Goal: Transaction & Acquisition: Purchase product/service

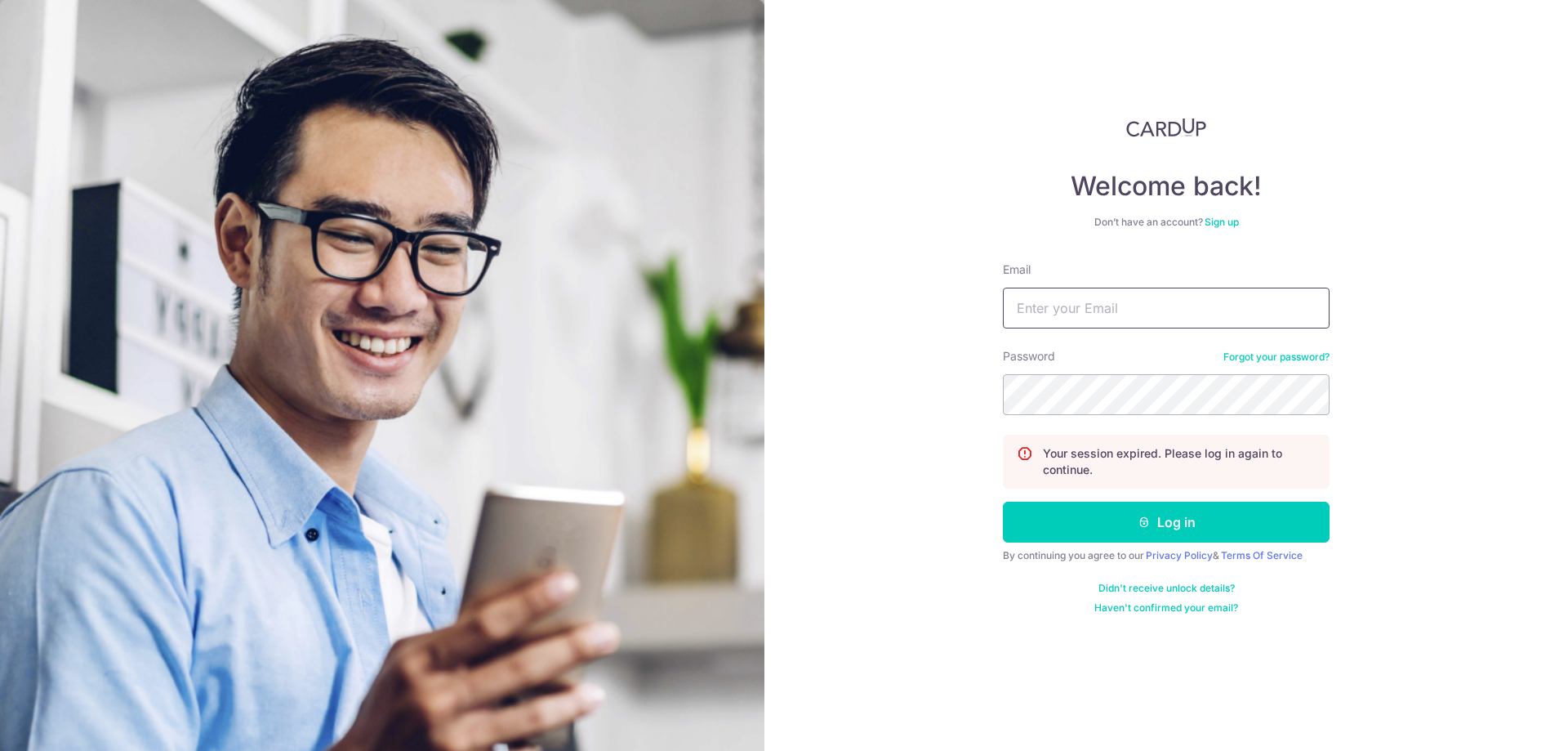
click at [1193, 311] on input "Email" at bounding box center [1166, 308] width 327 height 41
type input "makhonlum@hotmail.com"
click at [1151, 525] on button "Log in" at bounding box center [1166, 522] width 327 height 41
click at [1044, 302] on input "Email" at bounding box center [1166, 308] width 327 height 41
type input "makhonlum@hotmail.com"
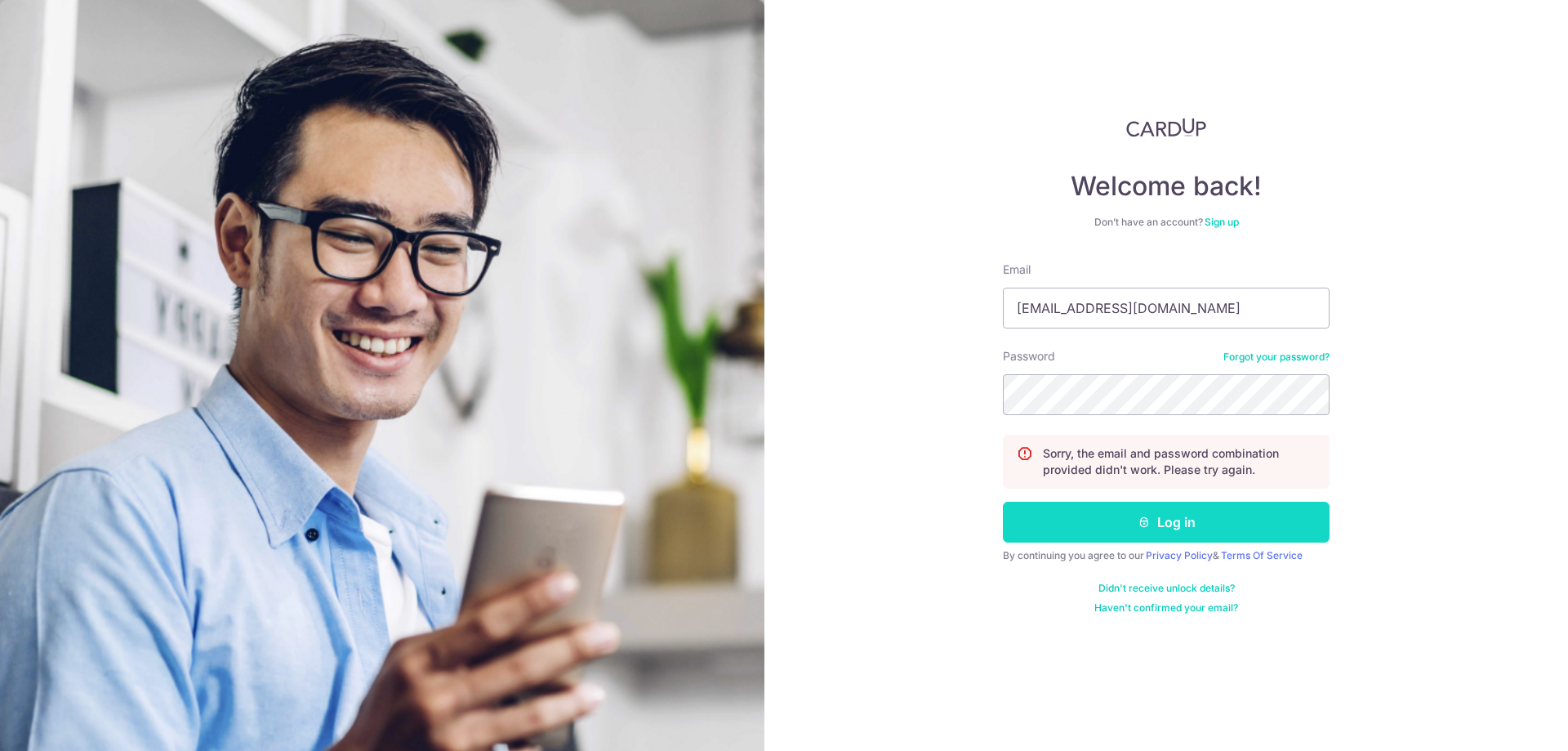
click at [1115, 525] on button "Log in" at bounding box center [1166, 522] width 327 height 41
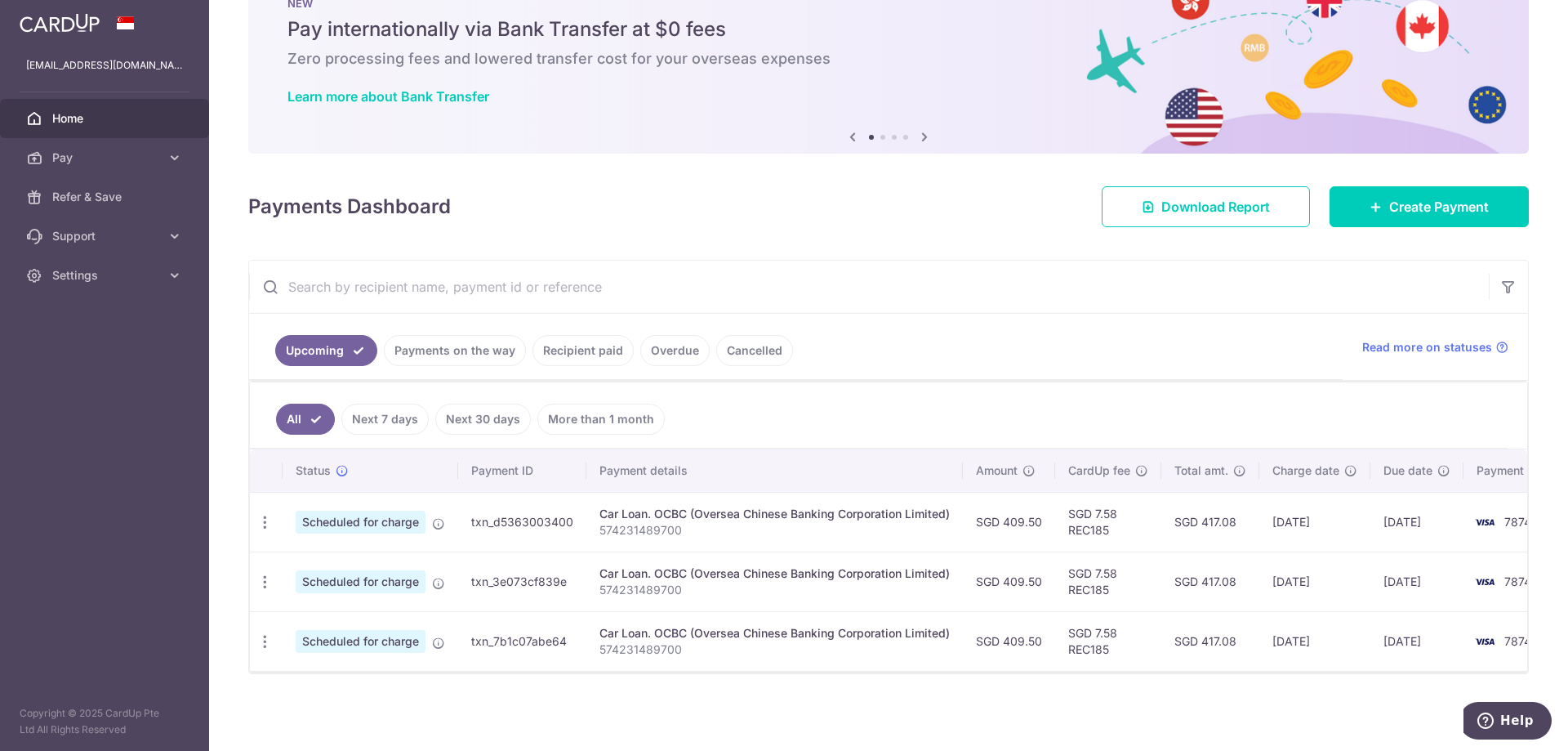
scroll to position [64, 0]
click at [591, 345] on link "Recipient paid" at bounding box center [583, 350] width 102 height 31
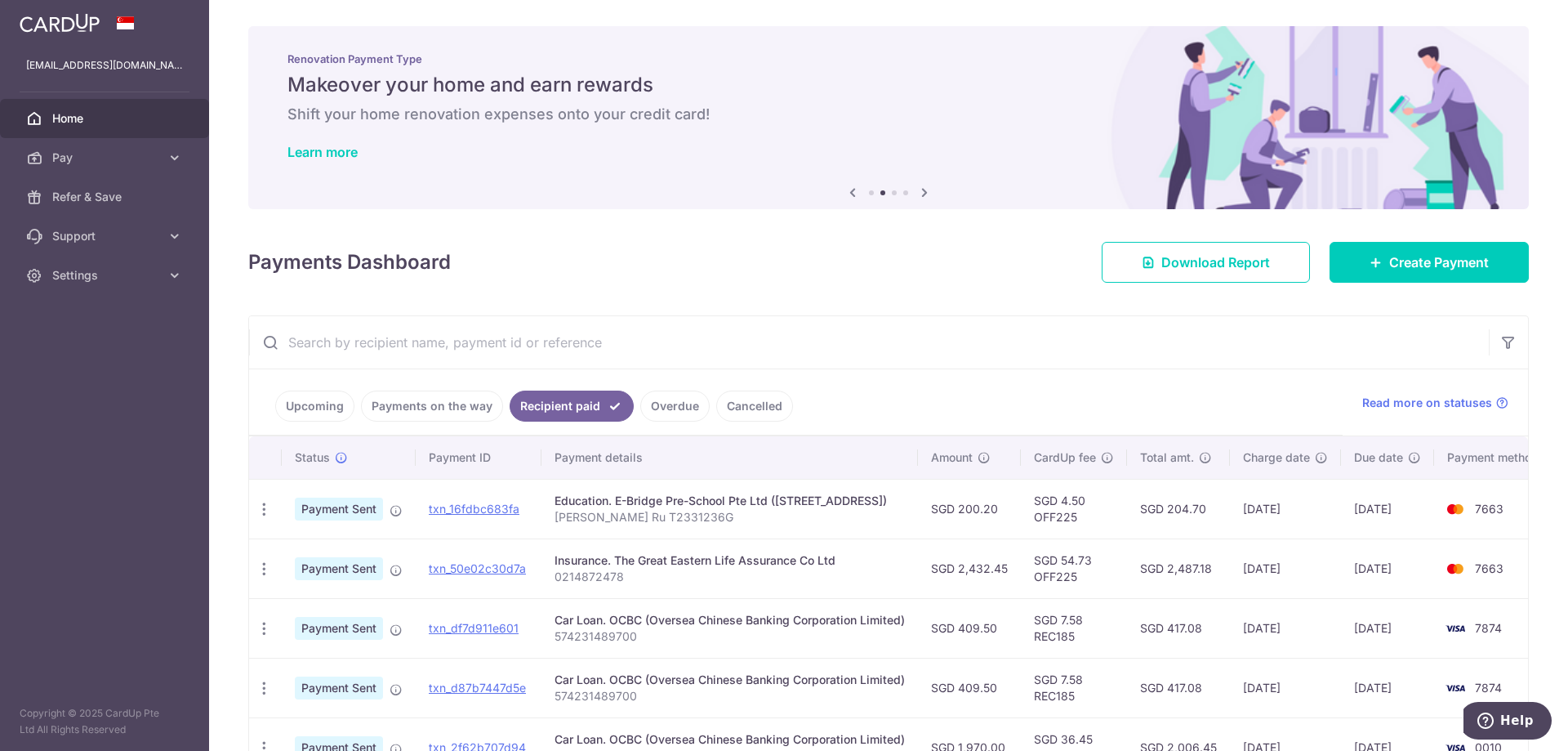
click at [1485, 506] on span "7663" at bounding box center [1489, 509] width 28 height 14
click at [1490, 513] on span "7663" at bounding box center [1489, 509] width 28 height 14
click at [1497, 503] on span "7663" at bounding box center [1489, 509] width 28 height 14
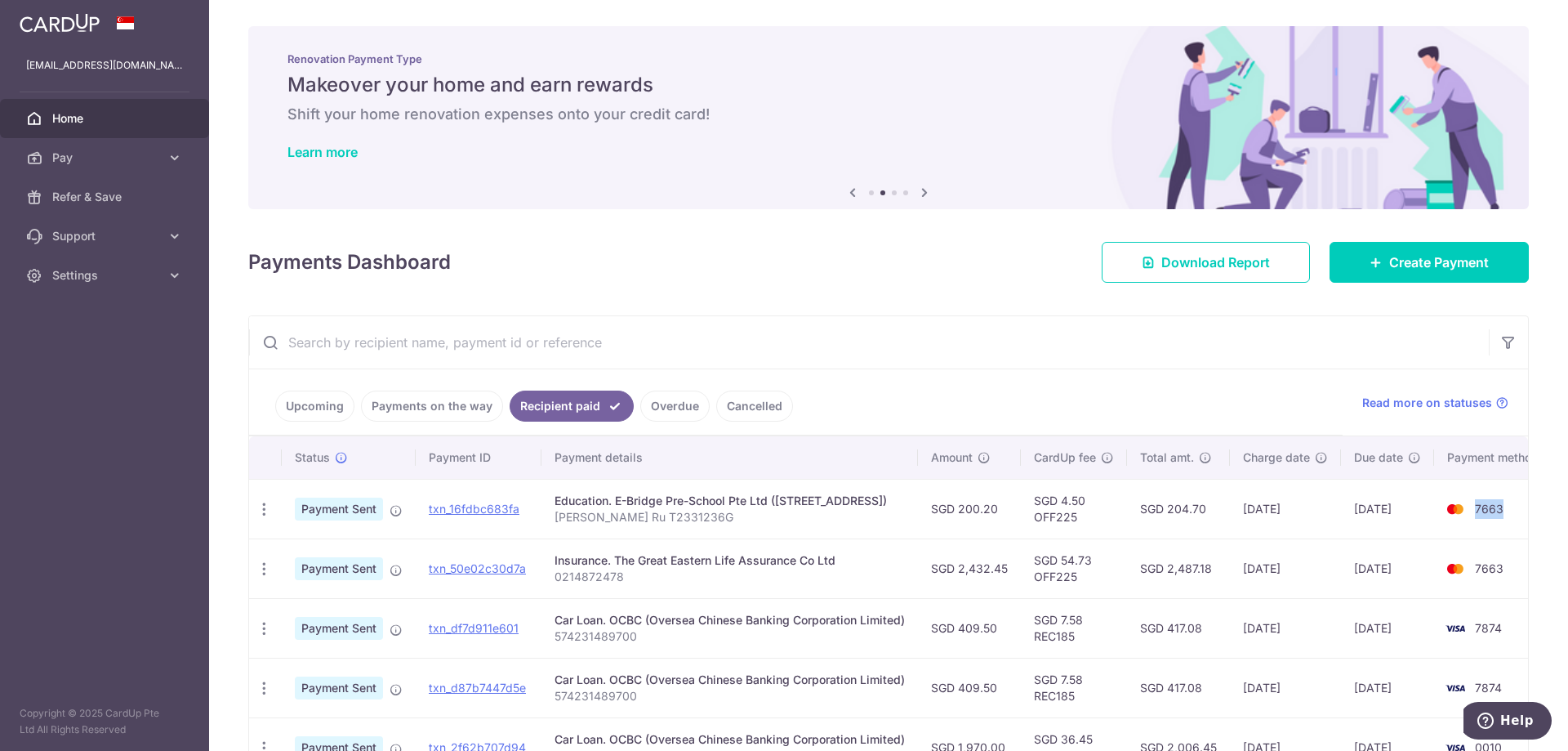
click at [1497, 503] on span "7663" at bounding box center [1489, 509] width 28 height 14
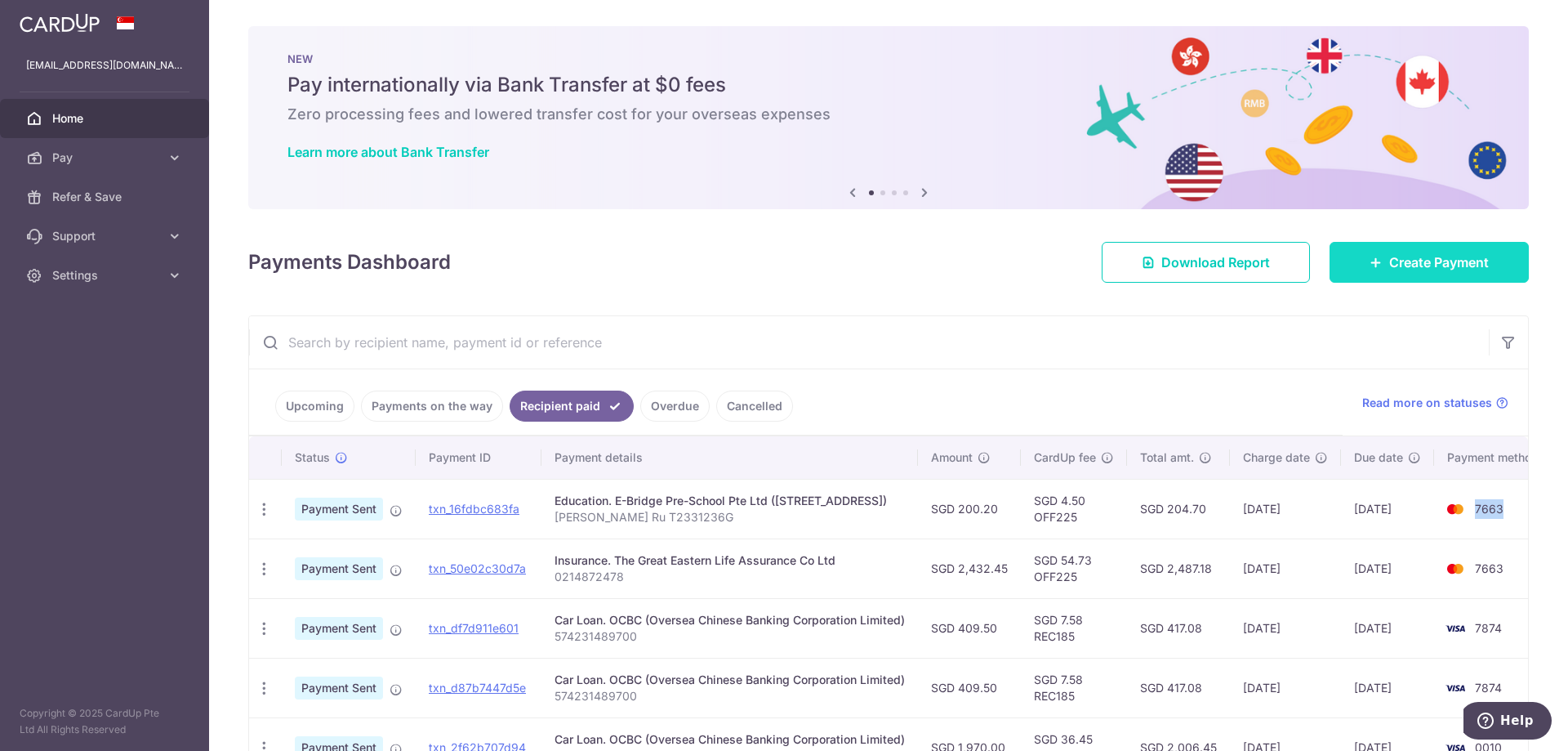
click at [1437, 275] on link "Create Payment" at bounding box center [1429, 262] width 199 height 41
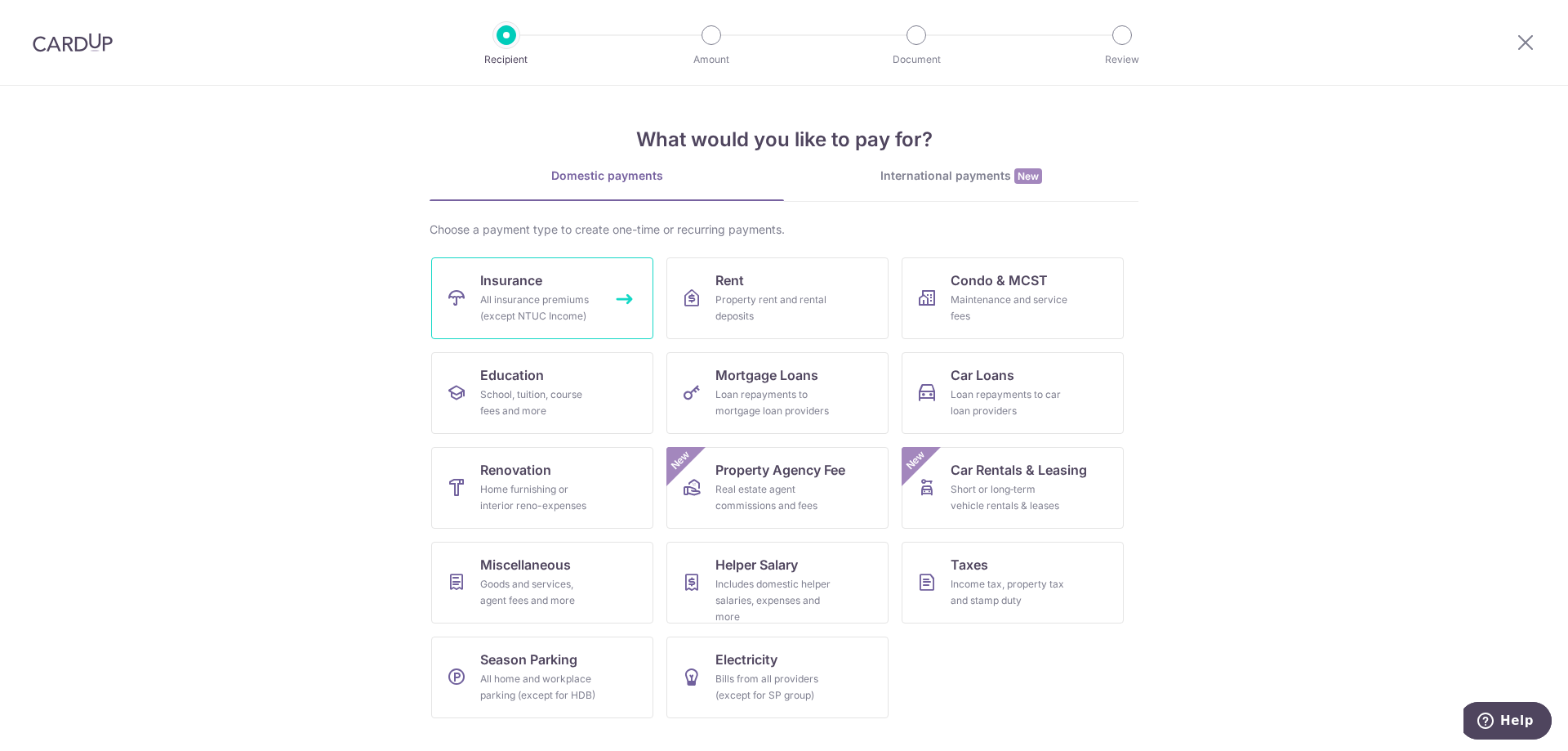
click at [558, 290] on link "Insurance All insurance premiums (except NTUC Income)" at bounding box center [541, 298] width 222 height 82
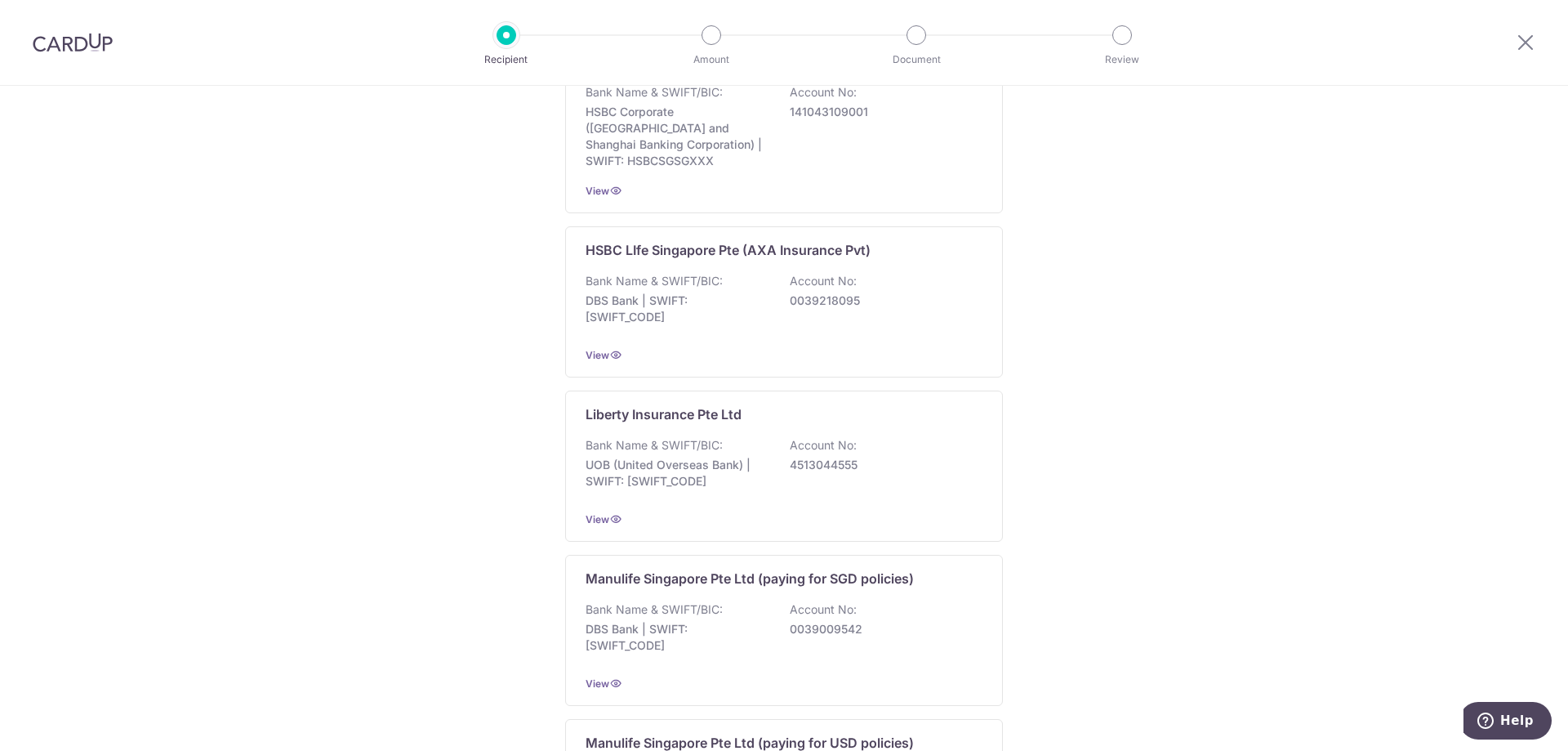
scroll to position [1481, 0]
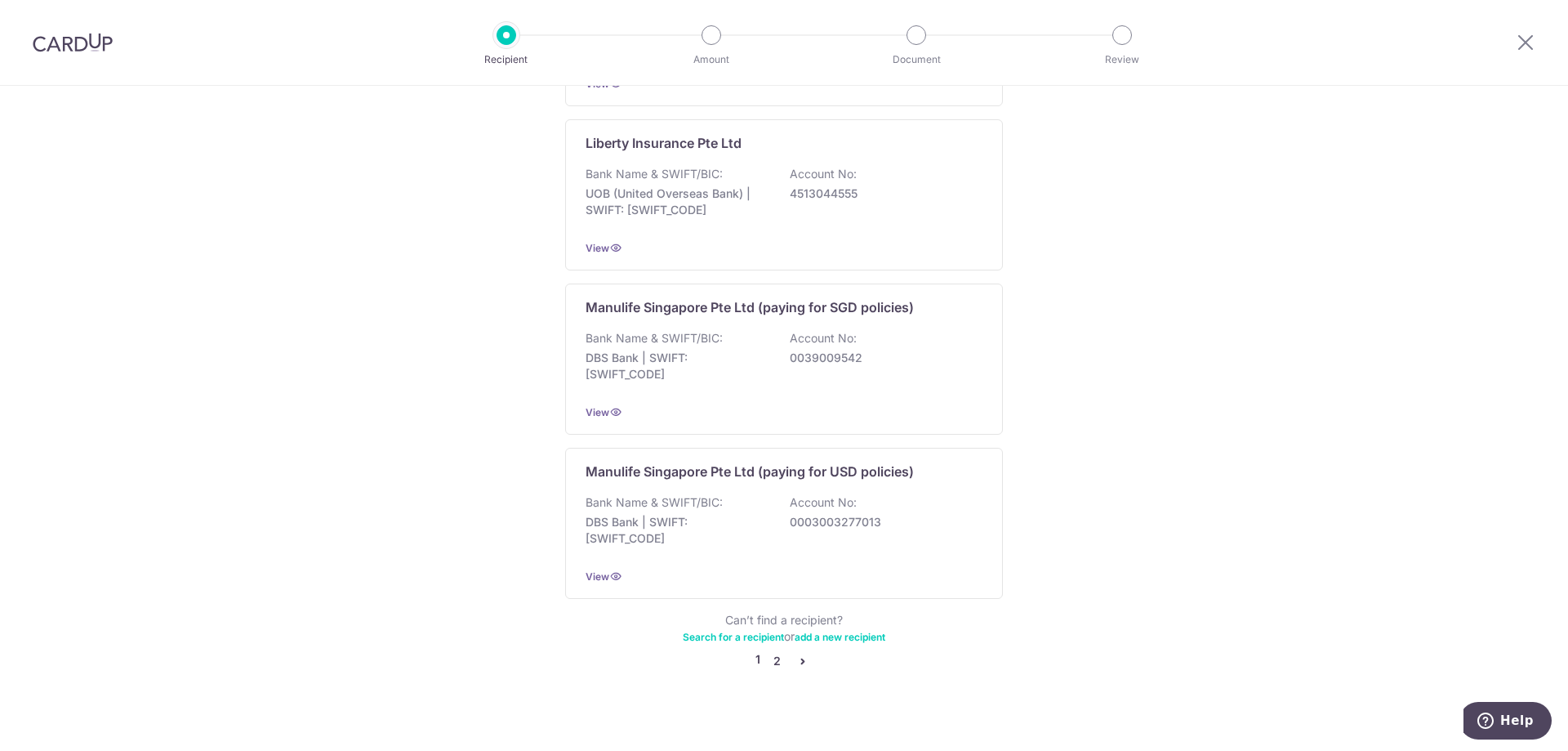
click at [774, 651] on link "2" at bounding box center [776, 661] width 20 height 20
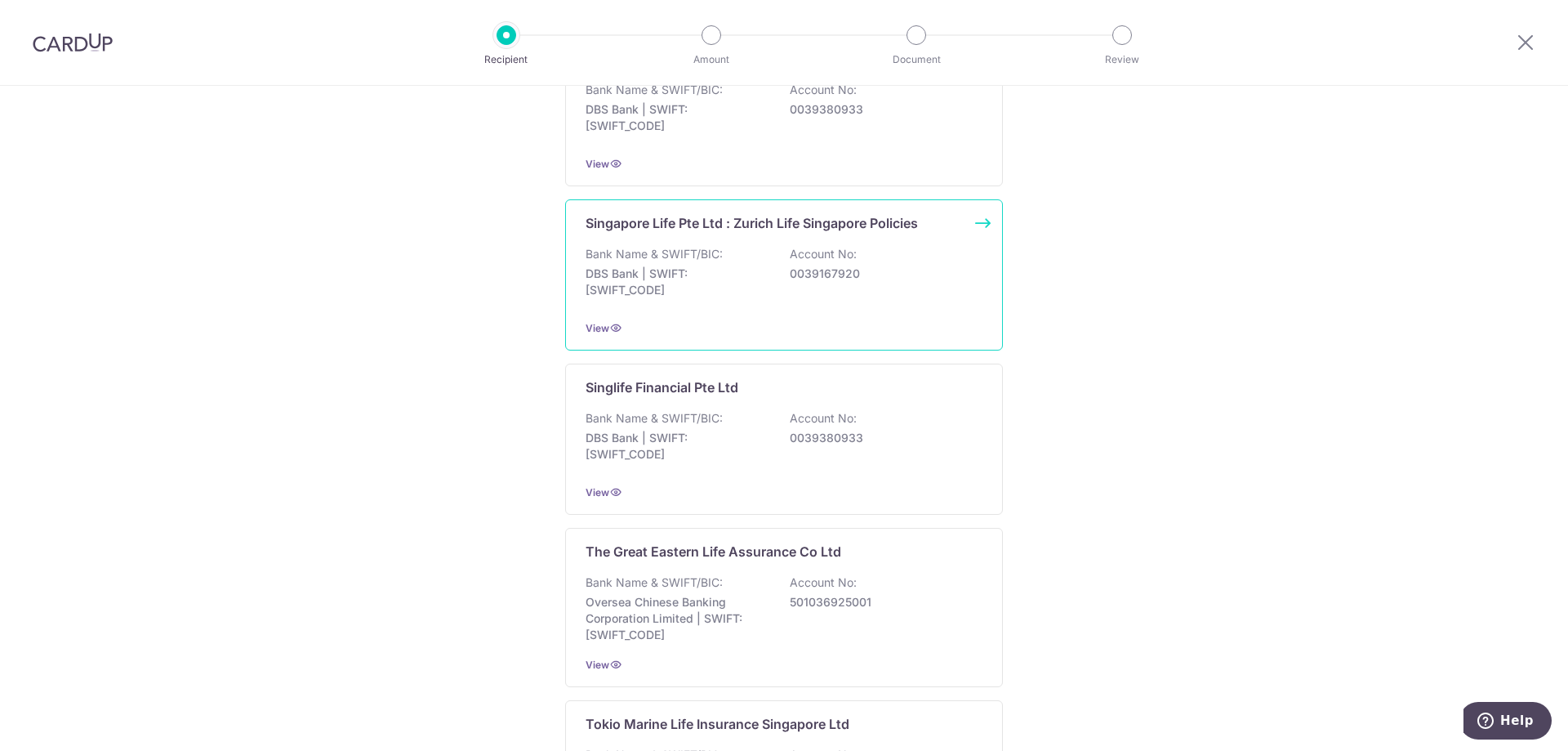
scroll to position [1389, 0]
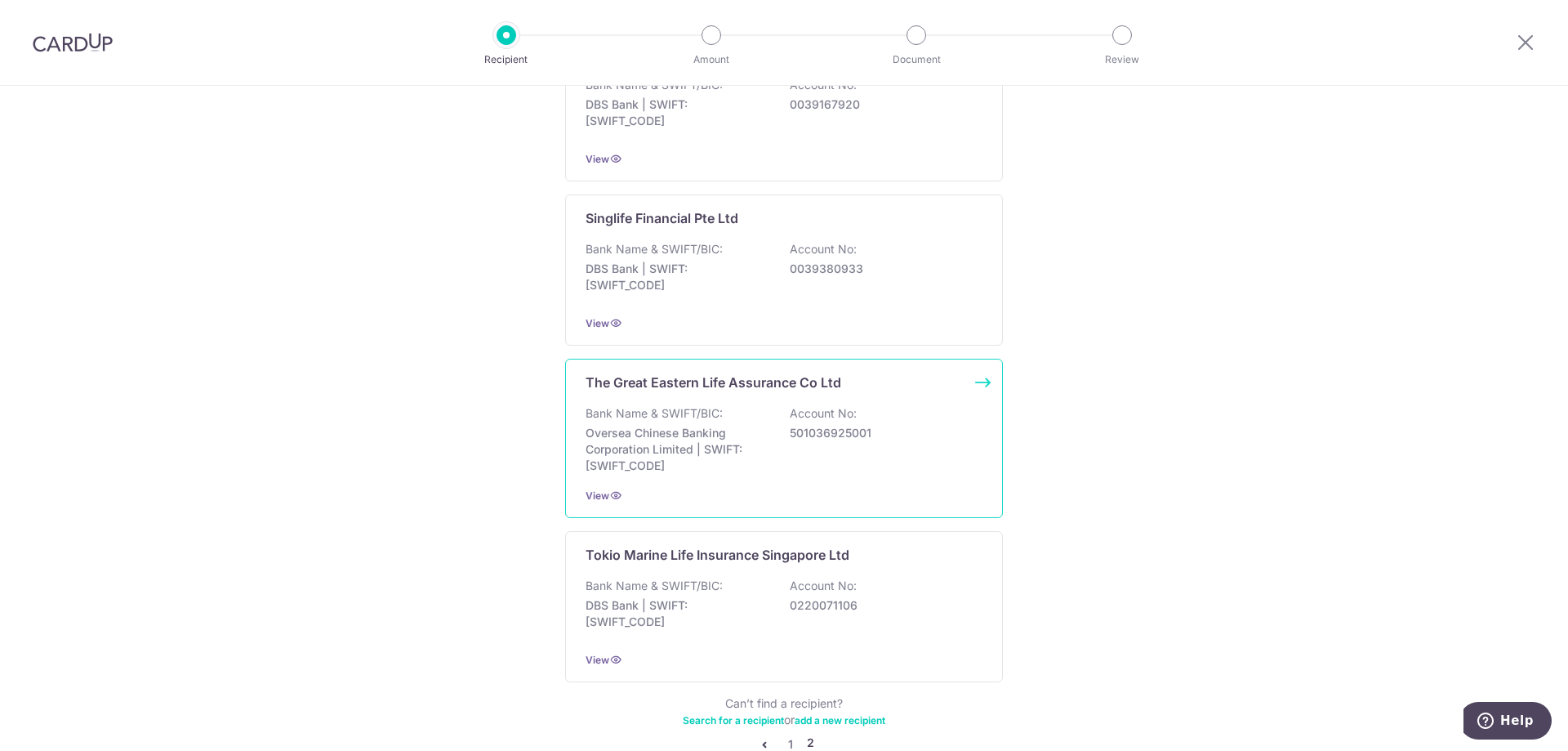
click at [974, 375] on div "The Great Eastern Life Assurance Co Ltd Bank Name & SWIFT/BIC: Oversea Chinese …" at bounding box center [784, 438] width 438 height 159
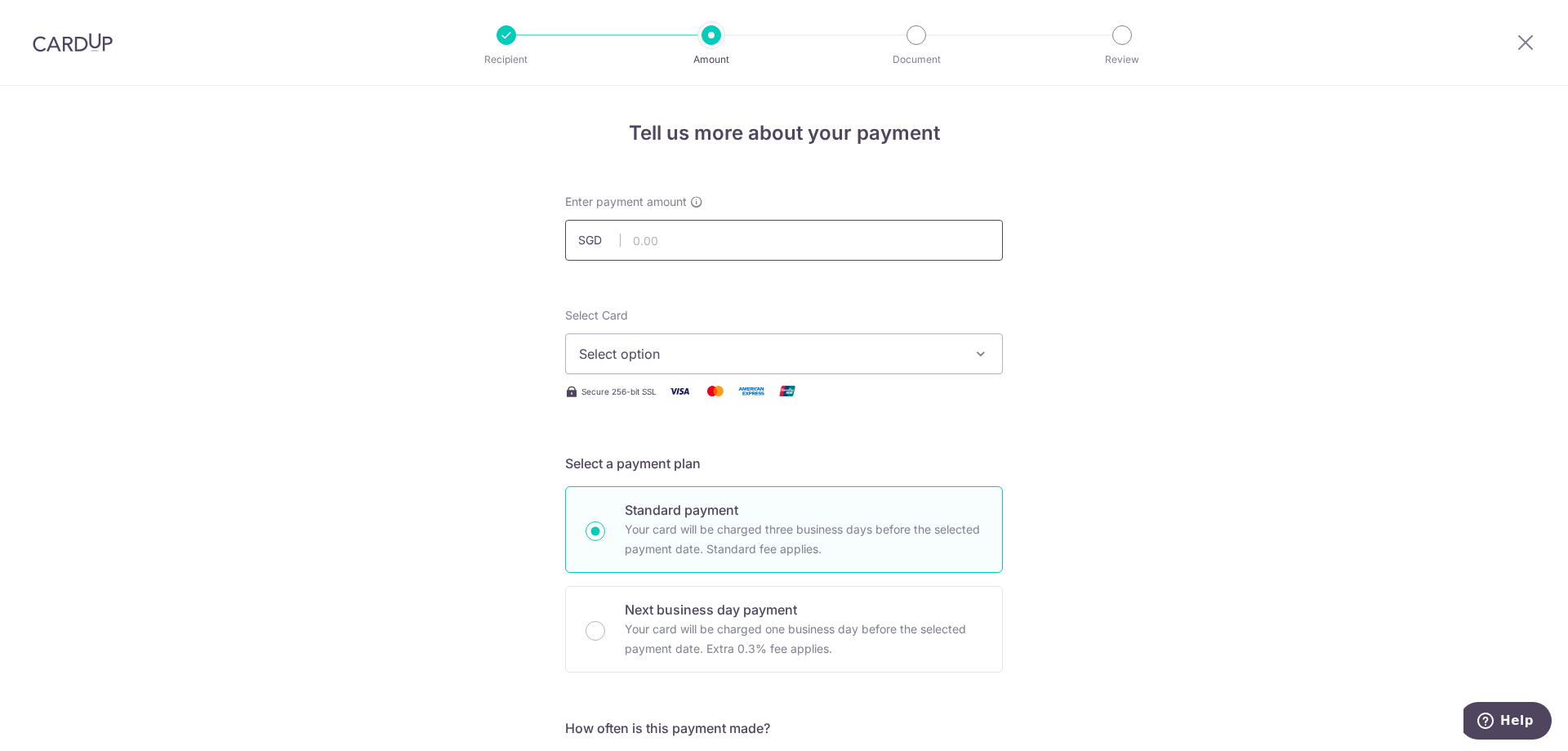
click at [776, 239] on input "text" at bounding box center [784, 241] width 438 height 41
click at [841, 231] on input "text" at bounding box center [784, 241] width 438 height 41
click at [807, 230] on input "text" at bounding box center [784, 241] width 438 height 41
type input "800.00"
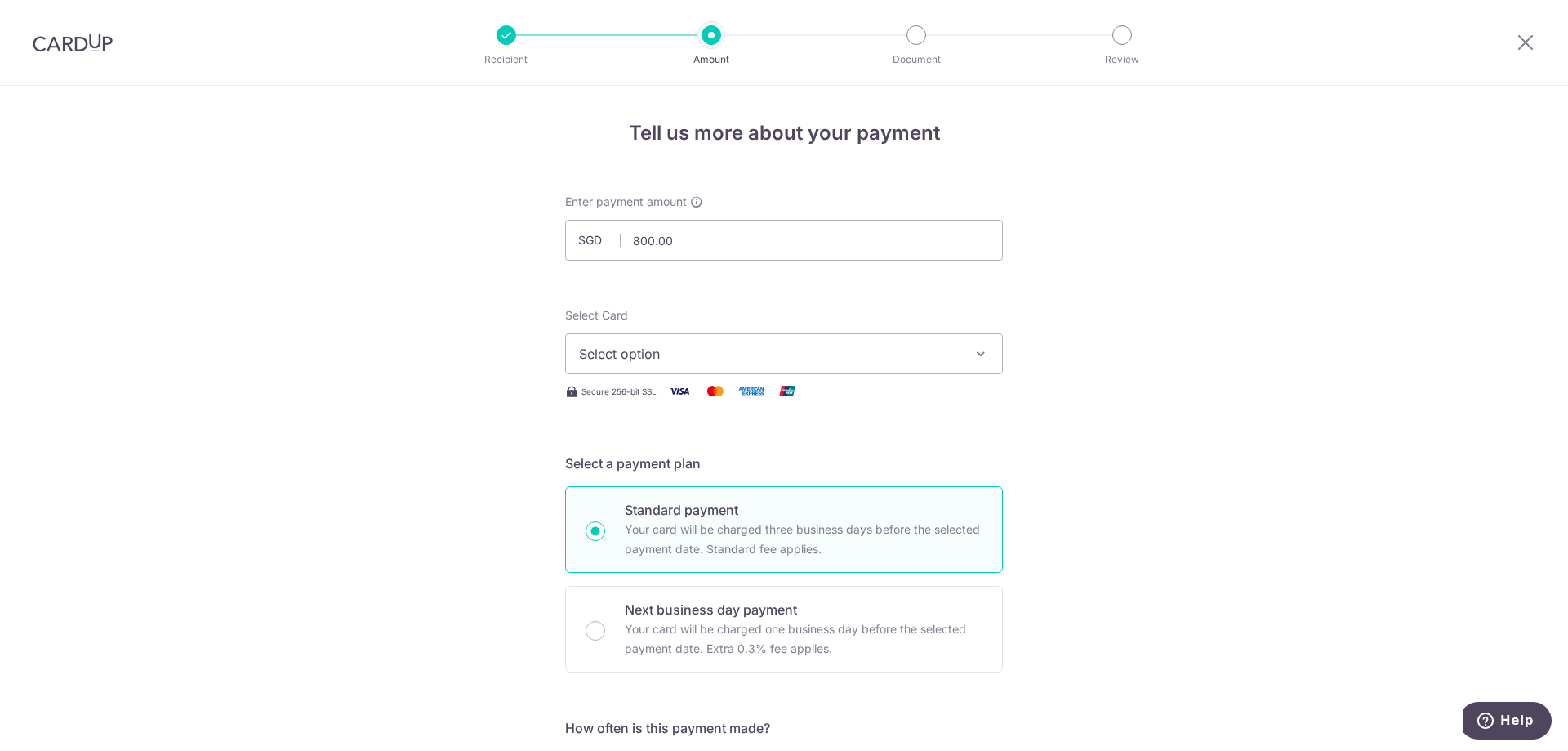
click at [865, 346] on span "Select option" at bounding box center [768, 354] width 380 height 20
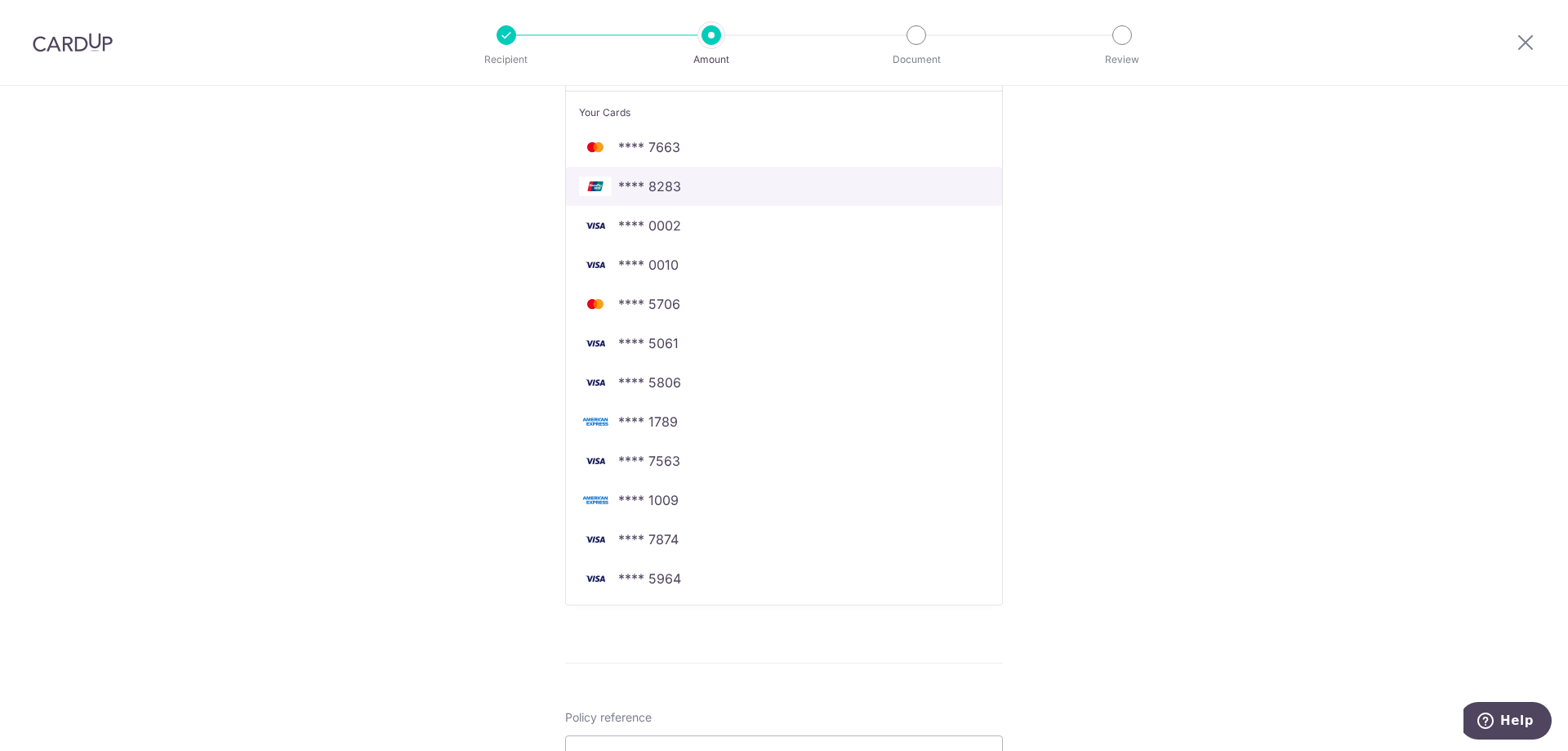
scroll to position [327, 0]
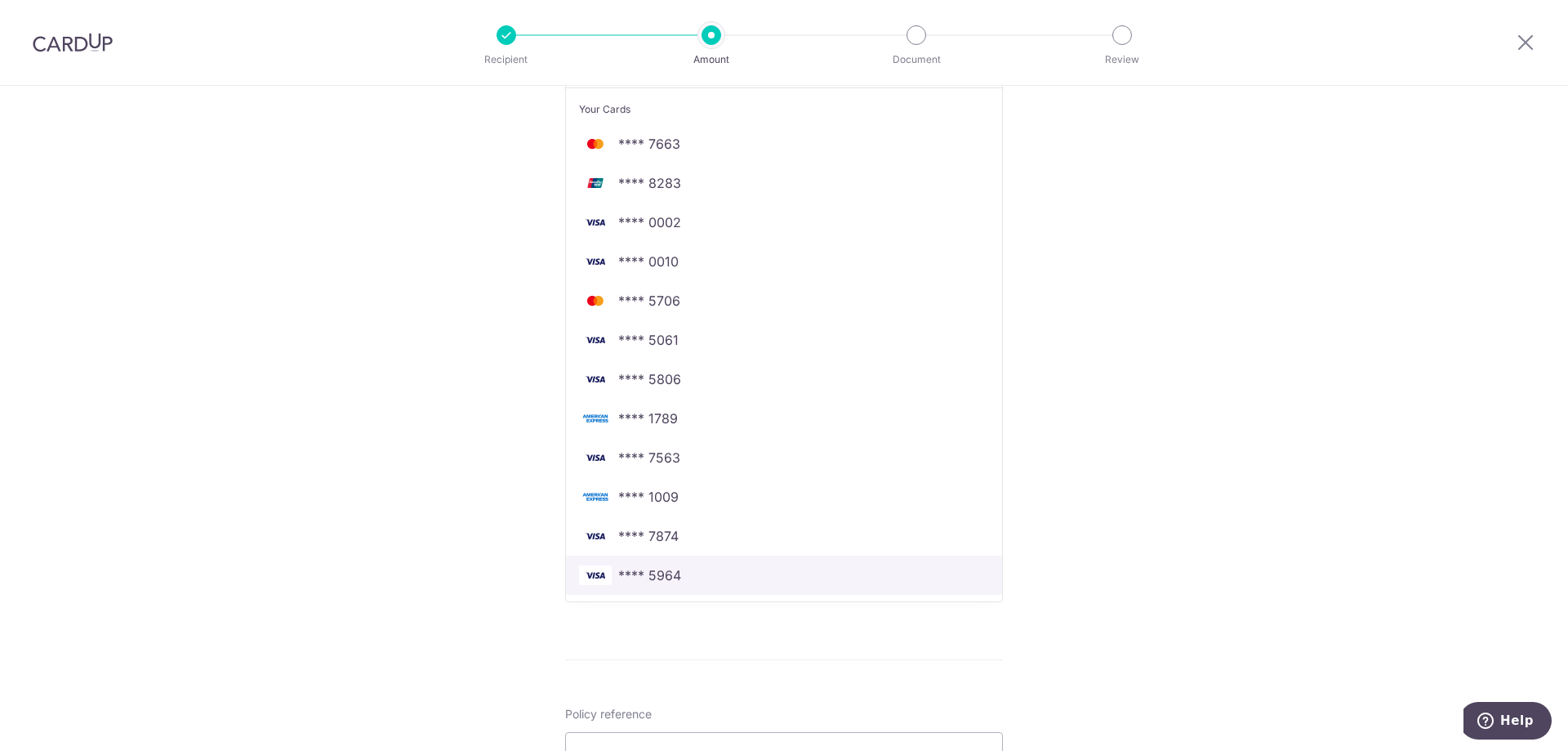
click at [670, 577] on span "**** 5964" at bounding box center [649, 575] width 63 height 20
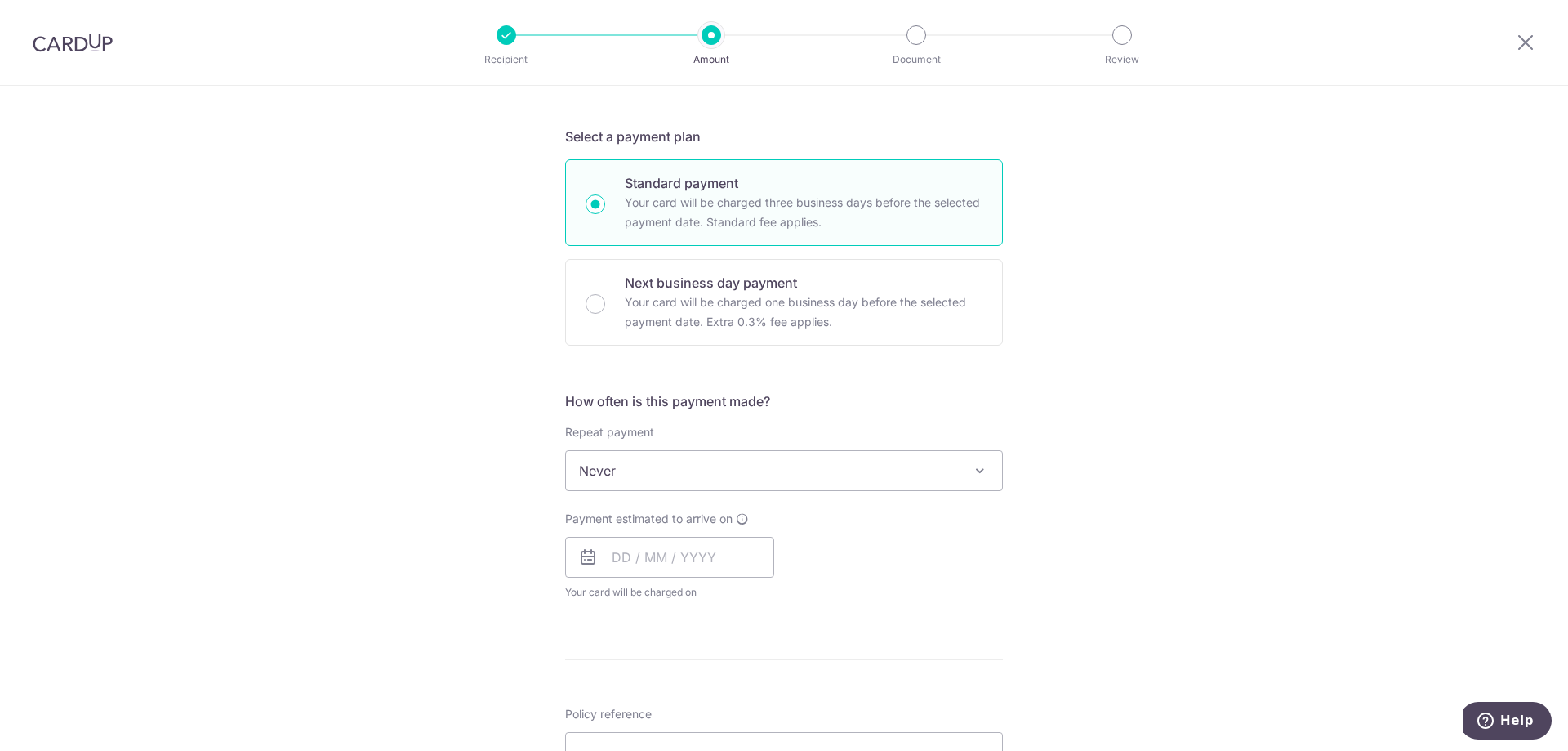
click at [808, 487] on span "Never" at bounding box center [784, 470] width 436 height 39
click at [664, 547] on input "text" at bounding box center [670, 558] width 209 height 41
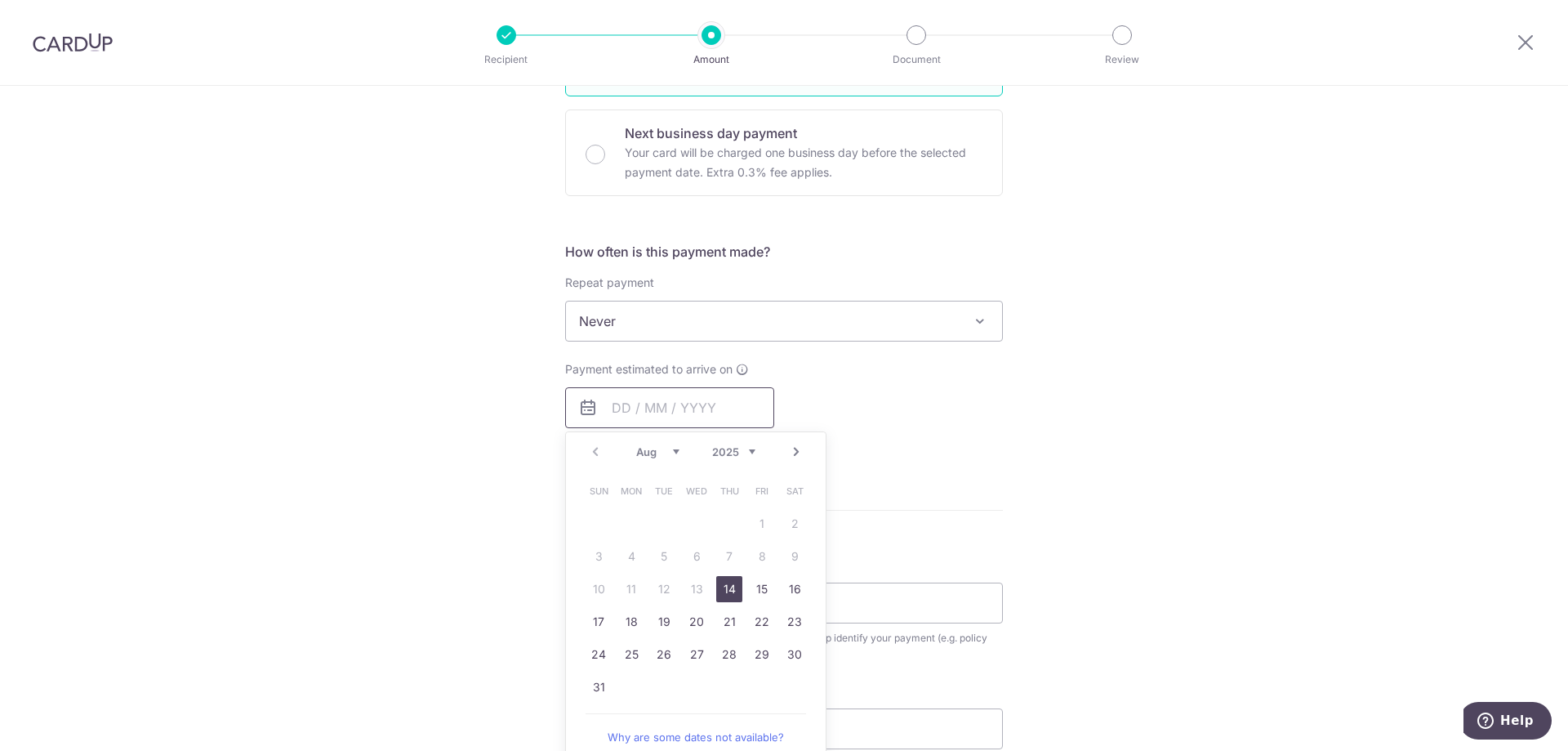
scroll to position [490, 0]
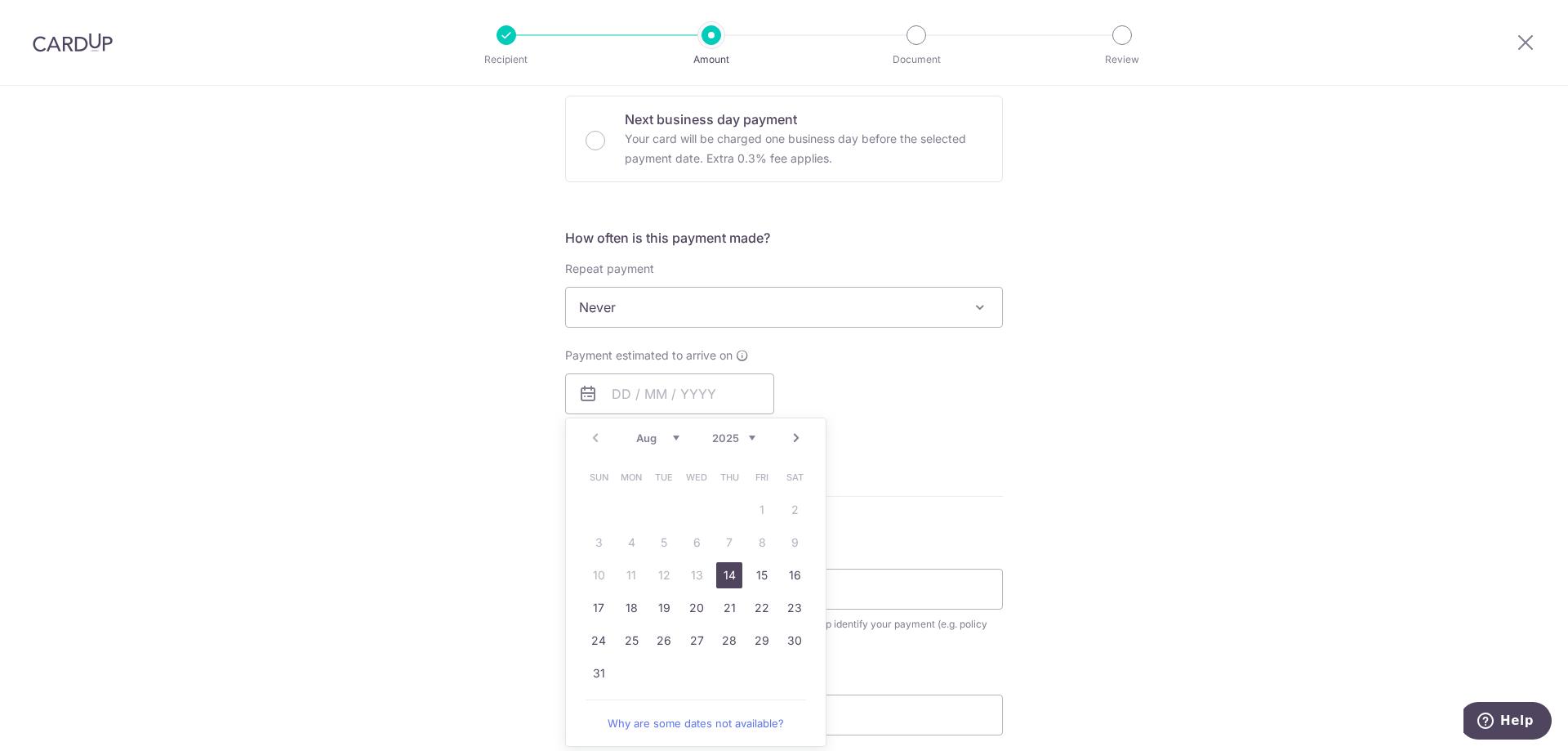
click at [721, 570] on link "14" at bounding box center [728, 575] width 26 height 26
type input "14/08/2025"
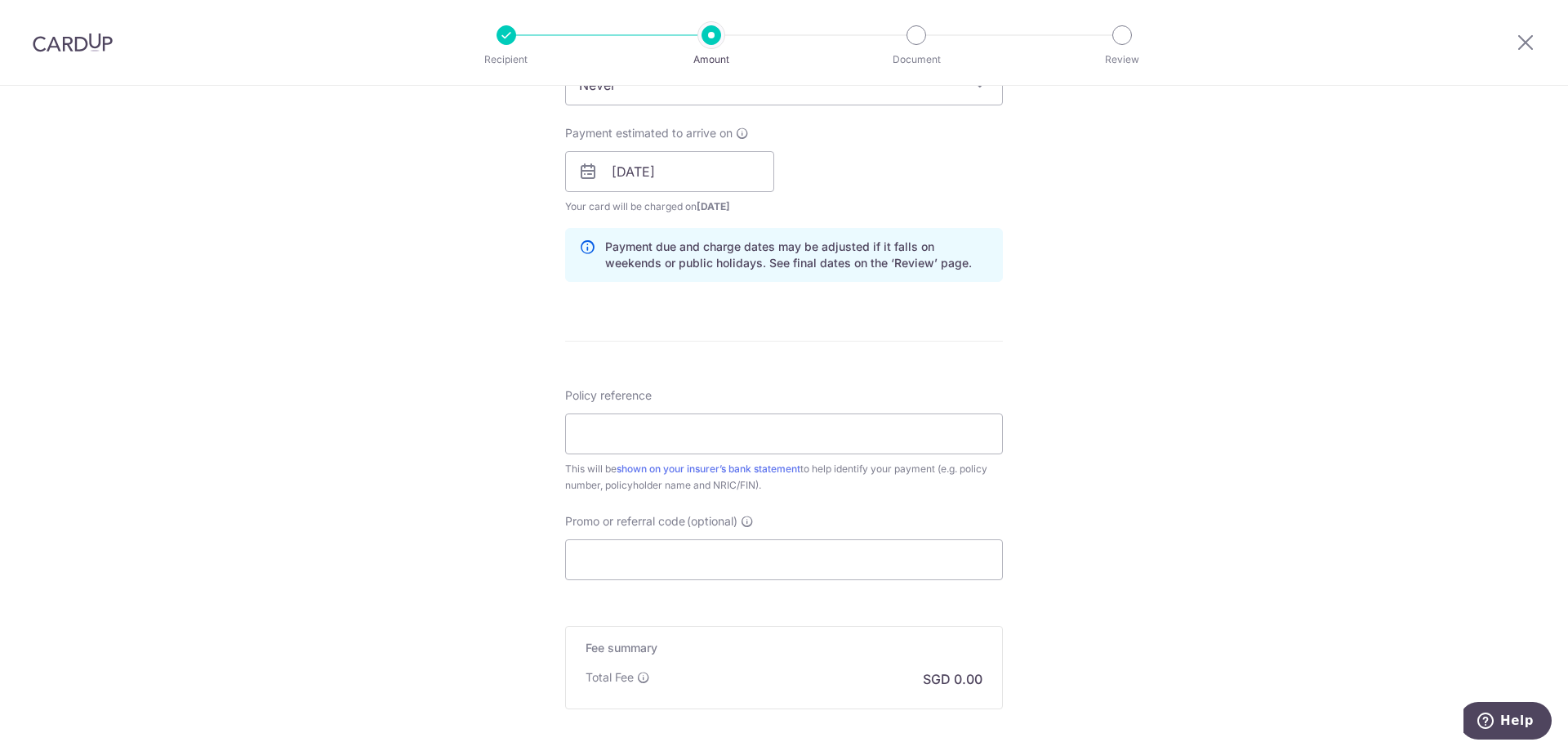
scroll to position [735, 0]
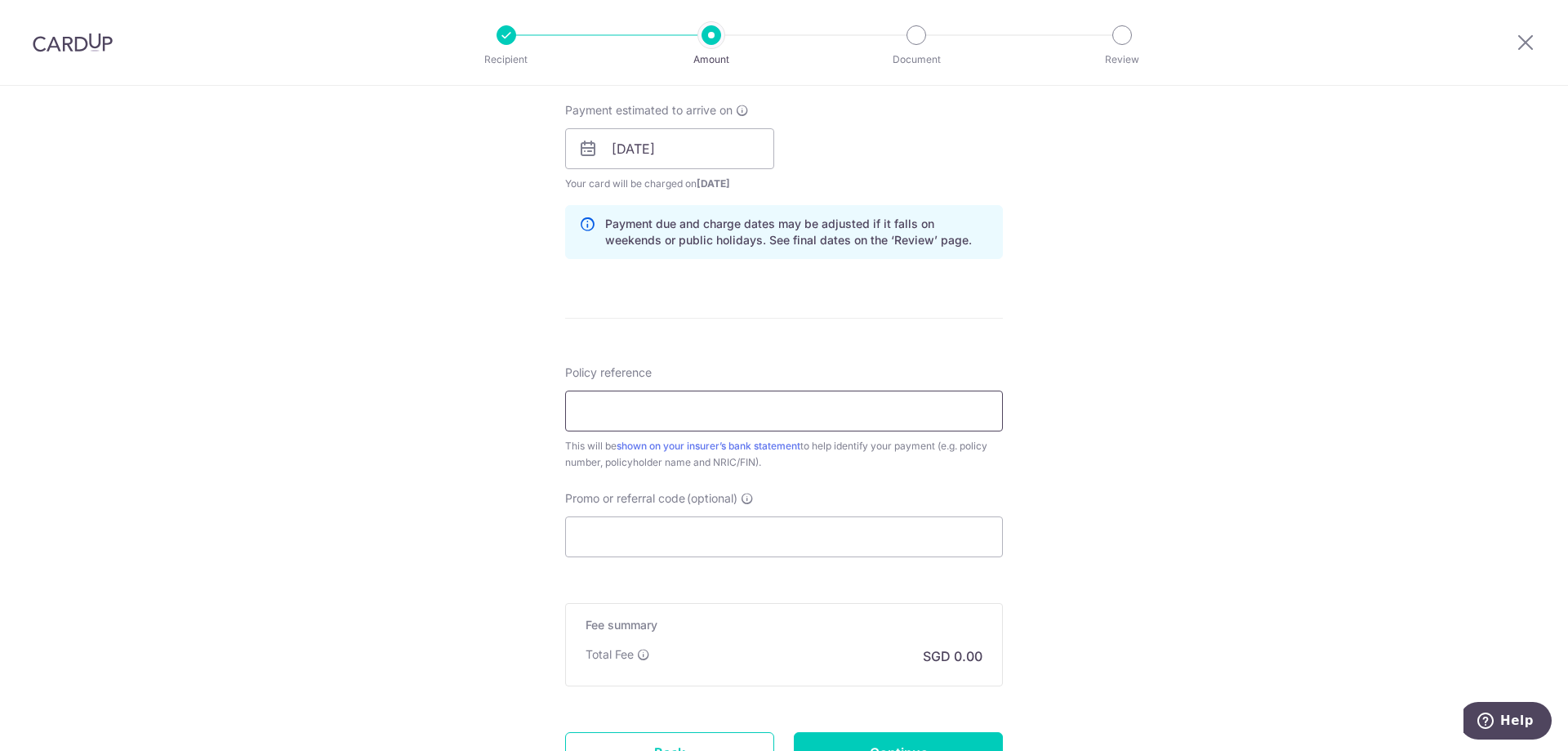
click at [636, 412] on input "Policy reference" at bounding box center [784, 411] width 438 height 41
click at [946, 410] on input "Policy reference" at bounding box center [784, 411] width 438 height 41
paste input "210360772"
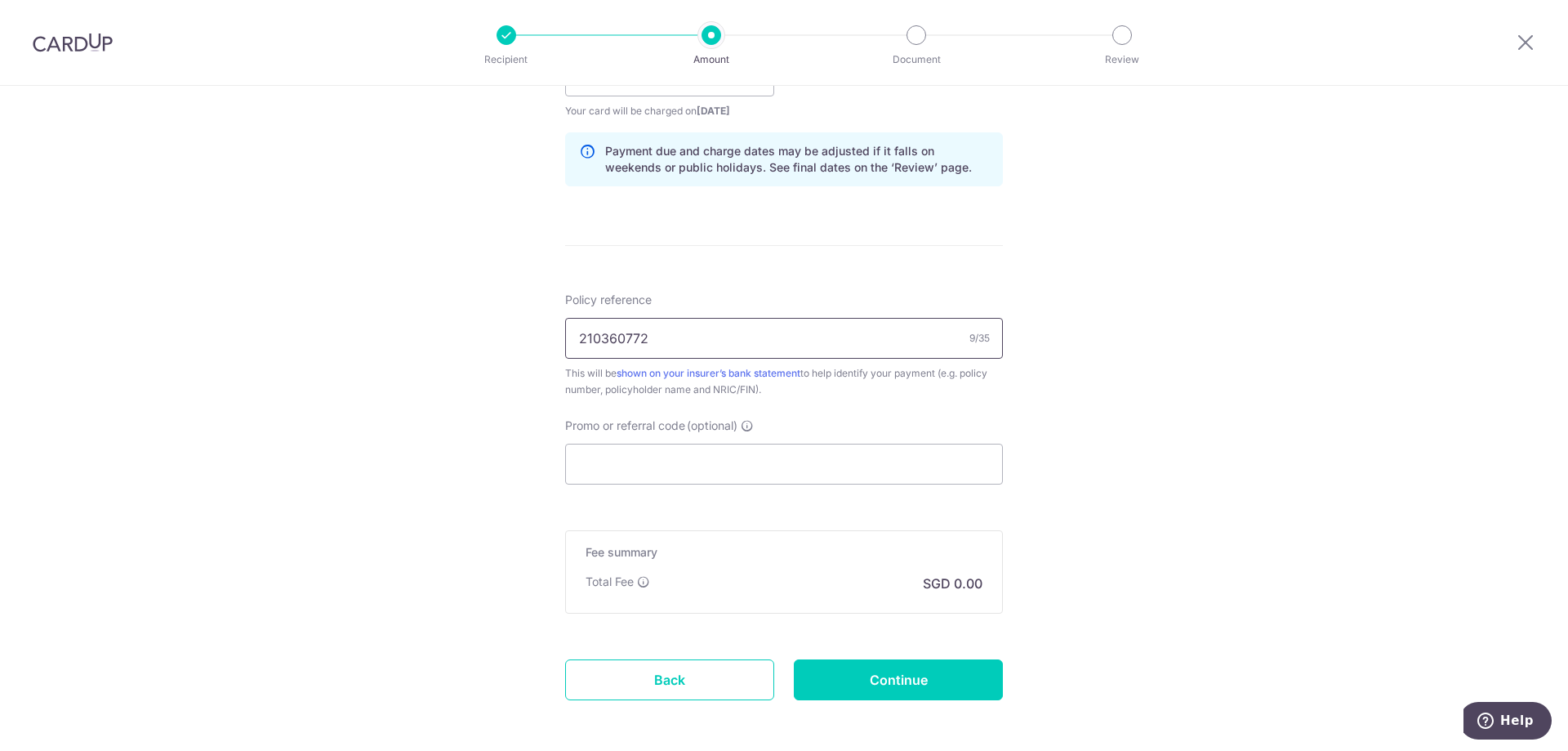
scroll to position [817, 0]
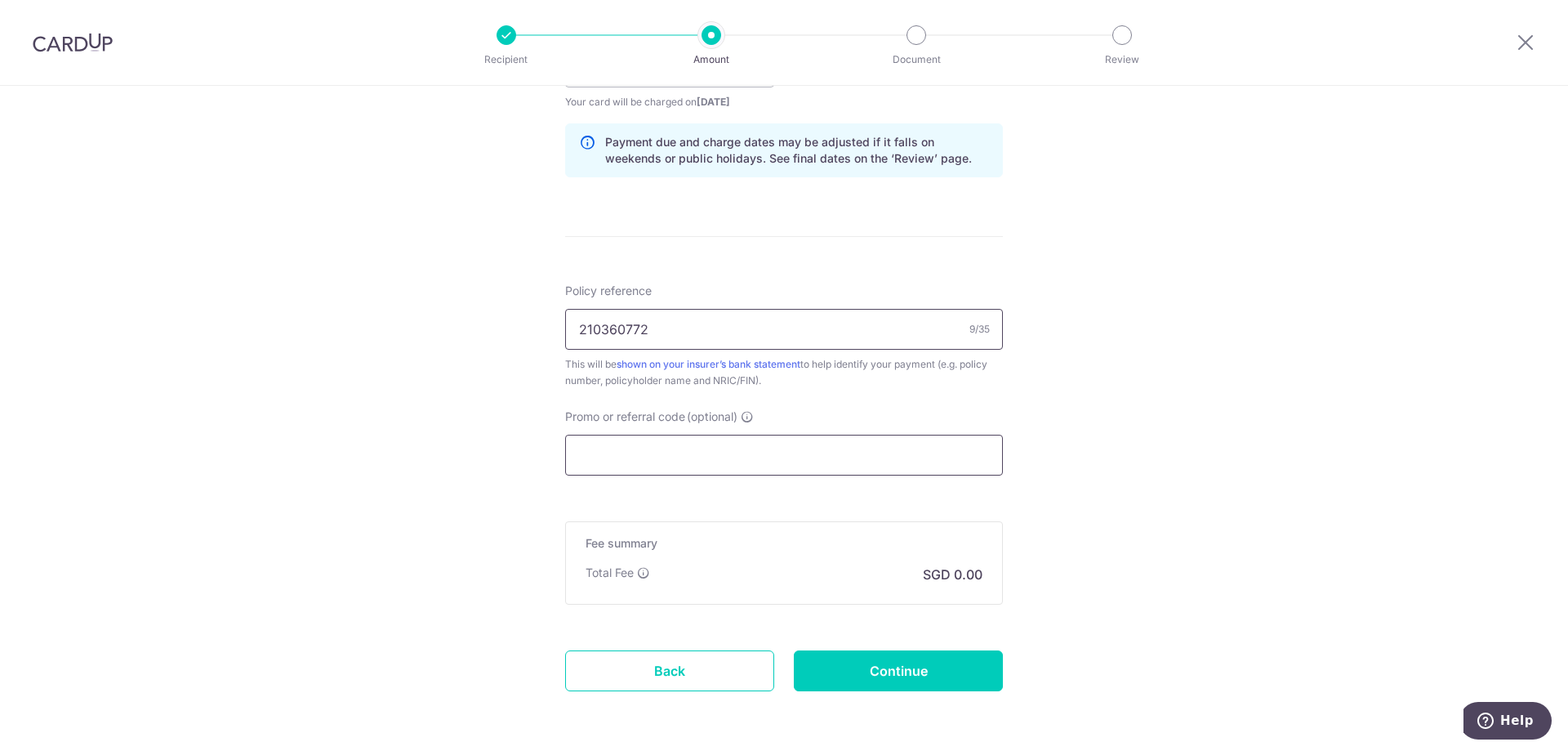
type input "210360772"
click at [646, 461] on input "Promo or referral code (optional)" at bounding box center [784, 455] width 438 height 41
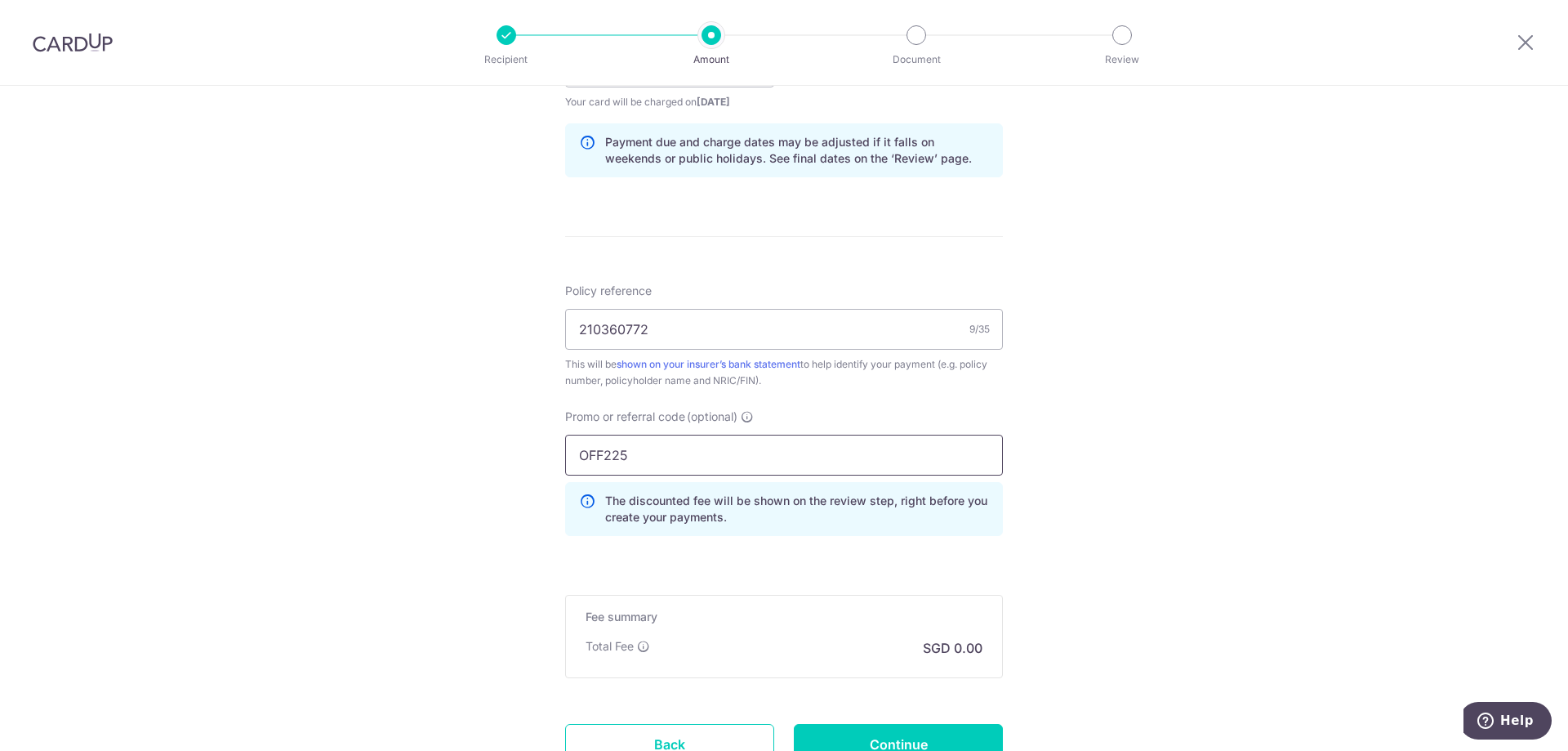
type input "OFF225"
click at [1109, 476] on div "Tell us more about your payment Enter payment amount SGD 800.00 800.00 Select C…" at bounding box center [784, 78] width 1568 height 1619
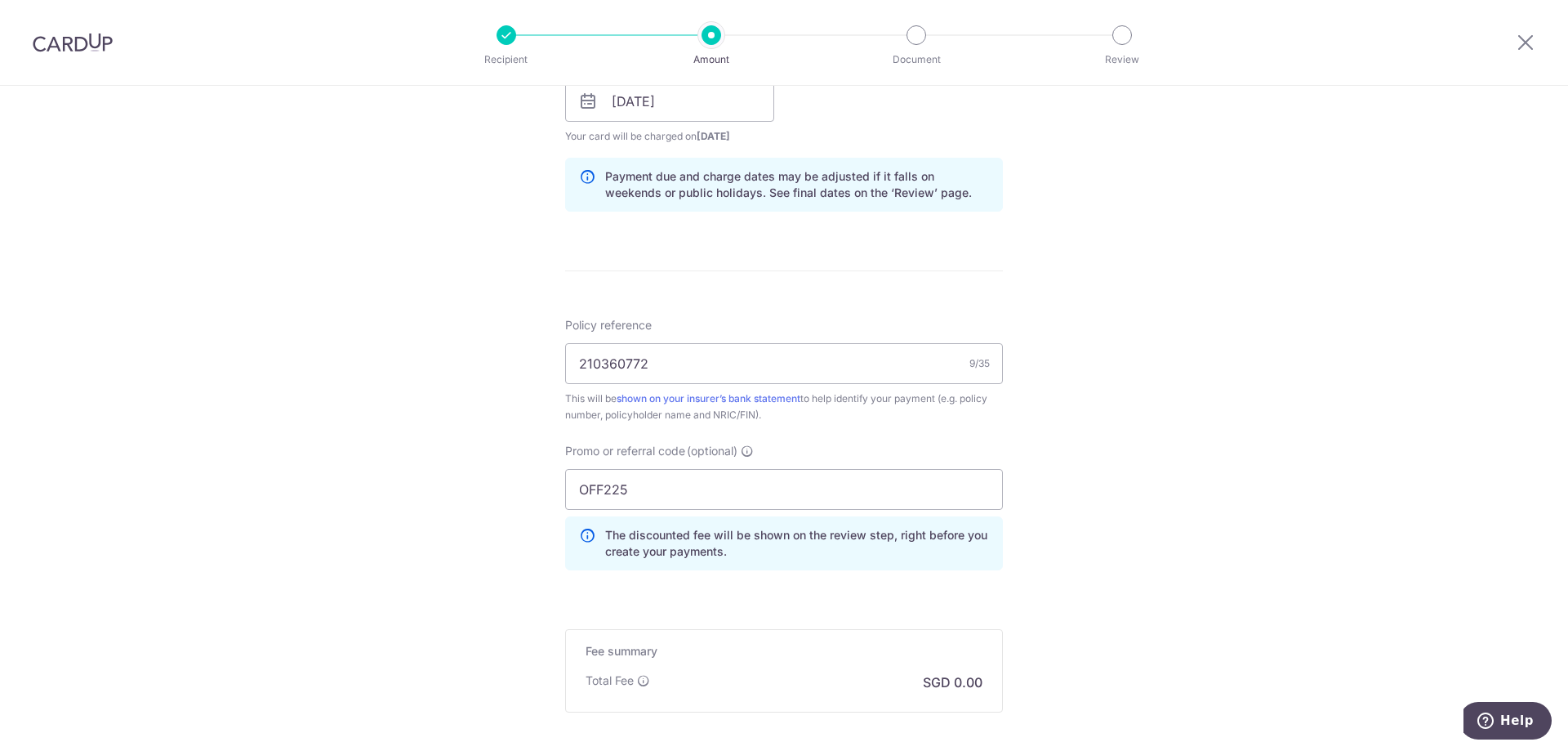
scroll to position [899, 0]
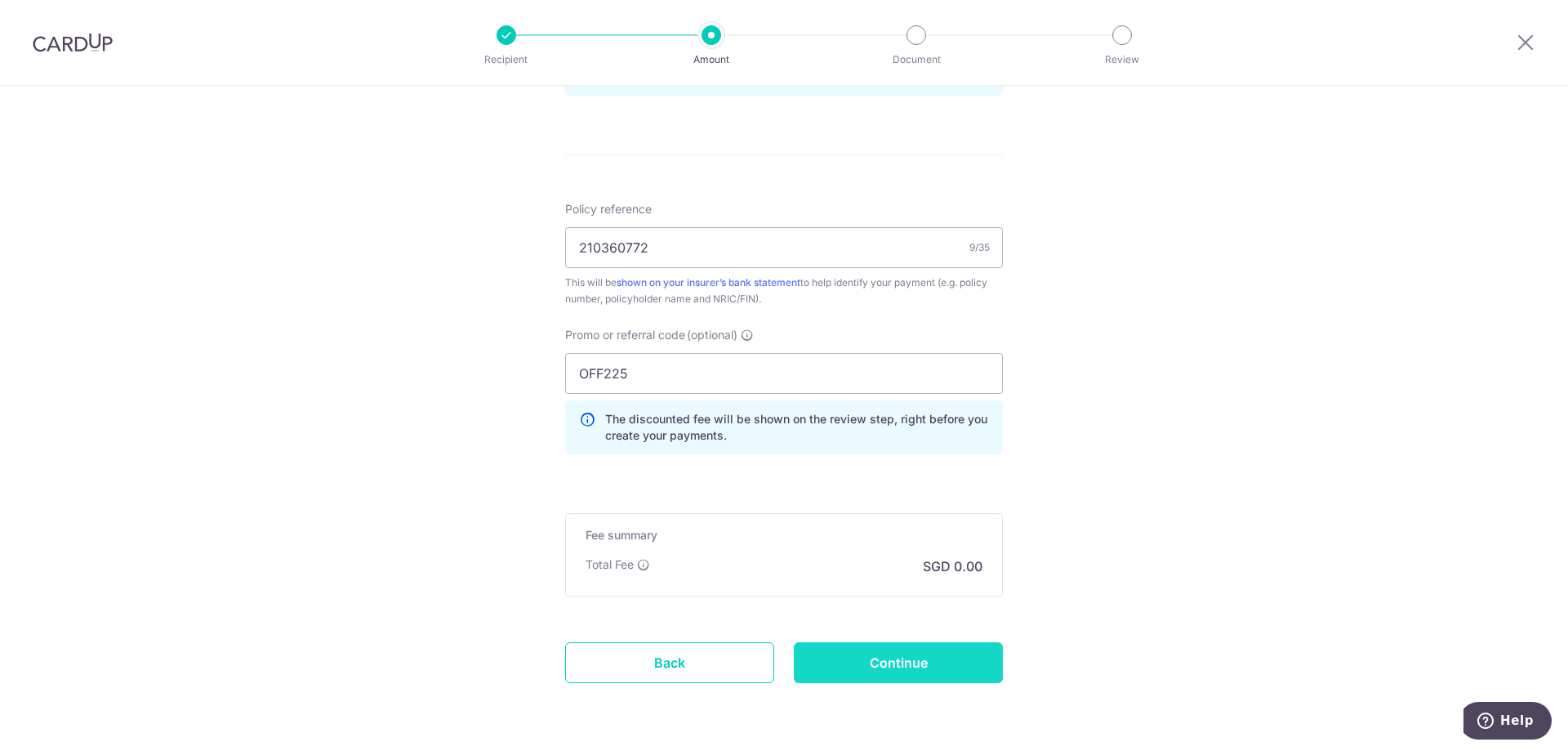
click at [938, 665] on input "Continue" at bounding box center [898, 663] width 209 height 41
type input "Create Schedule"
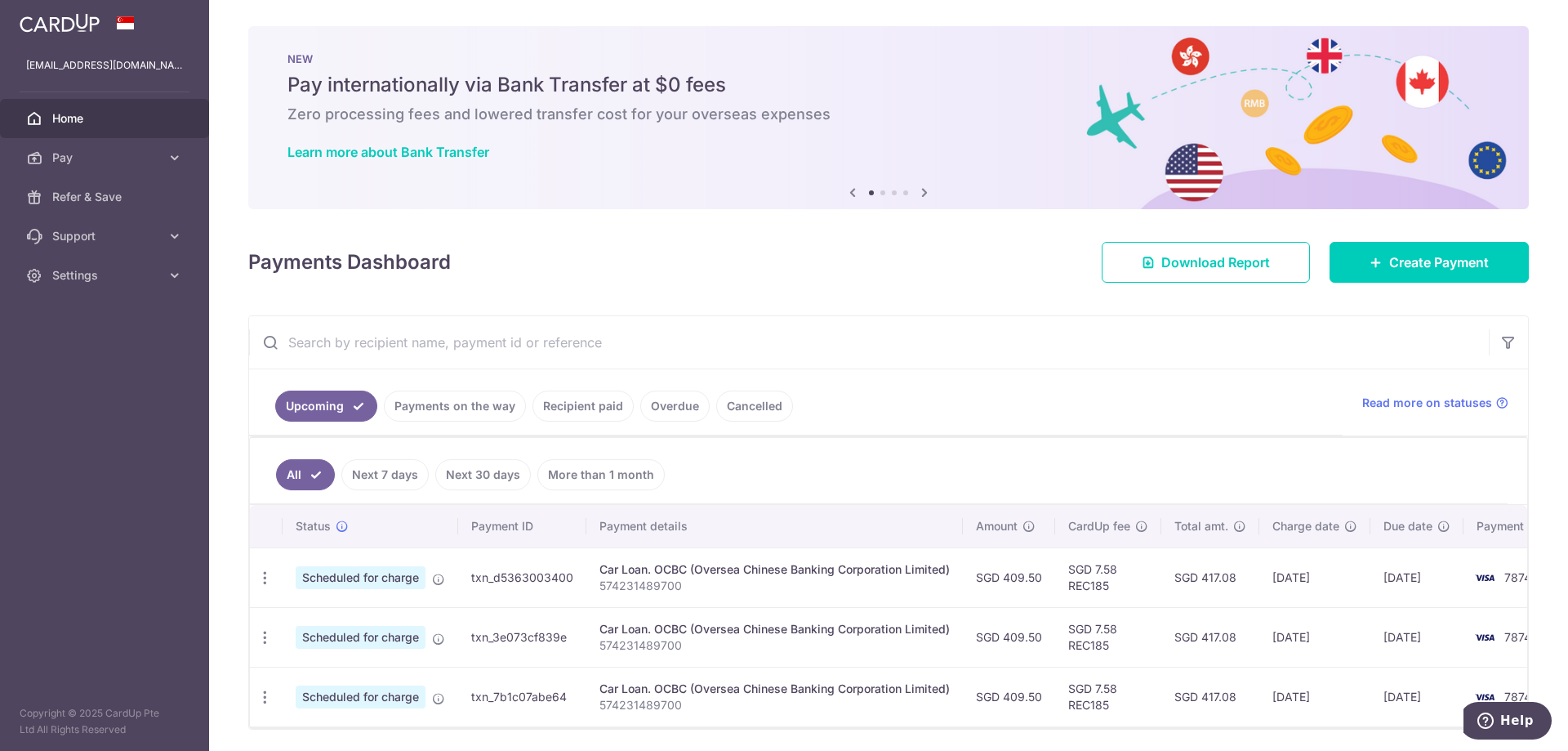
click at [605, 413] on link "Recipient paid" at bounding box center [583, 405] width 102 height 31
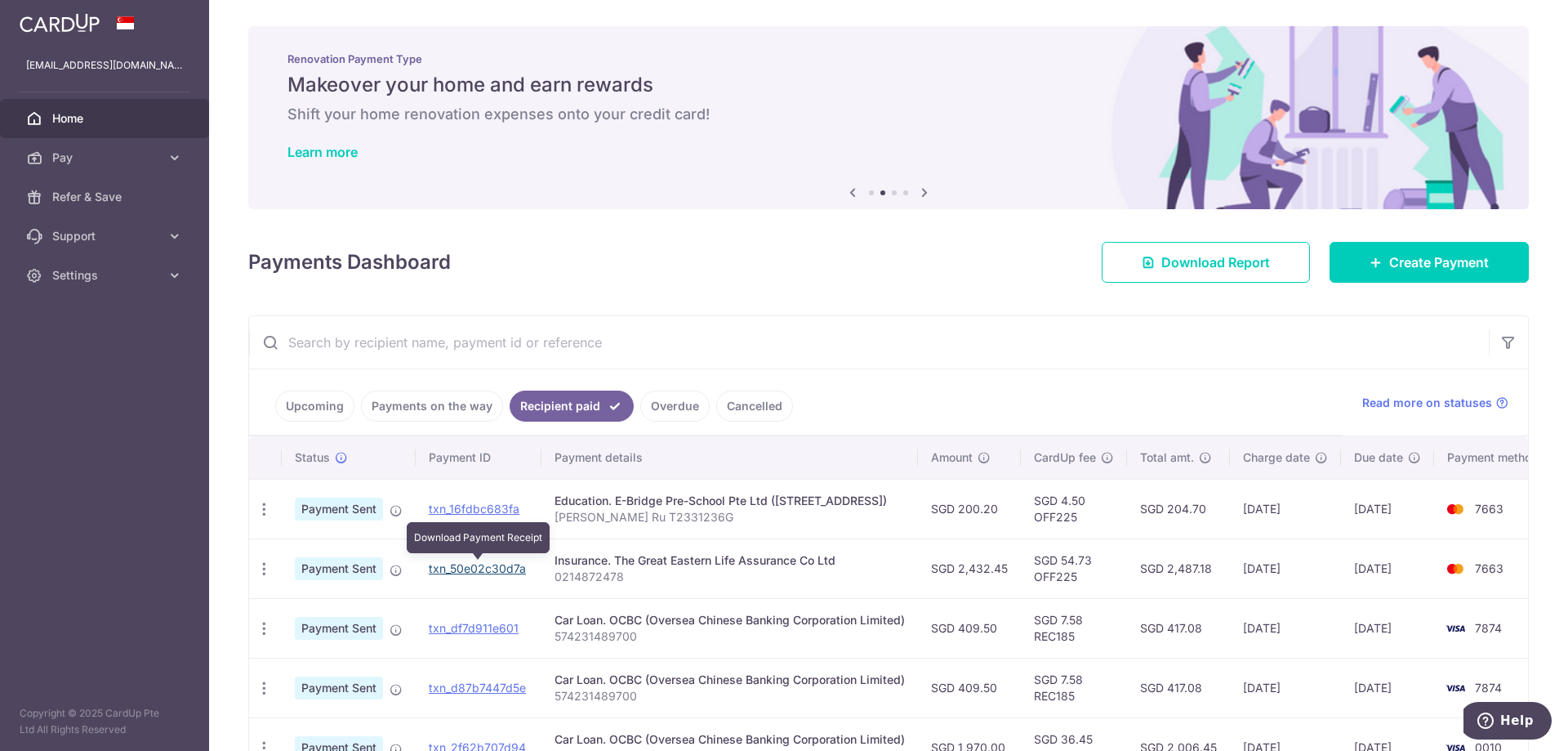
click at [468, 567] on link "txn_50e02c30d7a" at bounding box center [476, 568] width 97 height 14
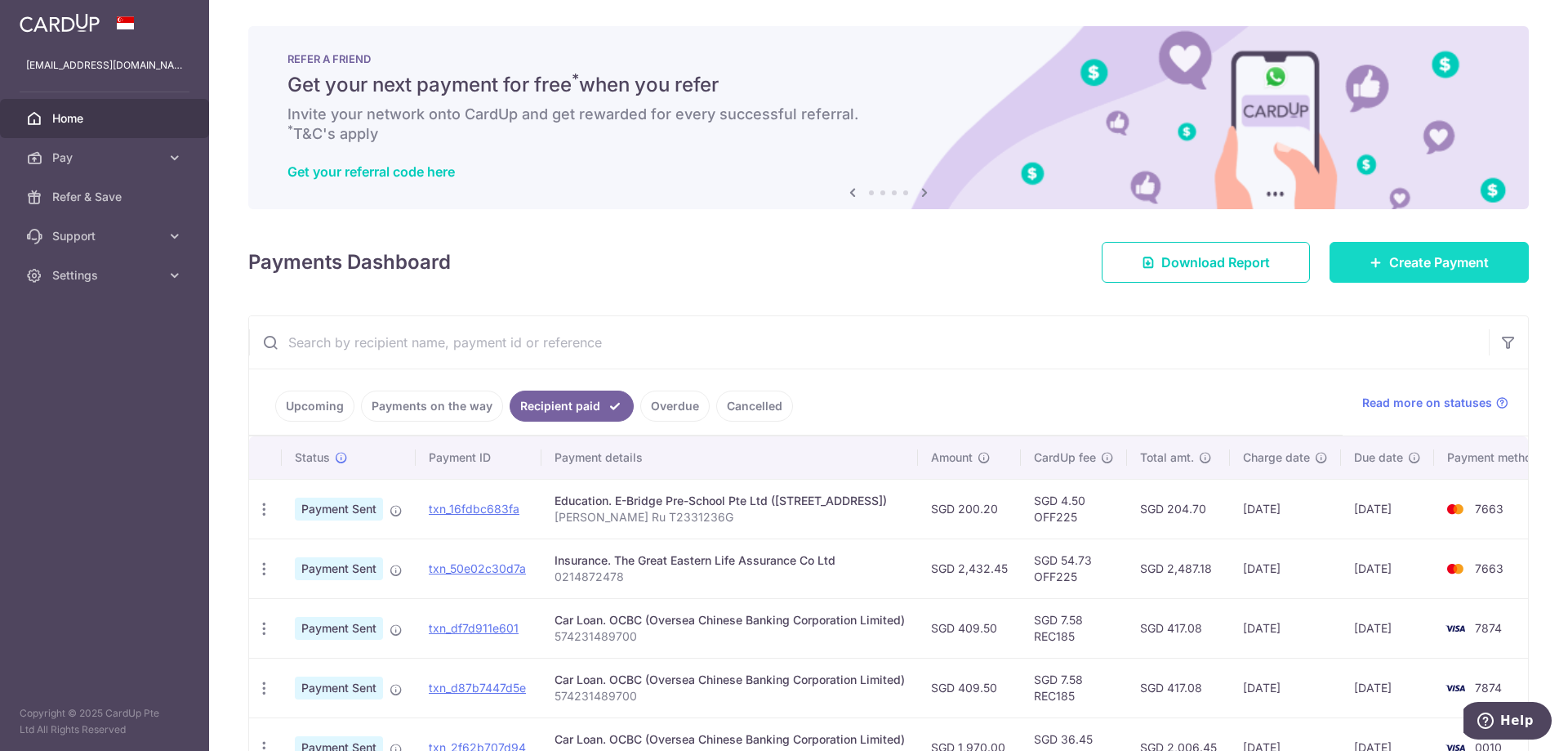
click at [1432, 243] on link "Create Payment" at bounding box center [1429, 262] width 199 height 41
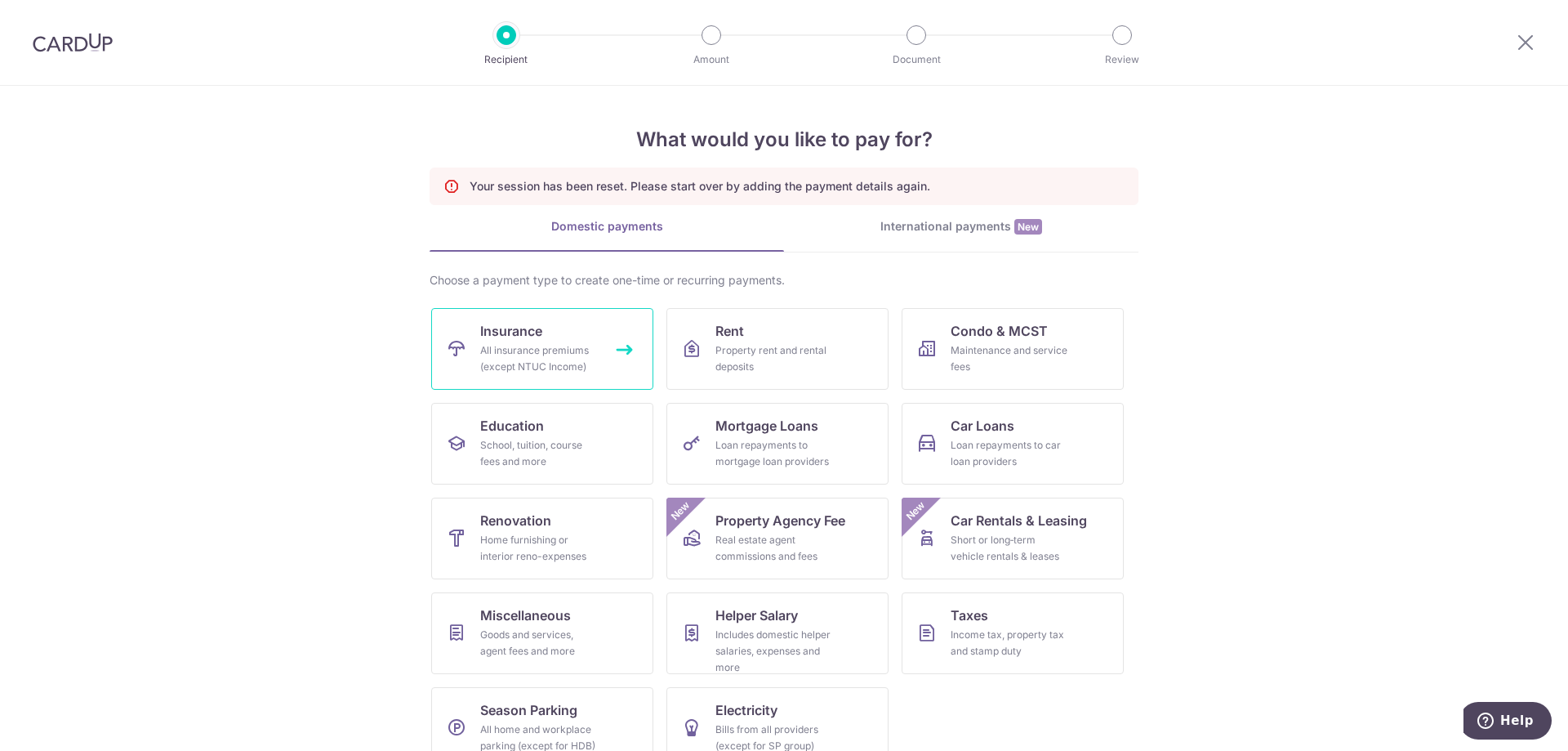
click at [633, 356] on link "Insurance All insurance premiums (except NTUC Income)" at bounding box center [541, 349] width 222 height 82
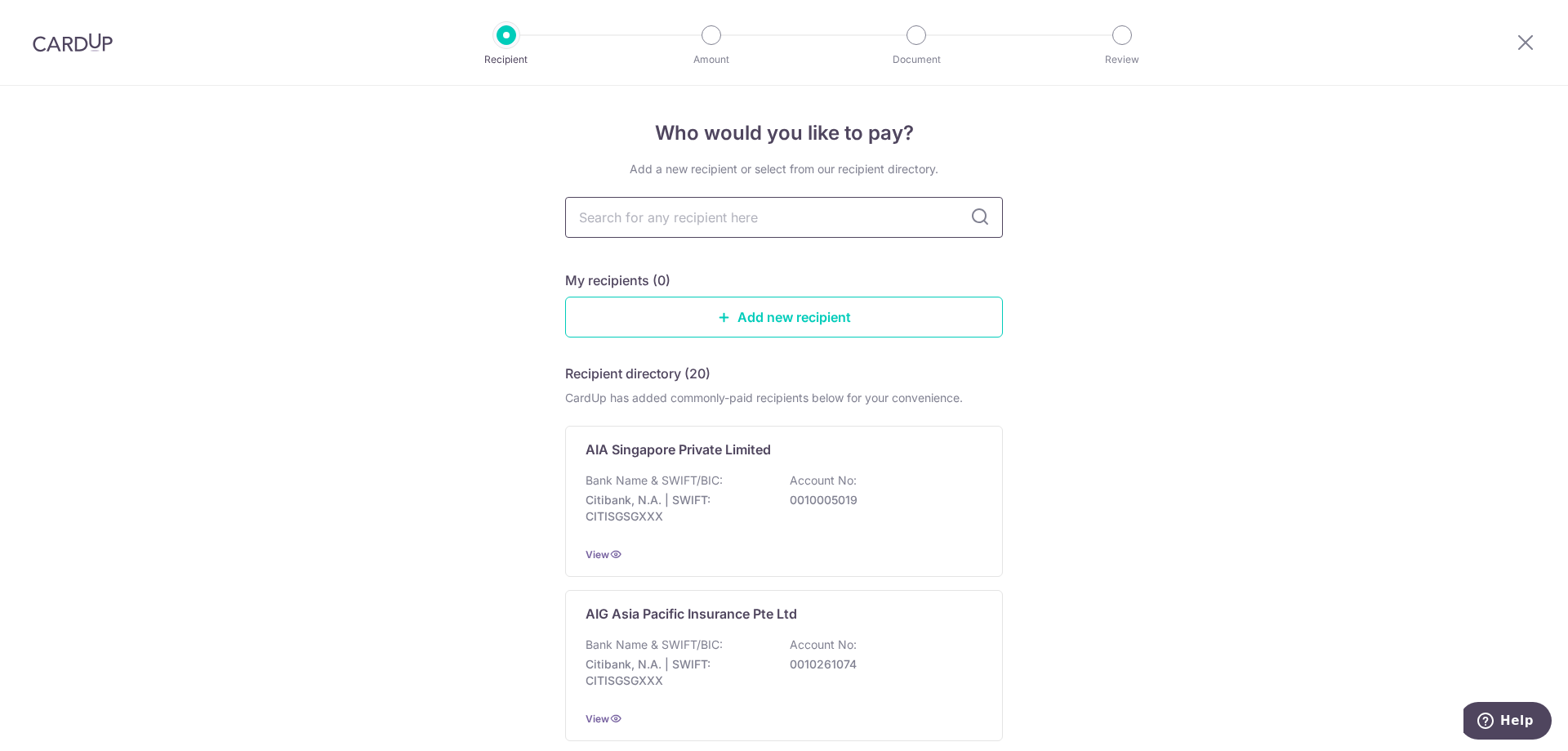
click at [763, 212] on input "text" at bounding box center [784, 217] width 438 height 41
click at [979, 216] on icon at bounding box center [980, 217] width 20 height 20
click at [967, 230] on input "text" at bounding box center [784, 217] width 438 height 41
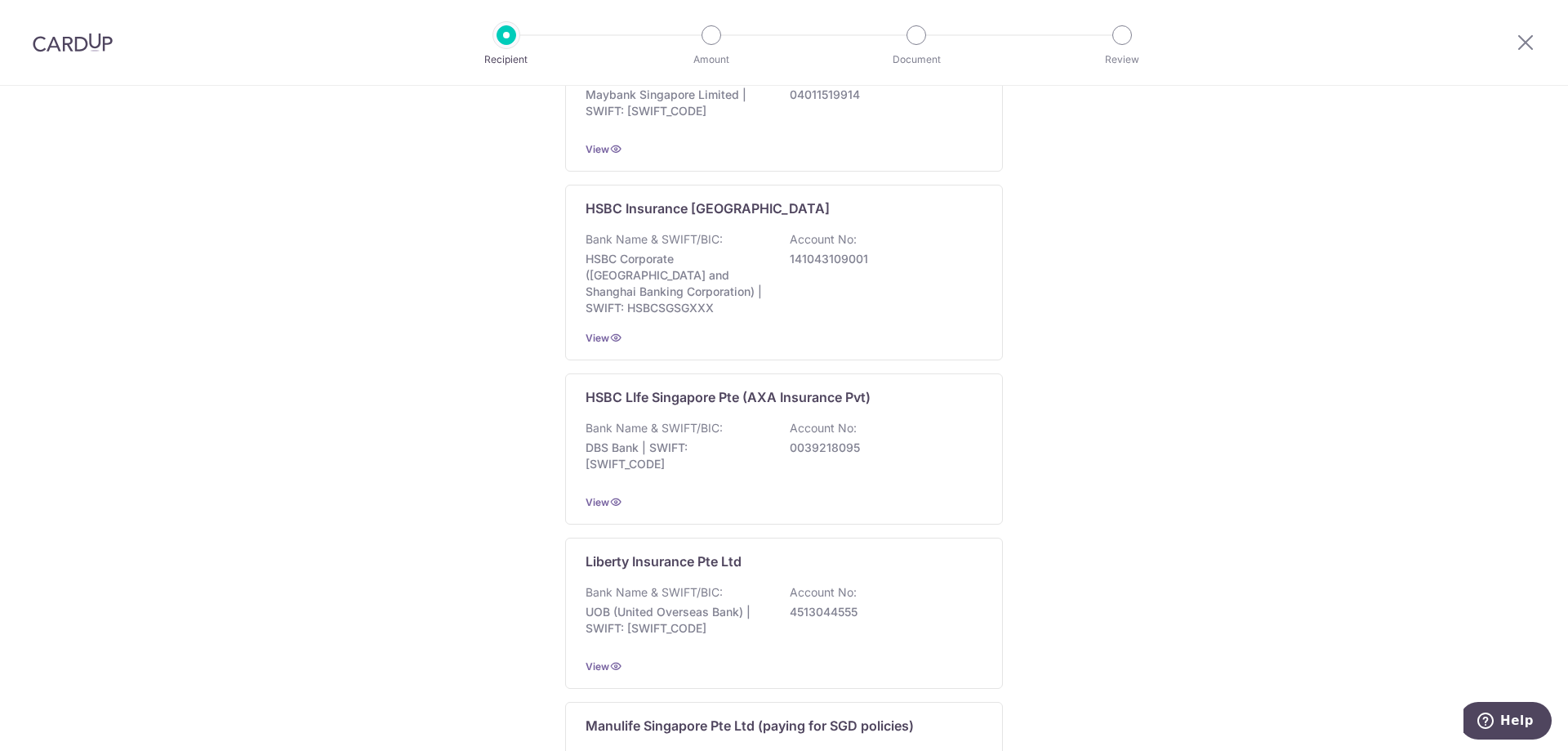
scroll to position [1481, 0]
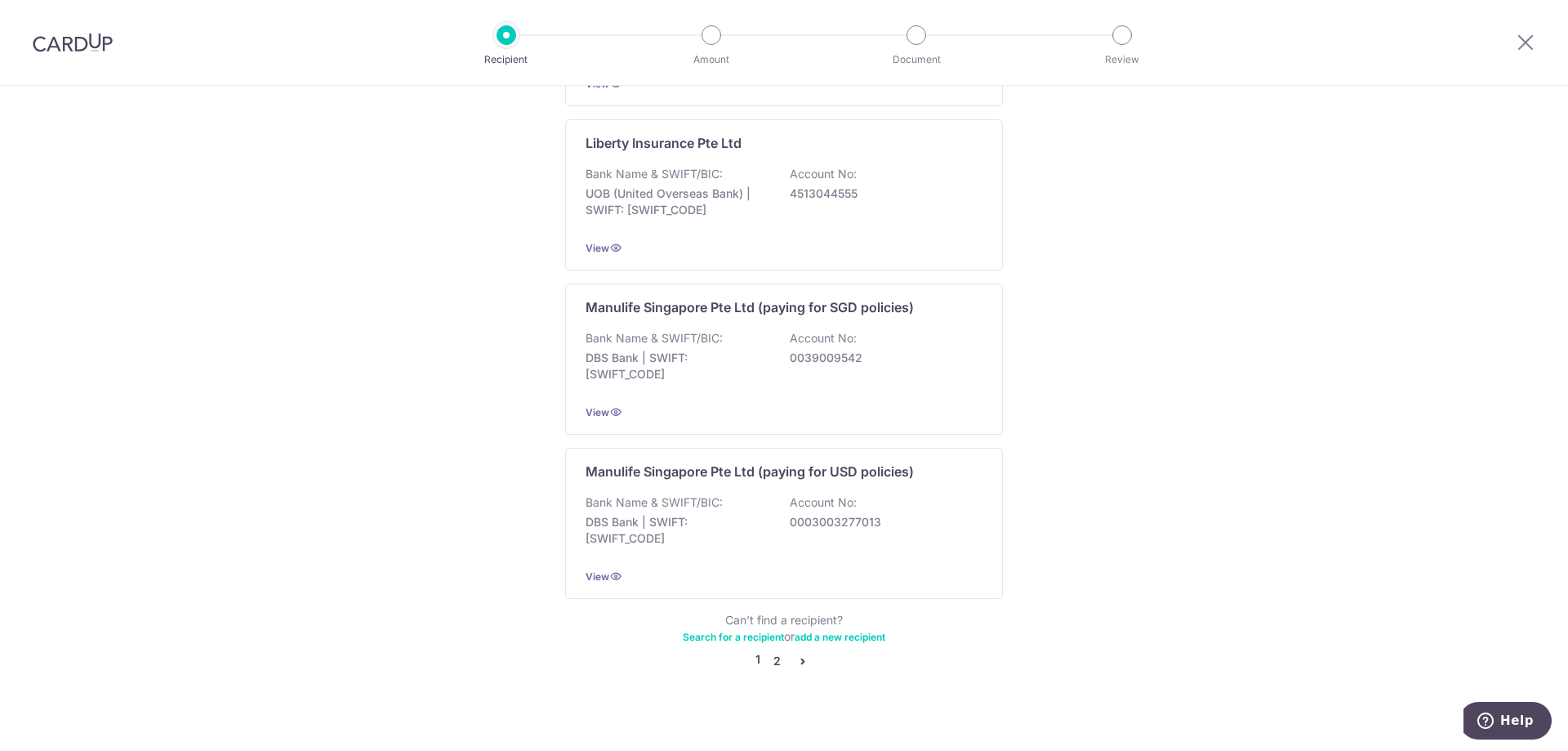
click at [772, 651] on link "2" at bounding box center [776, 661] width 20 height 20
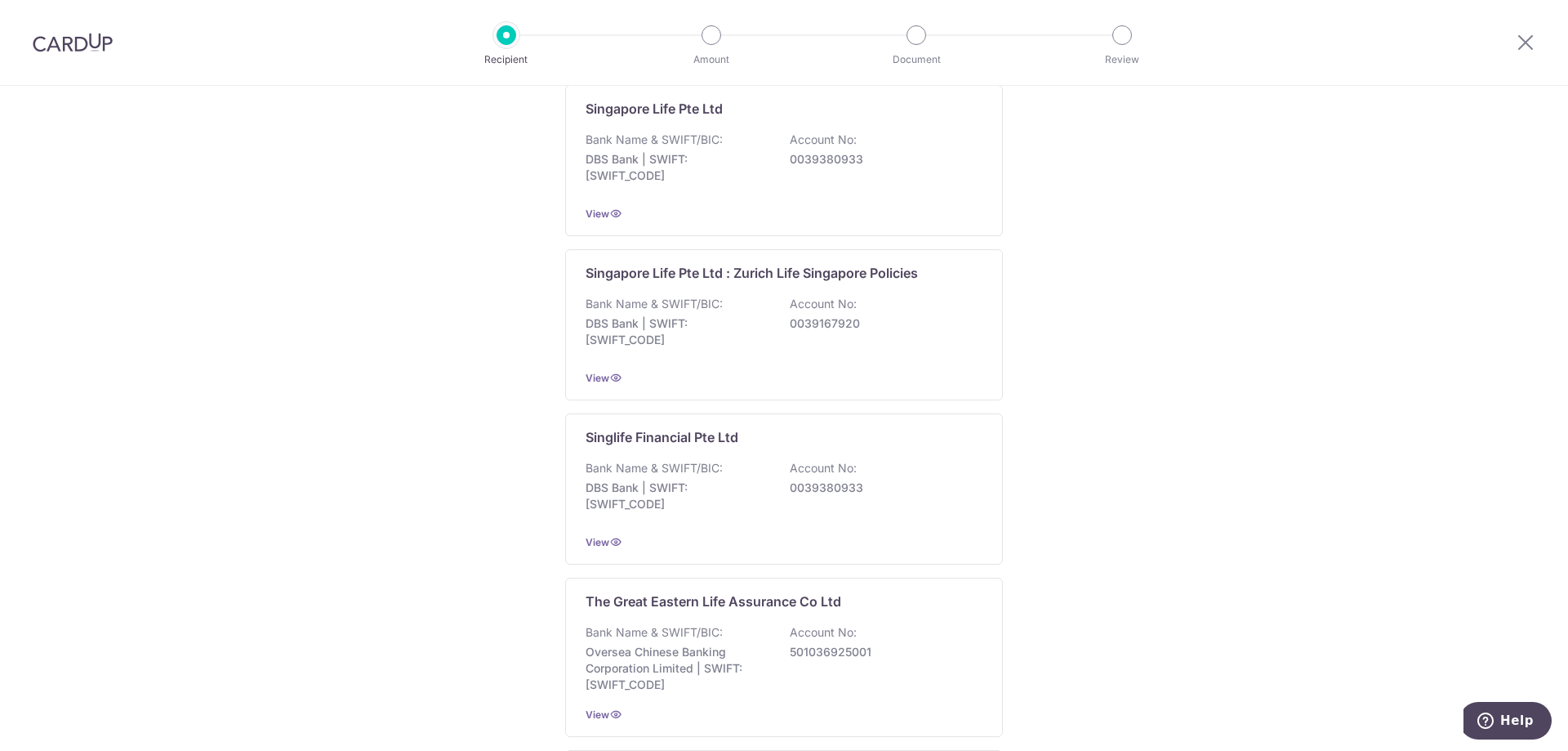
scroll to position [1389, 0]
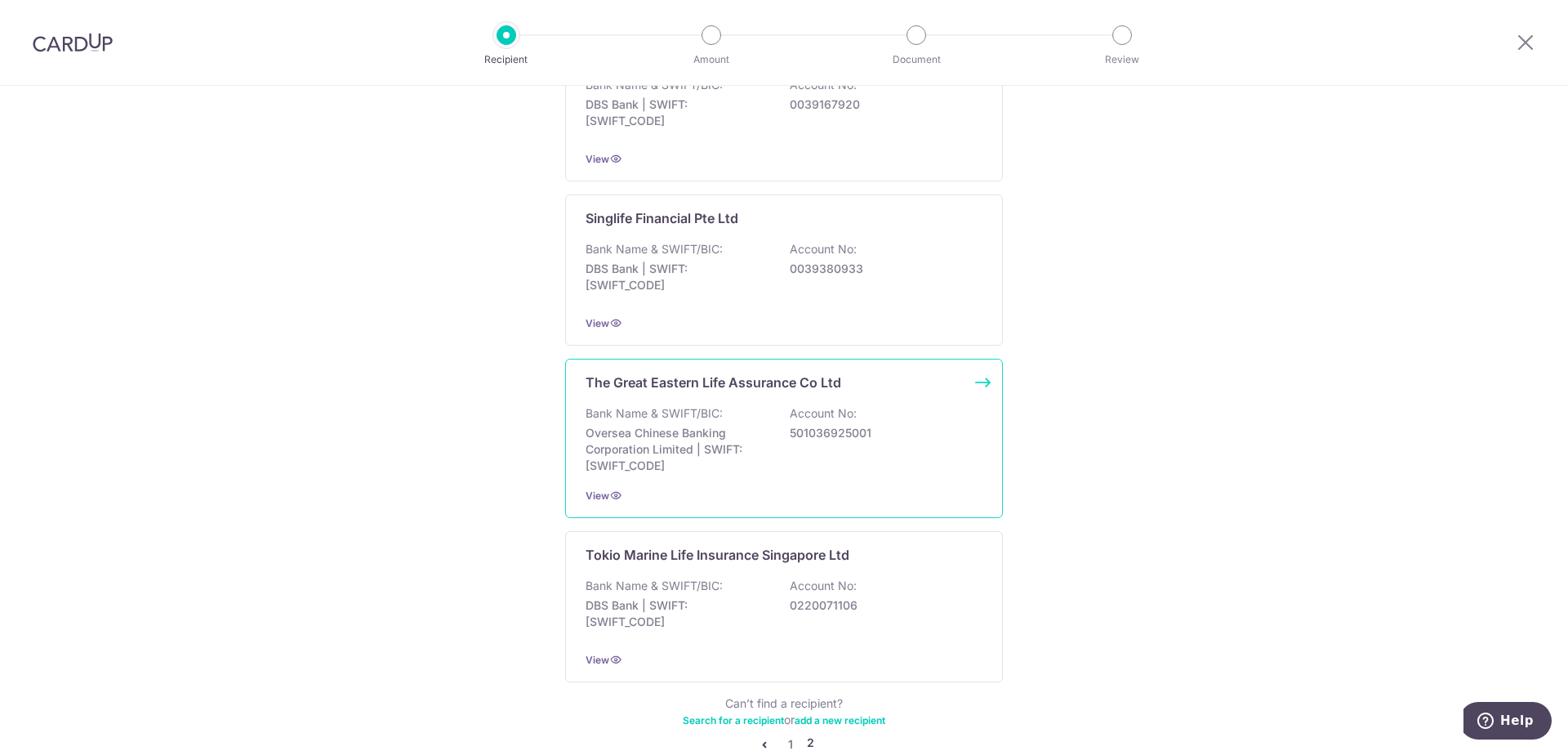
click at [976, 386] on div "The Great Eastern Life Assurance Co Ltd Bank Name & SWIFT/BIC: Oversea Chinese …" at bounding box center [784, 438] width 438 height 159
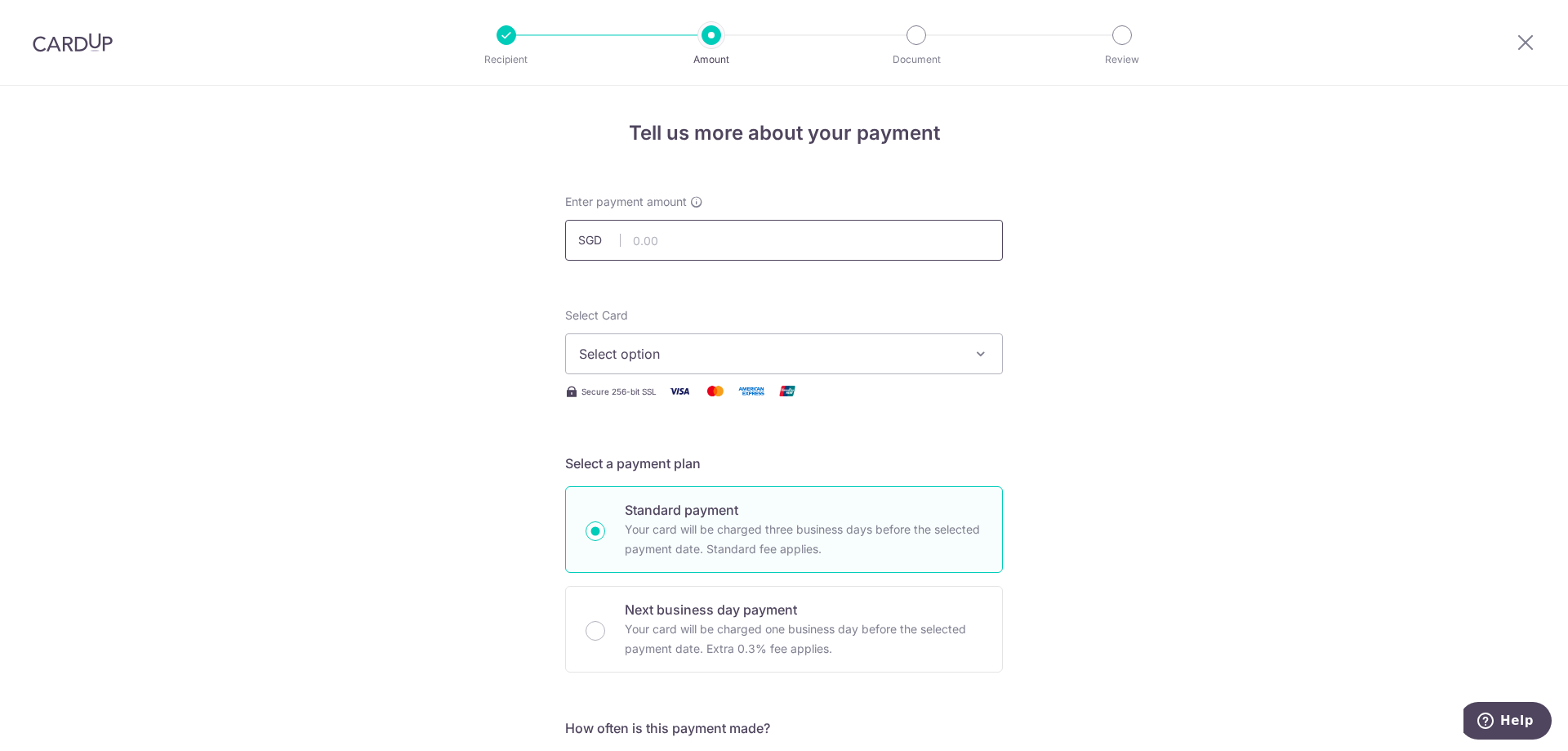
click at [714, 246] on input "text" at bounding box center [784, 241] width 438 height 41
type input "800.00"
click at [898, 348] on span "Select option" at bounding box center [768, 354] width 380 height 20
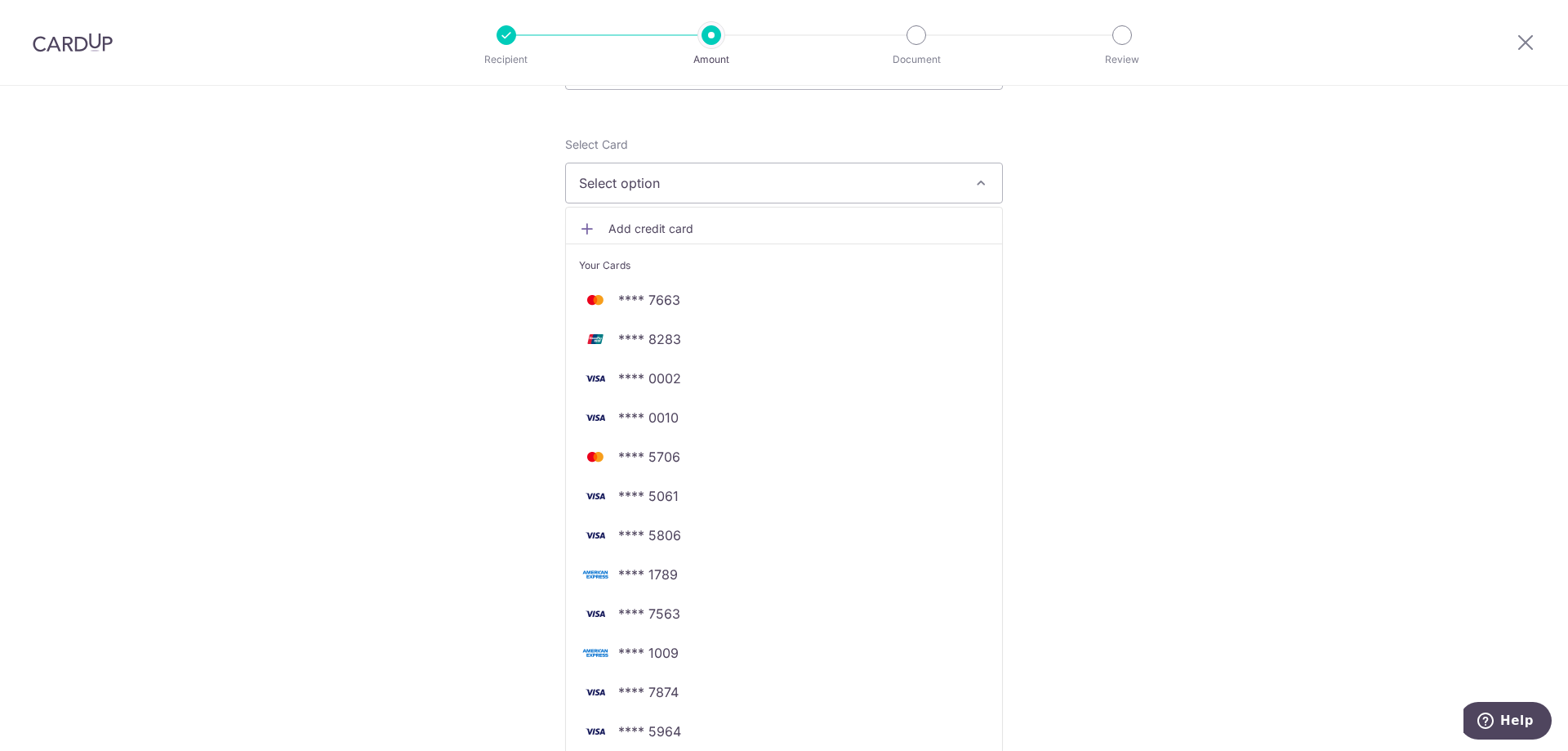
scroll to position [572, 0]
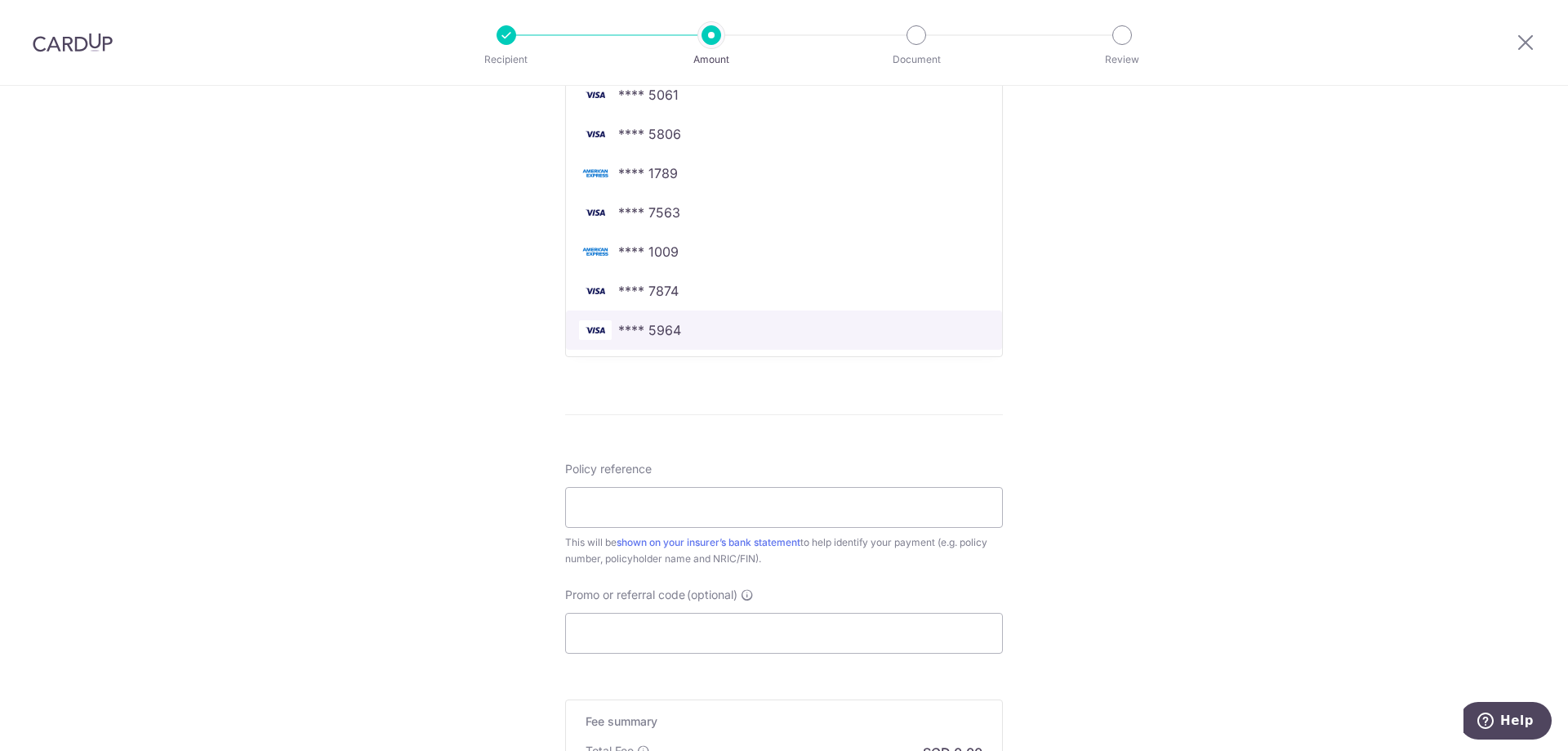
click at [685, 335] on span "**** 5964" at bounding box center [784, 331] width 410 height 20
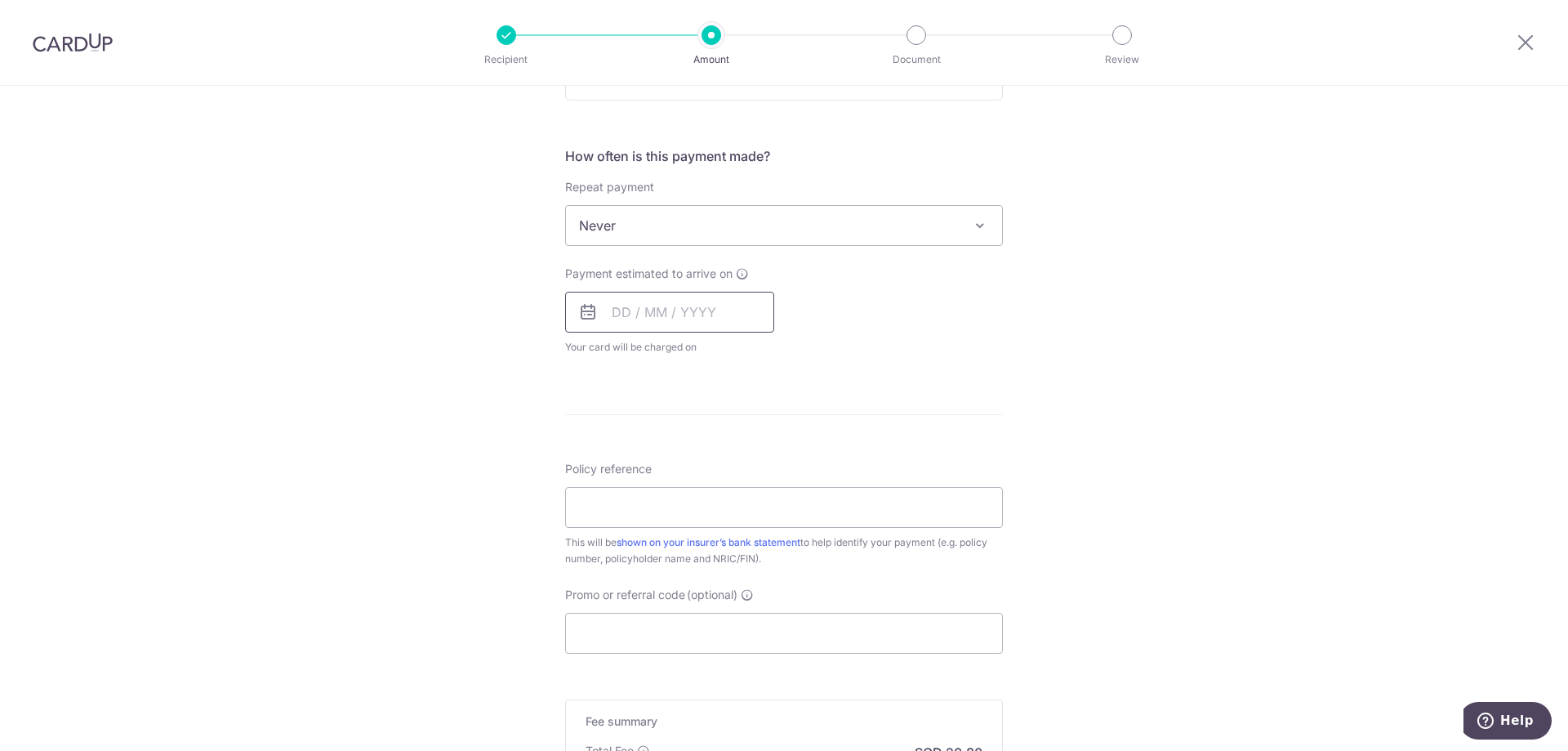
click at [669, 316] on input "text" at bounding box center [670, 312] width 209 height 41
click at [725, 490] on link "14" at bounding box center [728, 493] width 26 height 26
type input "14/08/2025"
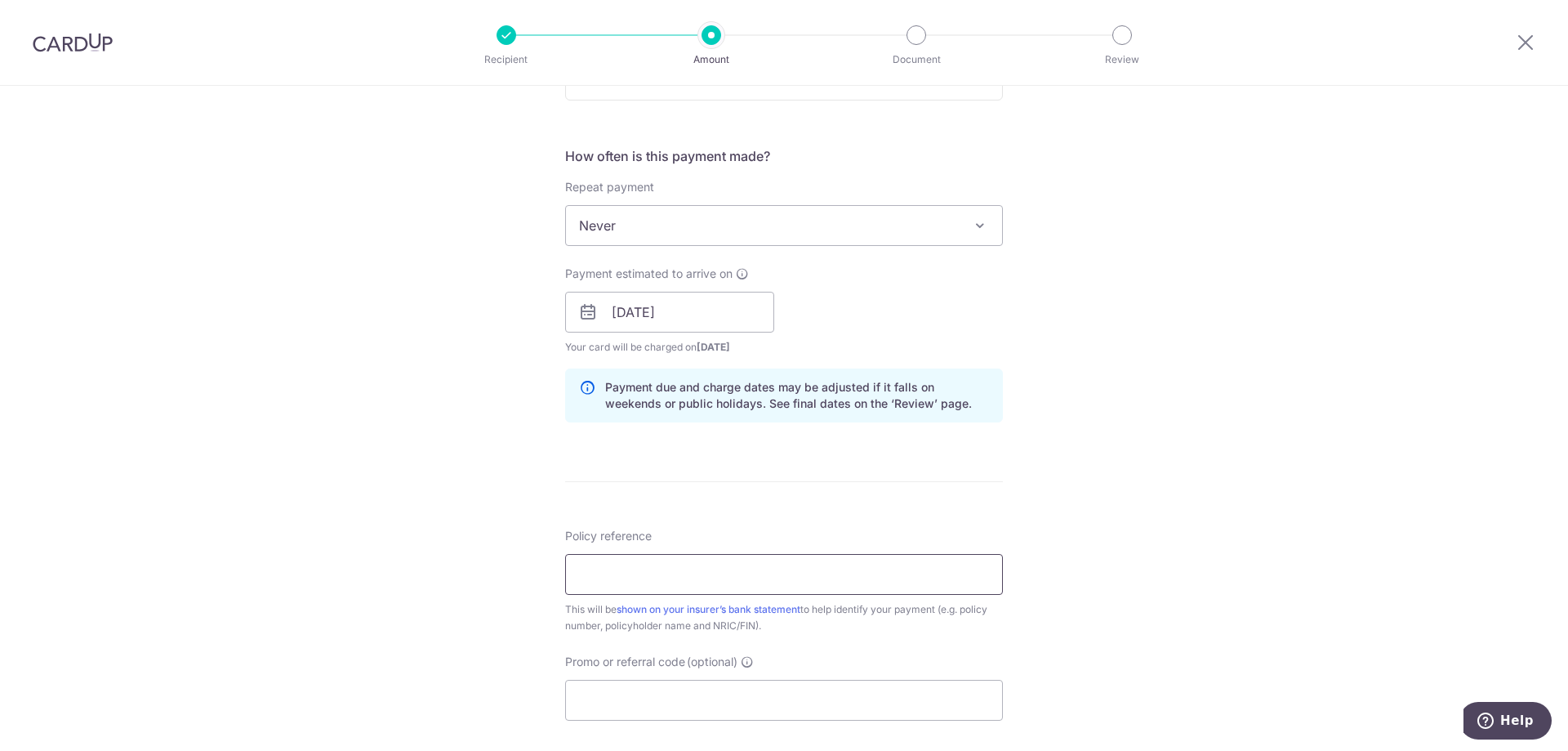
click at [804, 559] on input "Policy reference" at bounding box center [784, 575] width 438 height 41
paste input "210360772"
type input "210360772"
click at [1158, 478] on div "Tell us more about your payment Enter payment amount SGD 800.00 800.00 Select C…" at bounding box center [784, 286] width 1568 height 1545
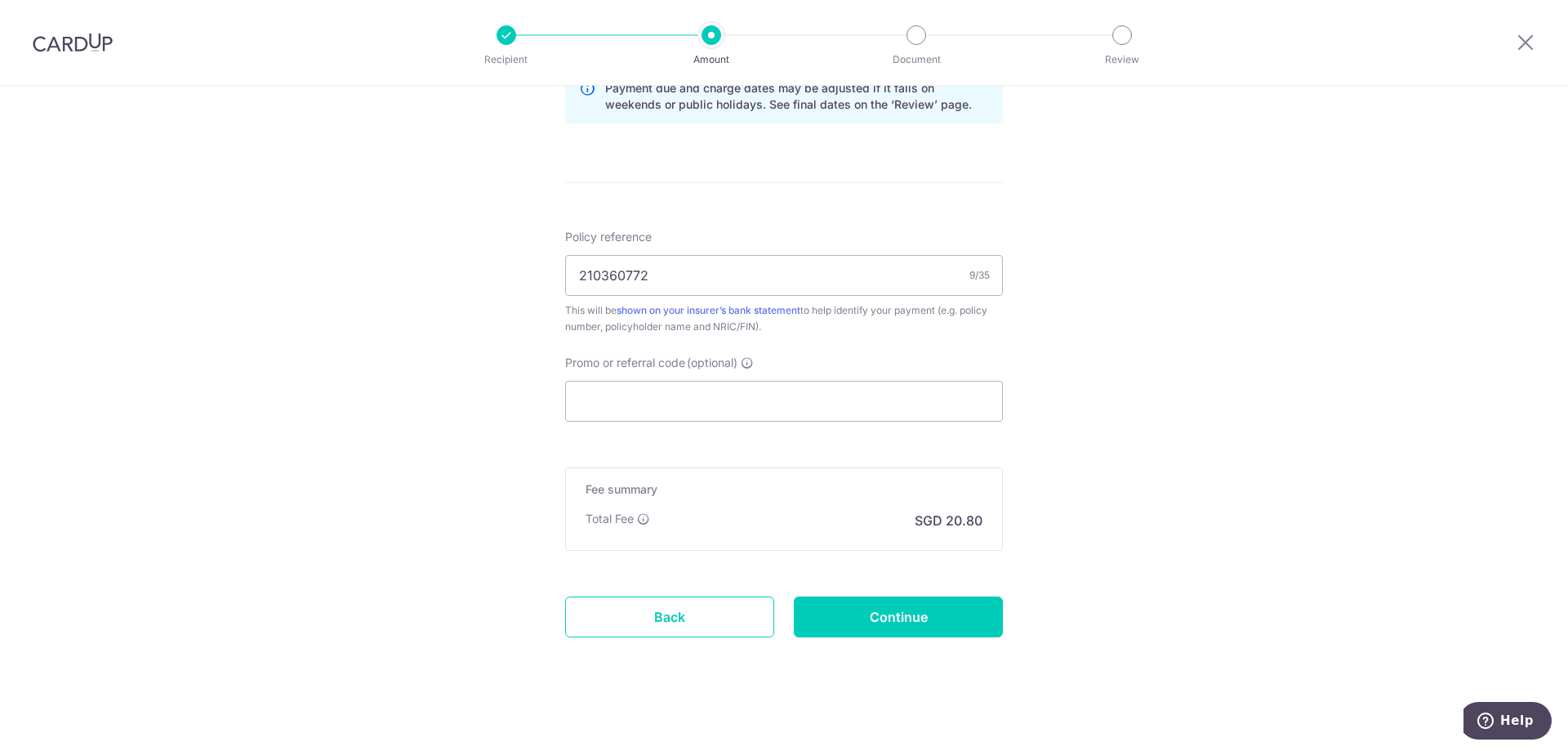
scroll to position [880, 0]
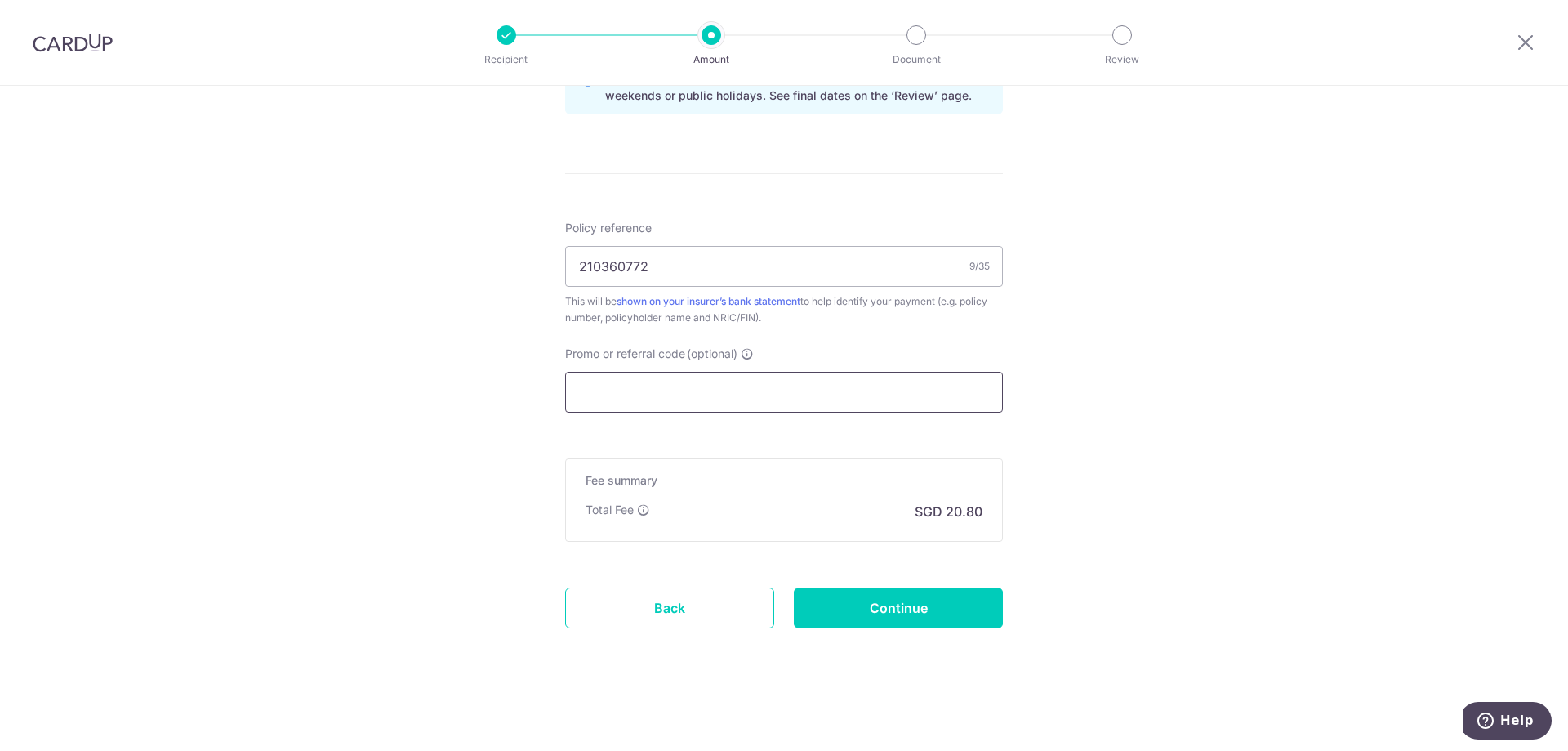
click at [841, 391] on input "Promo or referral code (optional)" at bounding box center [784, 392] width 438 height 41
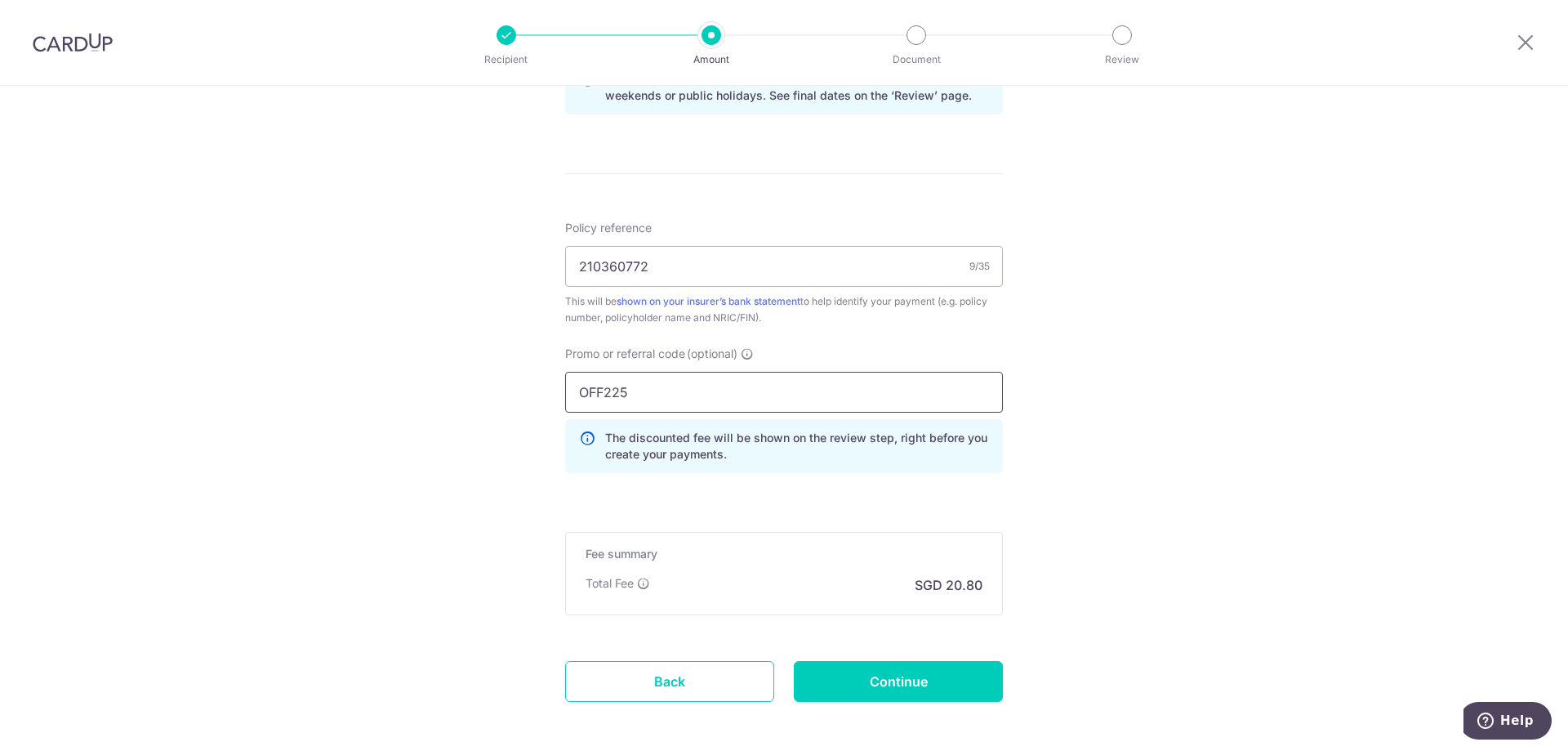
type input "OFF225"
click at [1189, 428] on div "Tell us more about your payment Enter payment amount SGD 800.00 800.00 Select C…" at bounding box center [784, 15] width 1568 height 1619
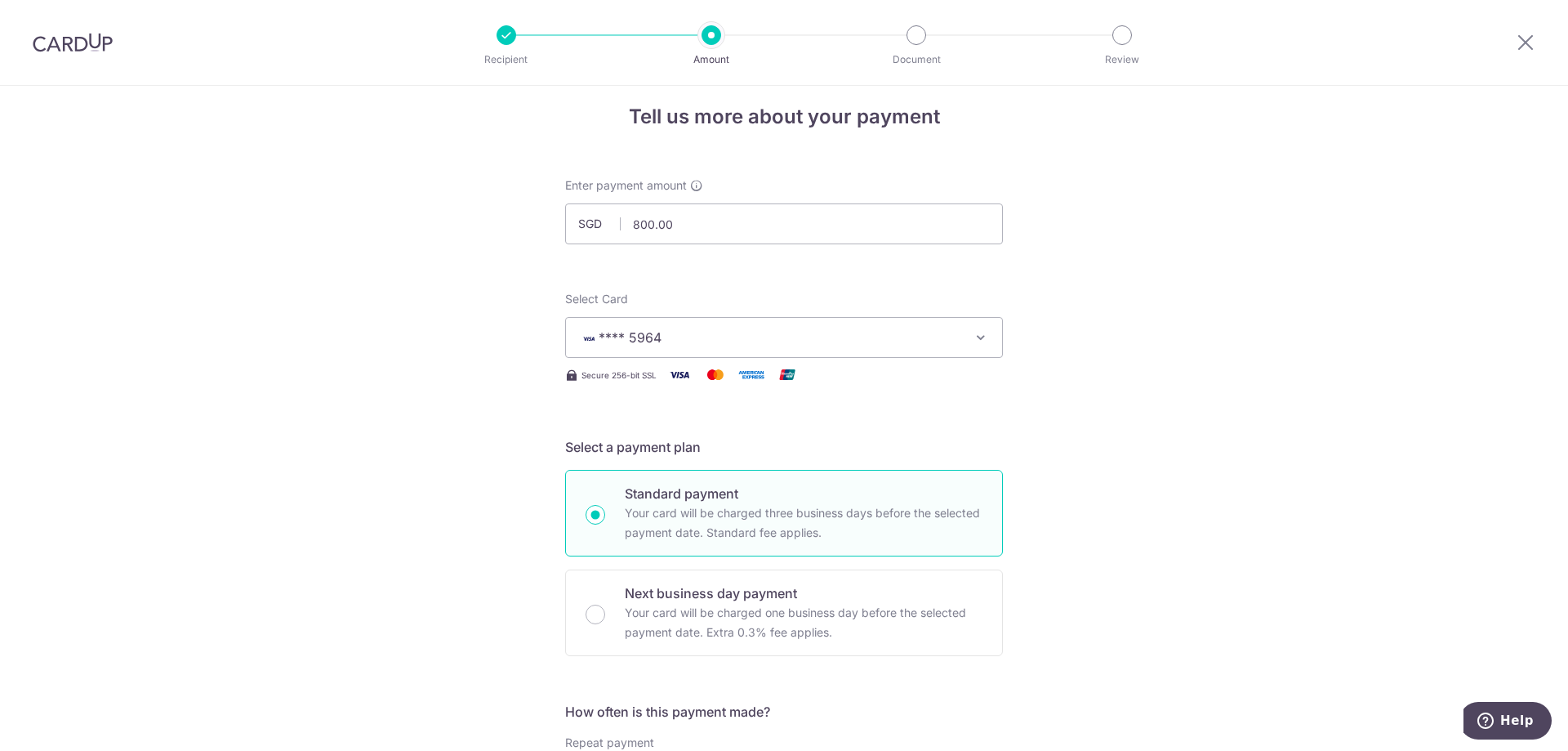
scroll to position [0, 0]
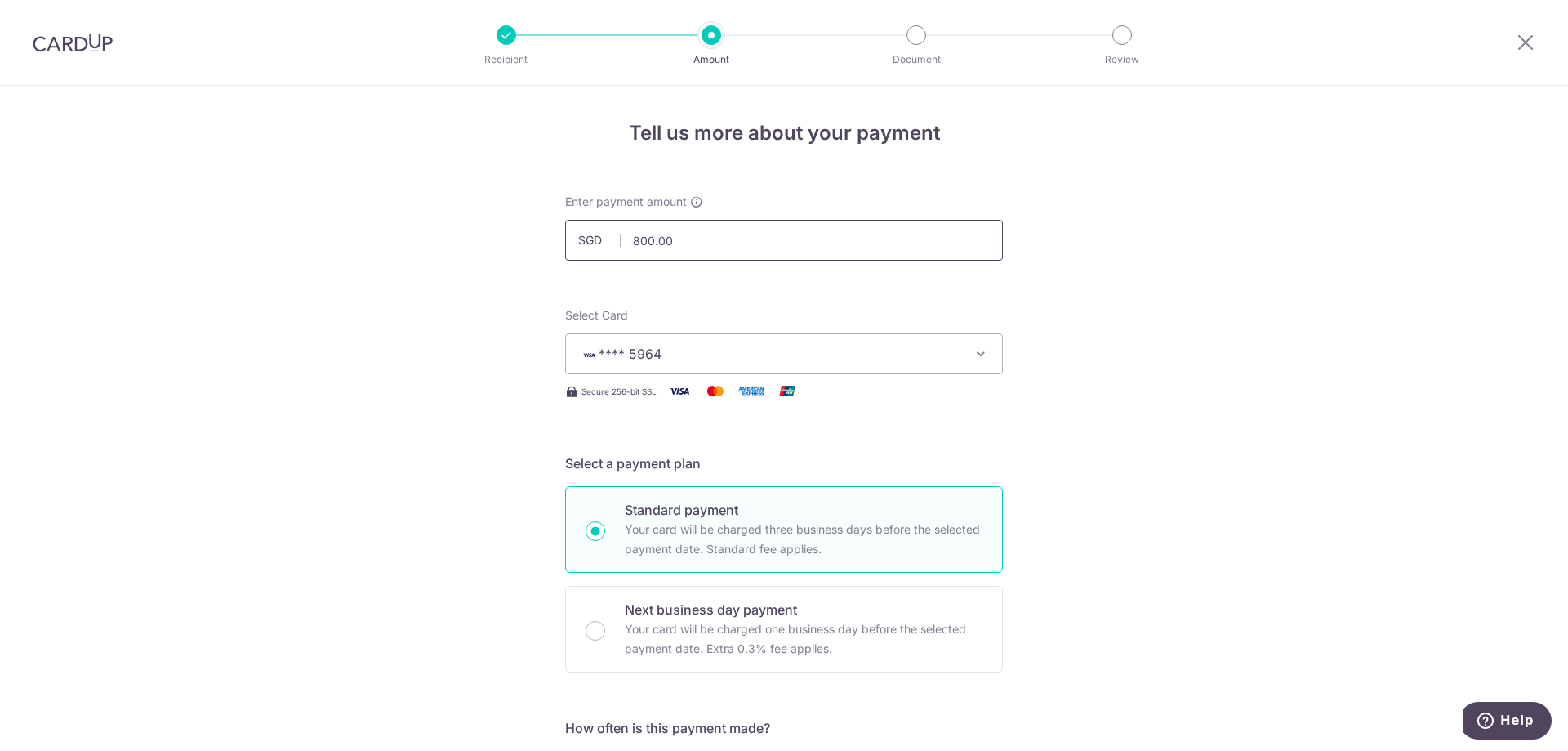
click at [649, 239] on input "800.00" at bounding box center [784, 241] width 438 height 41
click at [650, 238] on input "825.00" at bounding box center [784, 241] width 438 height 41
click at [646, 241] on input "820.00" at bounding box center [784, 241] width 438 height 41
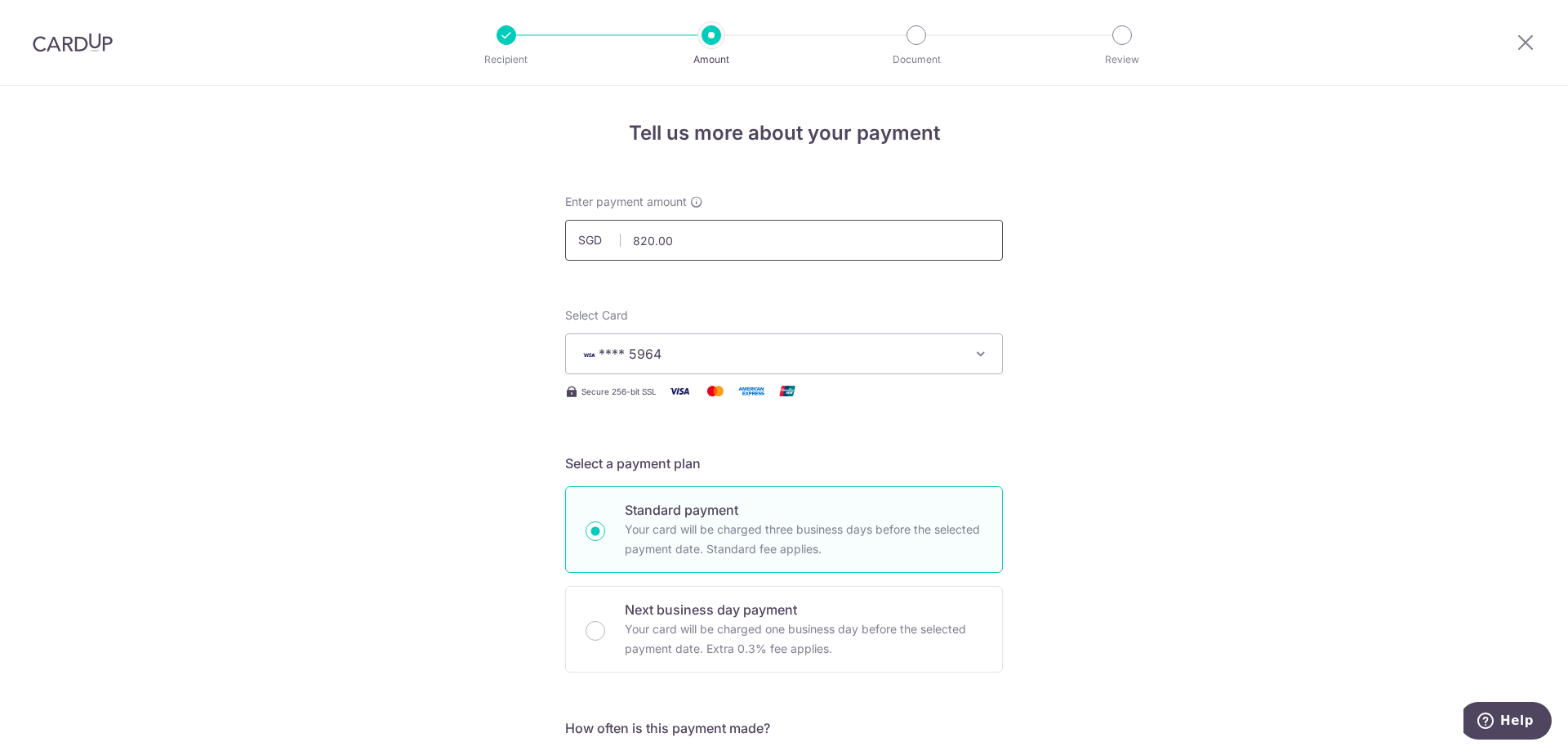
click at [646, 238] on input "820.00" at bounding box center [784, 241] width 438 height 41
type input "812.00"
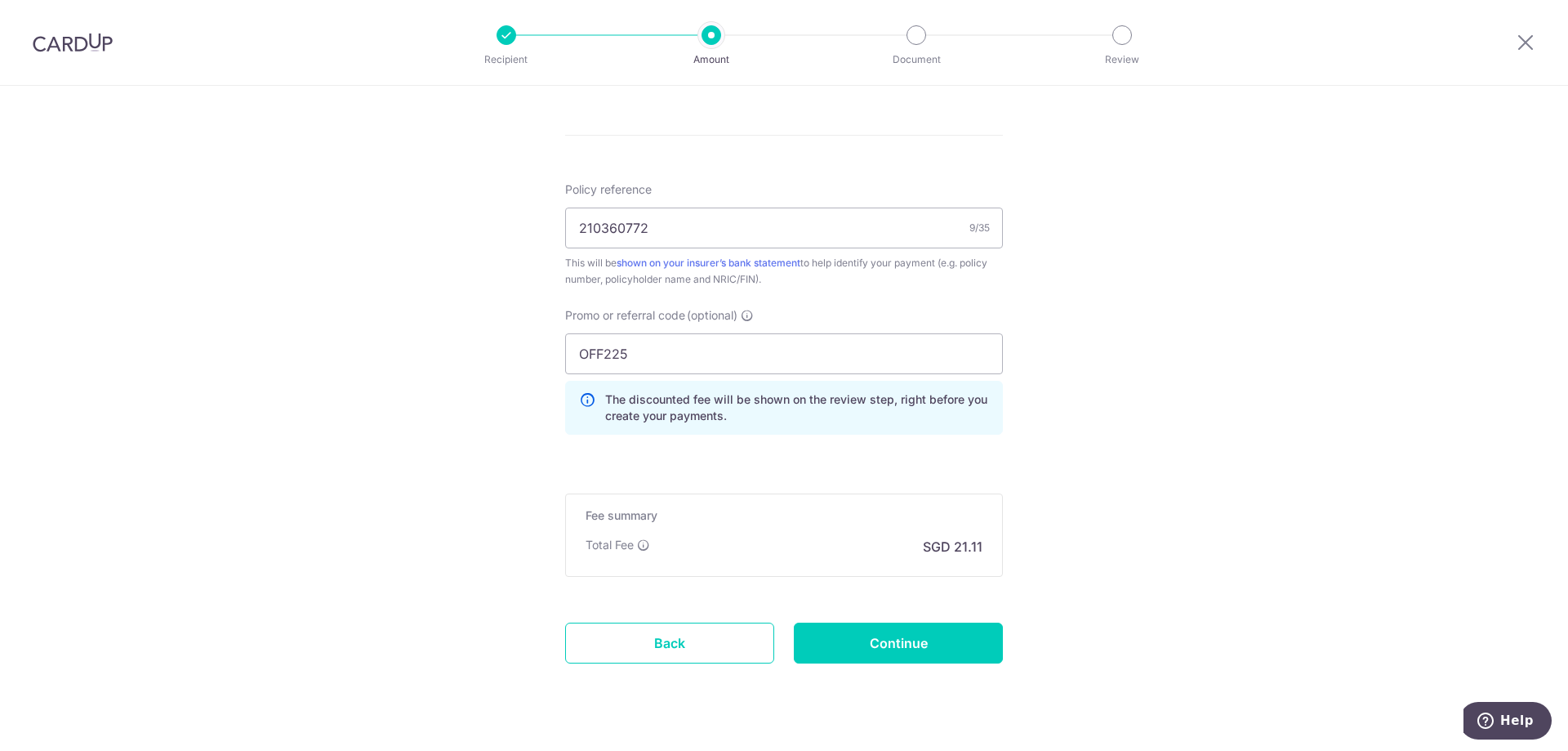
scroll to position [953, 0]
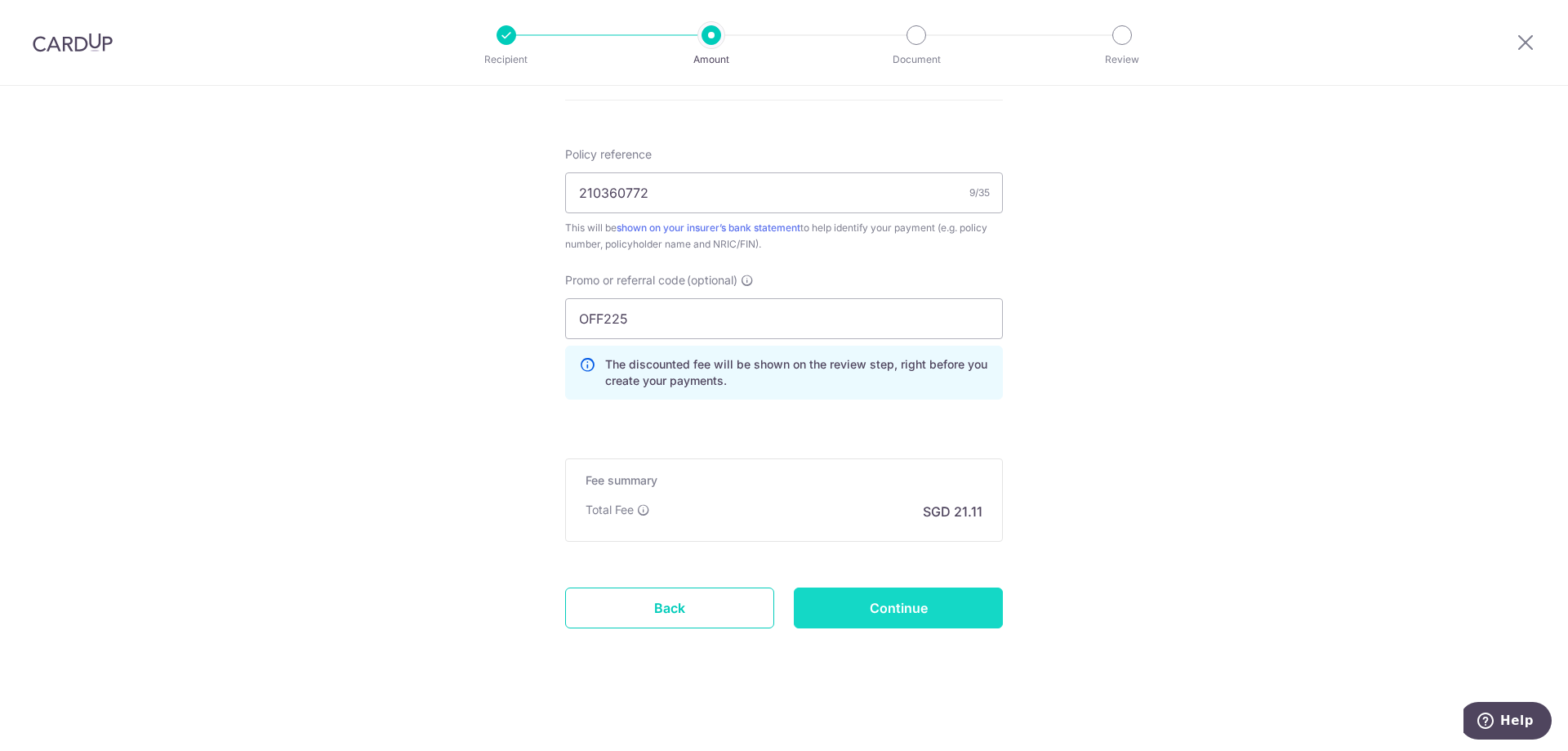
click at [929, 606] on input "Continue" at bounding box center [898, 608] width 209 height 41
type input "Create Schedule"
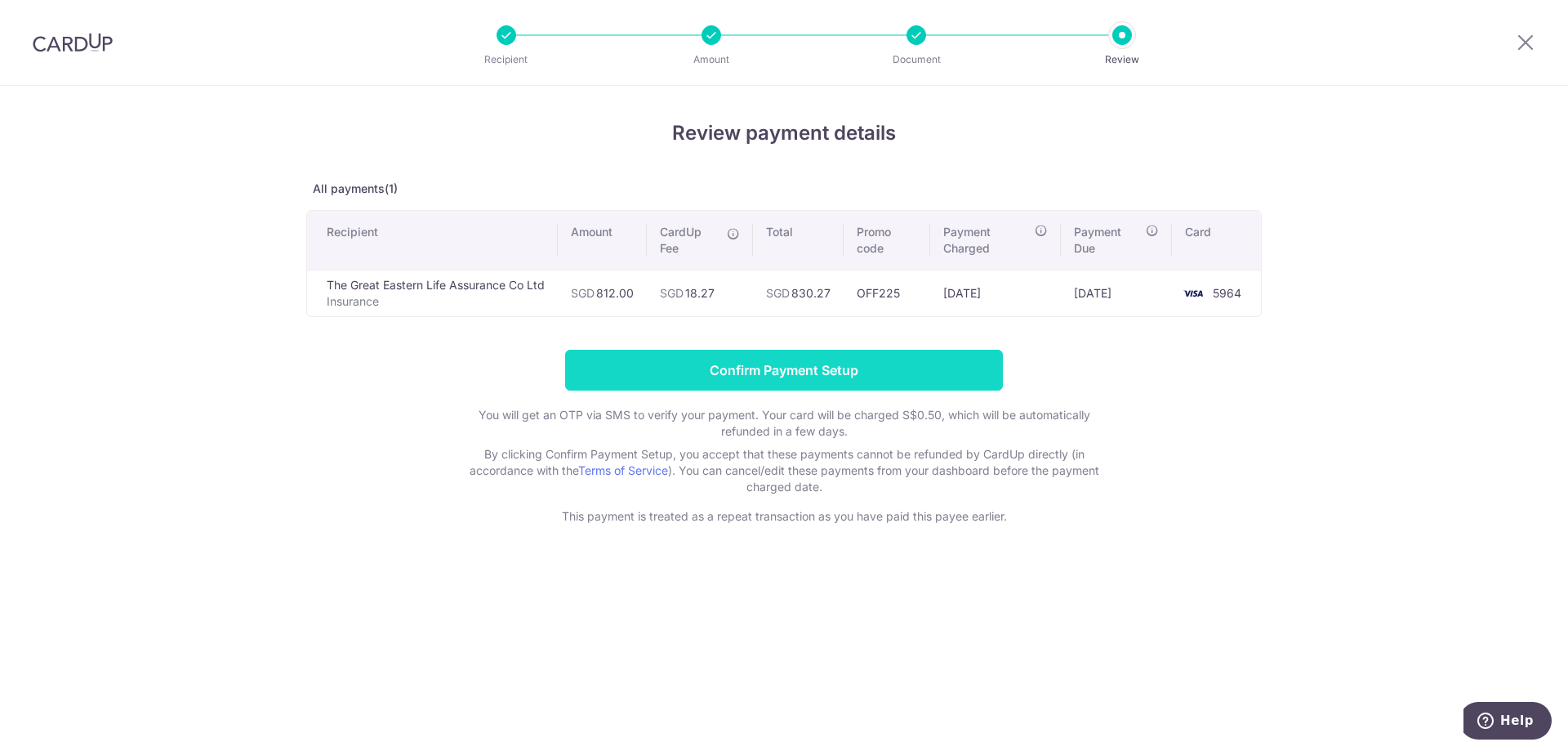
click at [696, 370] on input "Confirm Payment Setup" at bounding box center [784, 371] width 438 height 41
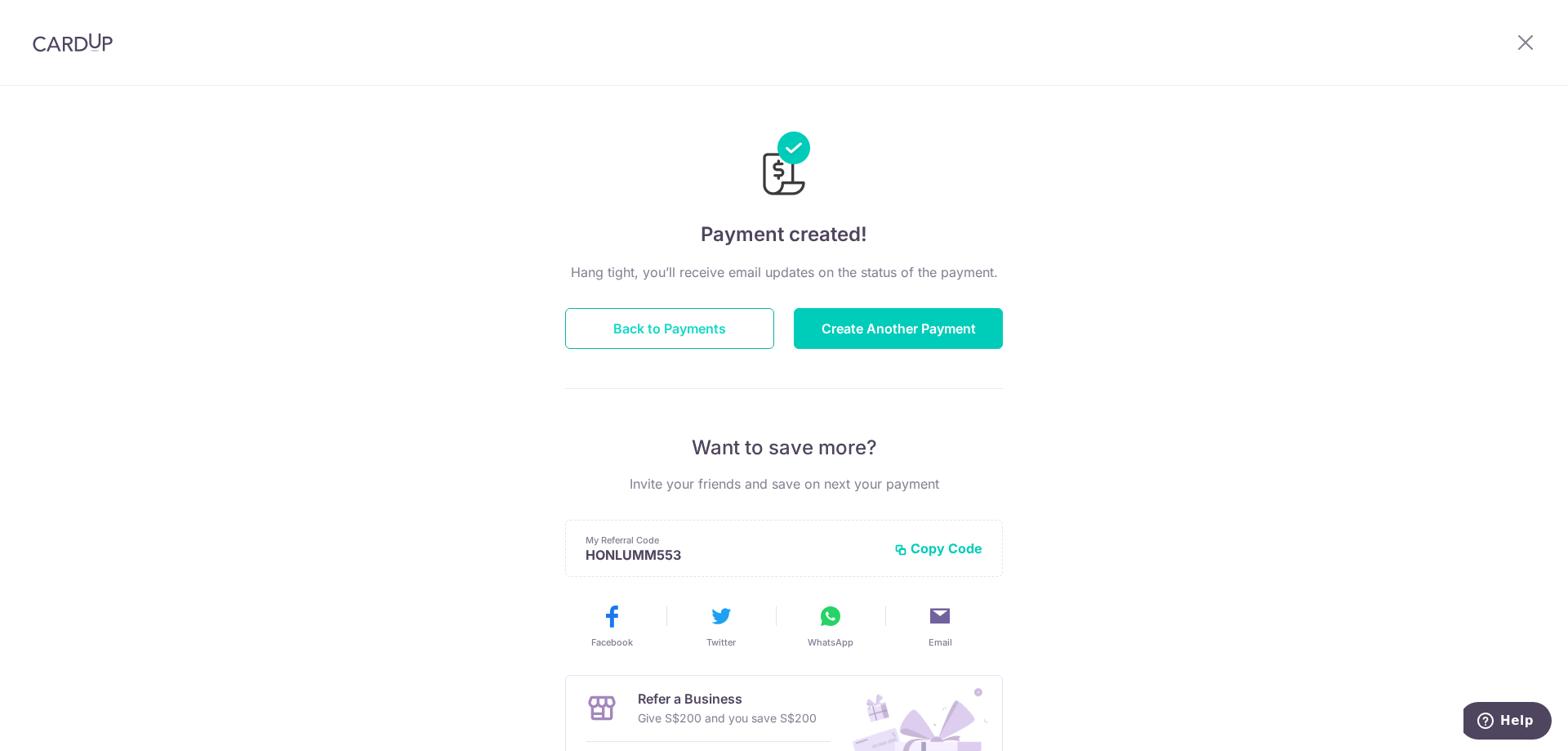
click at [666, 330] on button "Back to Payments" at bounding box center [670, 329] width 209 height 41
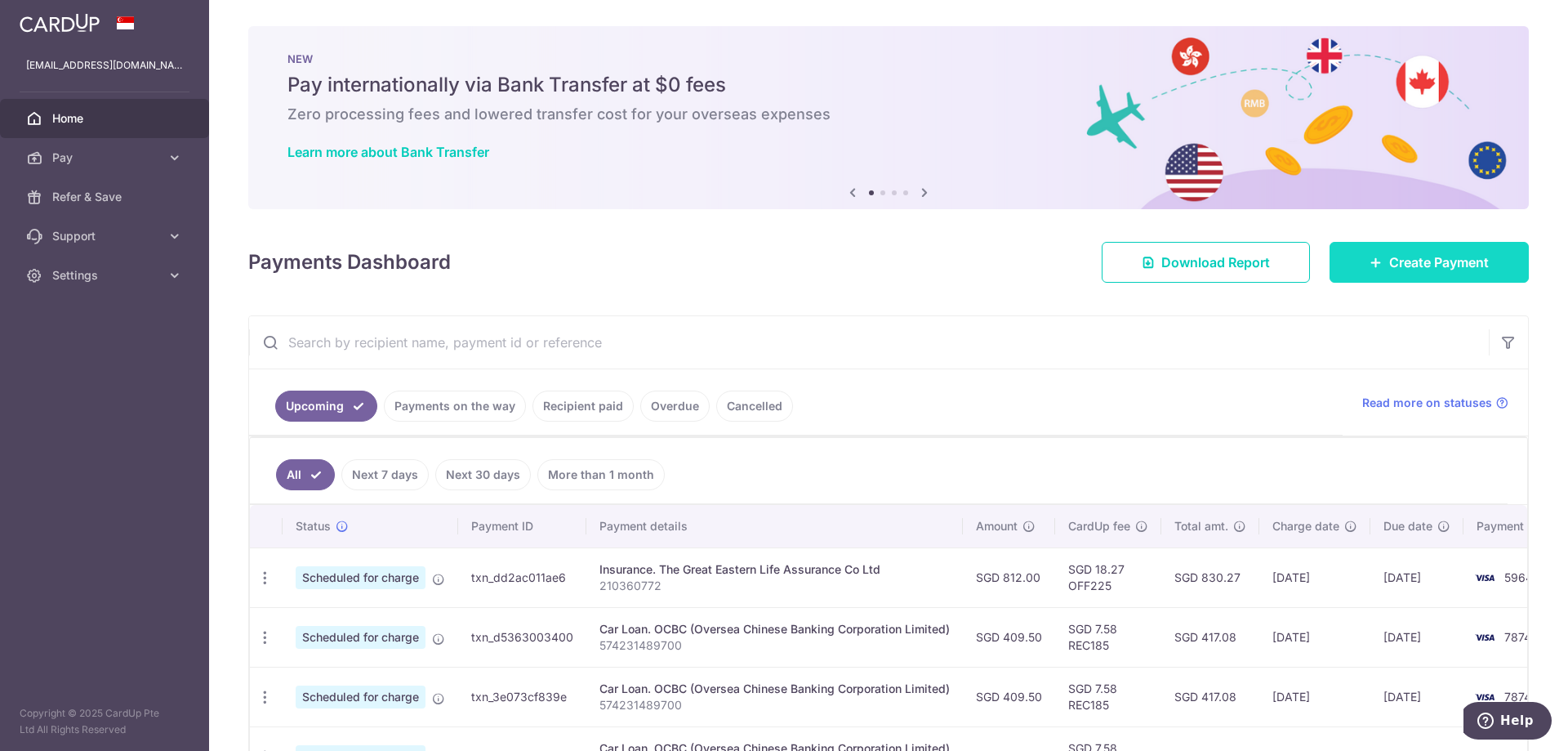
click at [1458, 249] on link "Create Payment" at bounding box center [1429, 262] width 199 height 41
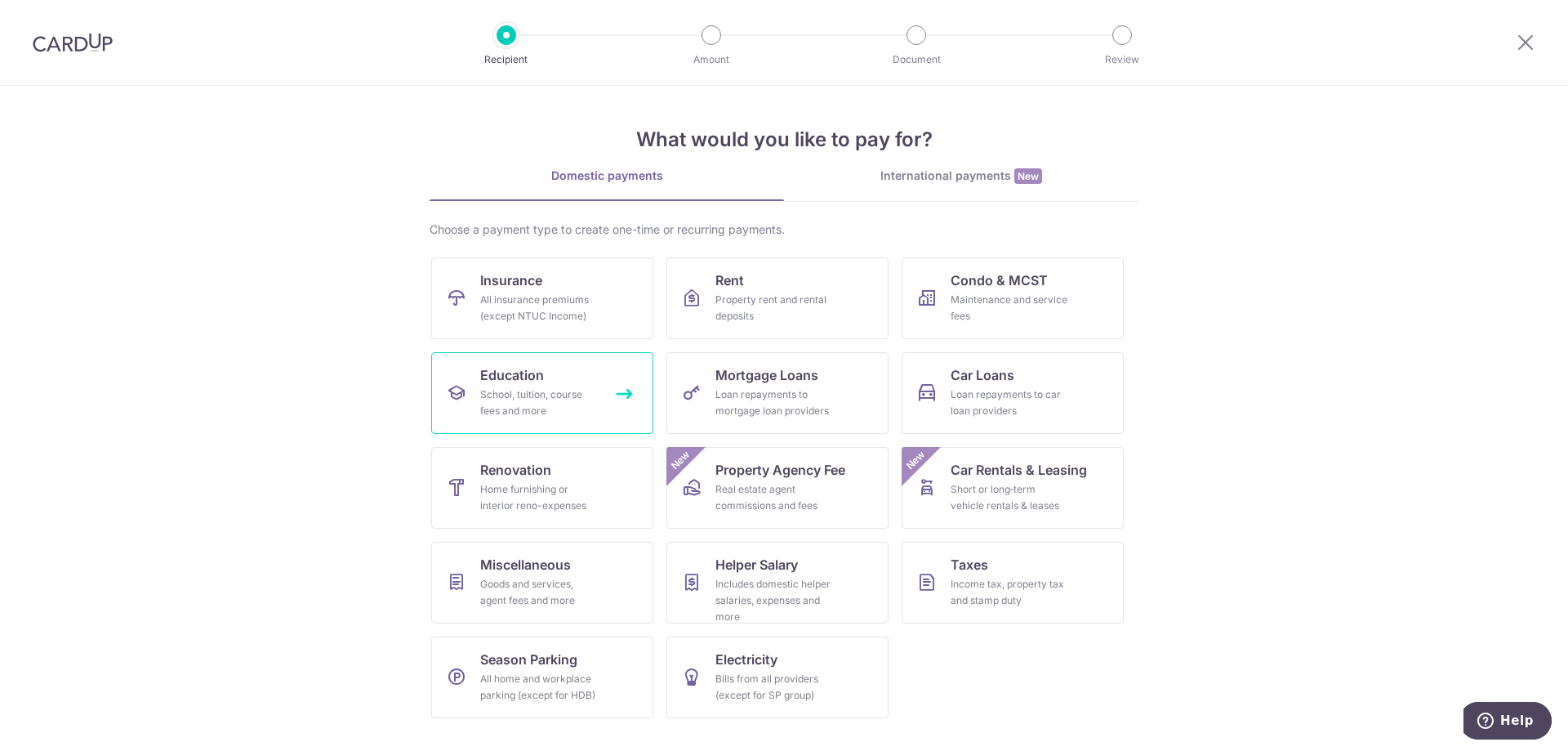
click at [617, 388] on link "Education School, tuition, course fees and more" at bounding box center [541, 393] width 222 height 82
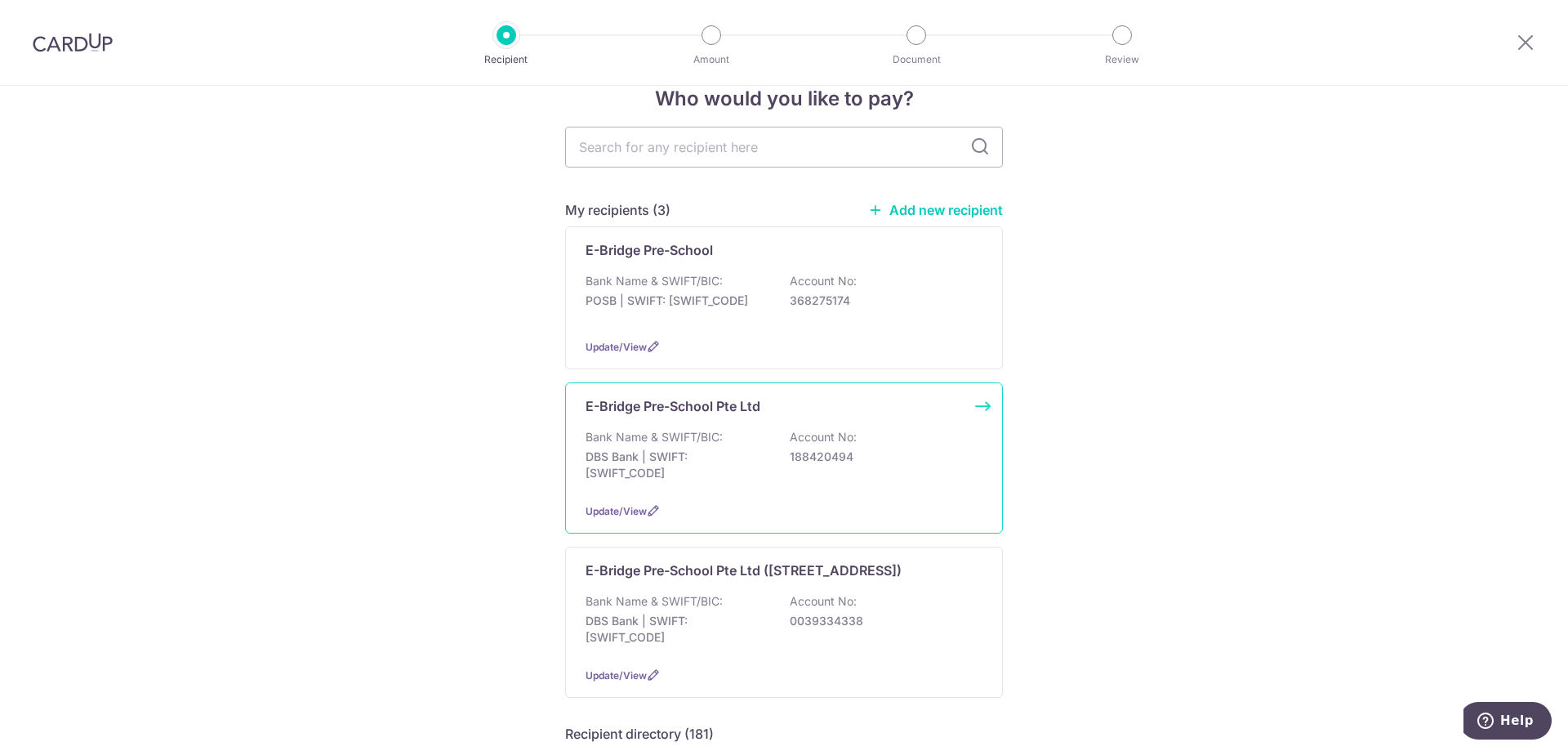
scroll to position [82, 0]
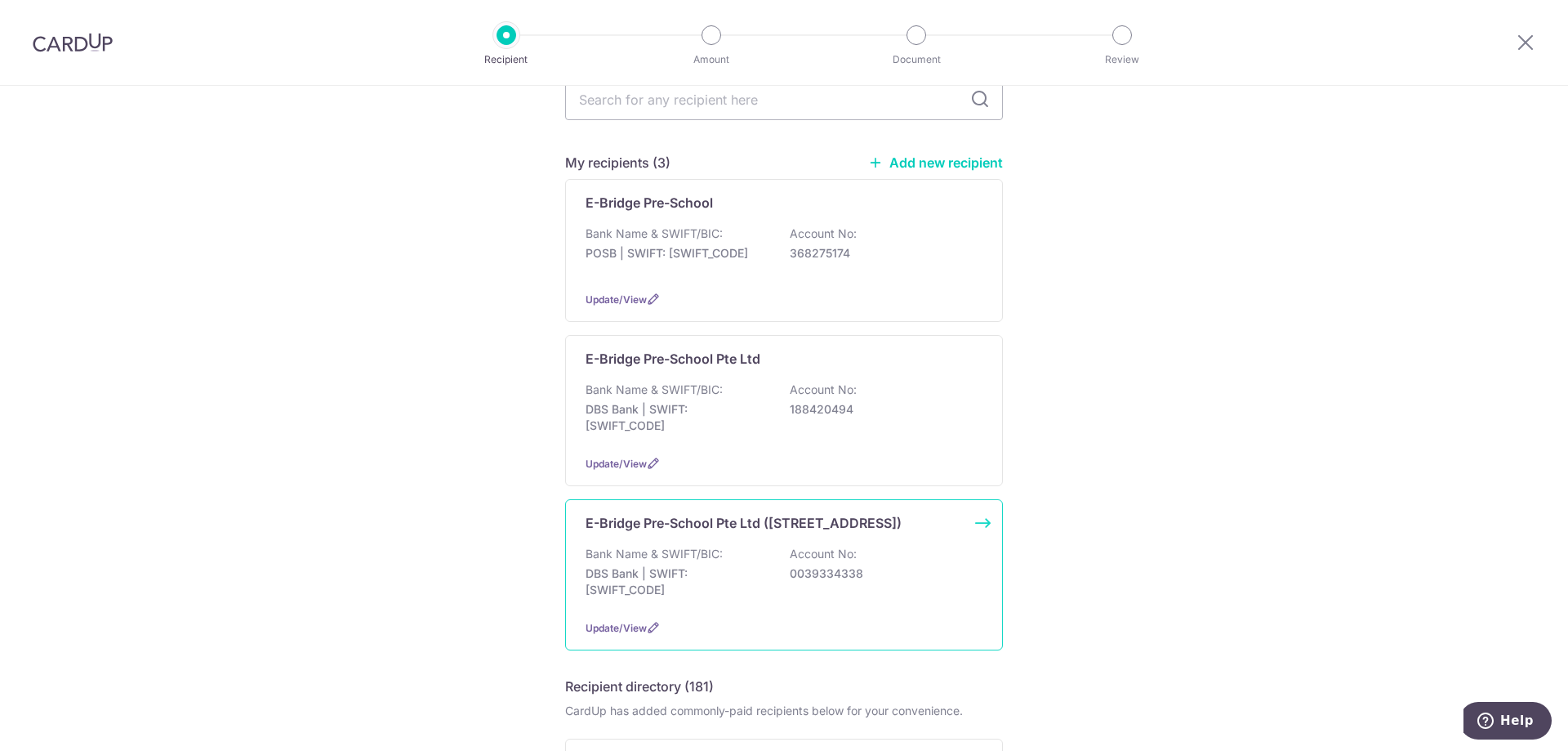
click at [978, 527] on div "E-Bridge Pre-School Pte Ltd ([STREET_ADDRESS]) Bank Name & SWIFT/BIC: DBS Bank …" at bounding box center [784, 575] width 438 height 151
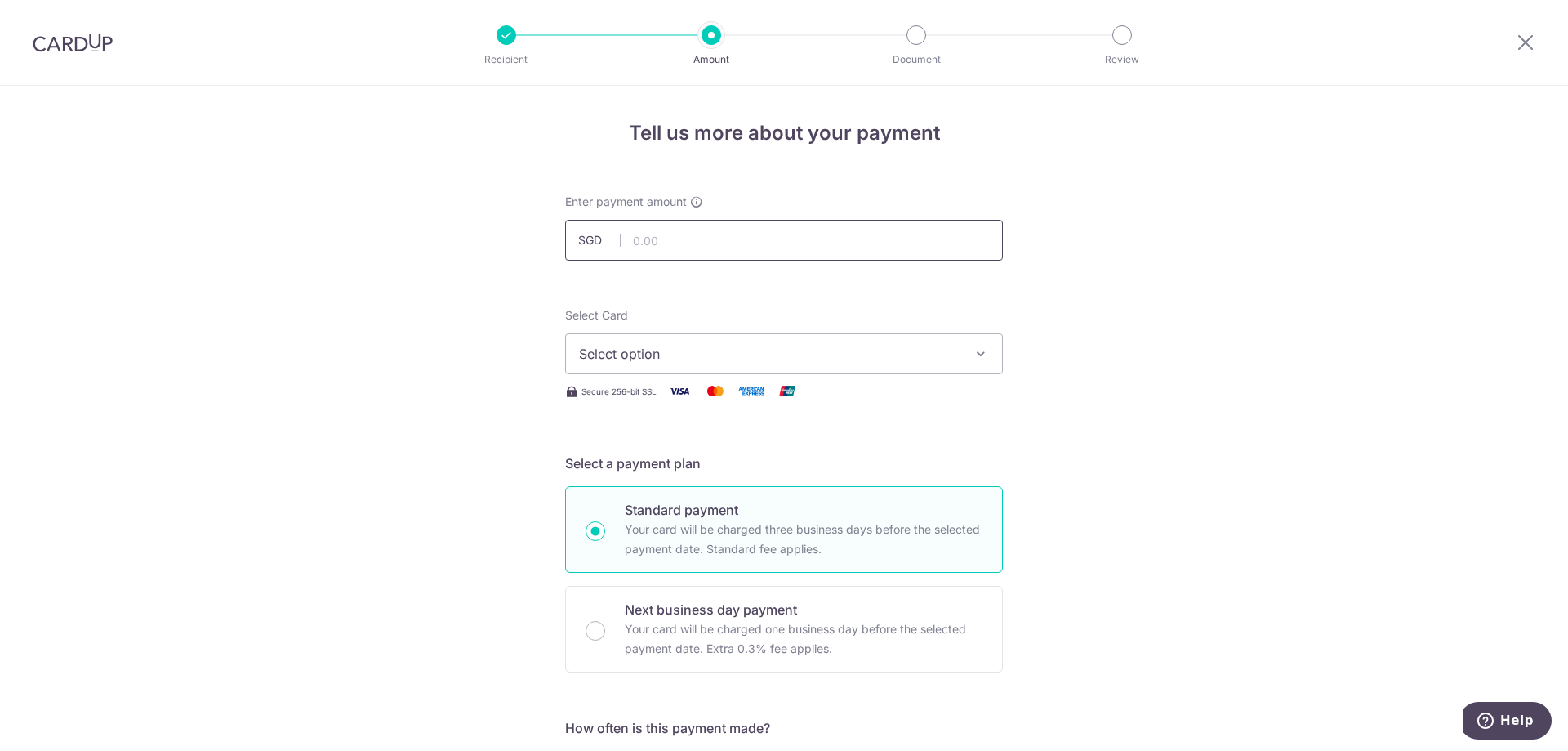
click at [852, 234] on input "text" at bounding box center [784, 241] width 438 height 41
click at [790, 226] on input "text" at bounding box center [784, 241] width 438 height 41
type input "397.60"
click at [914, 351] on span "Select option" at bounding box center [768, 354] width 380 height 20
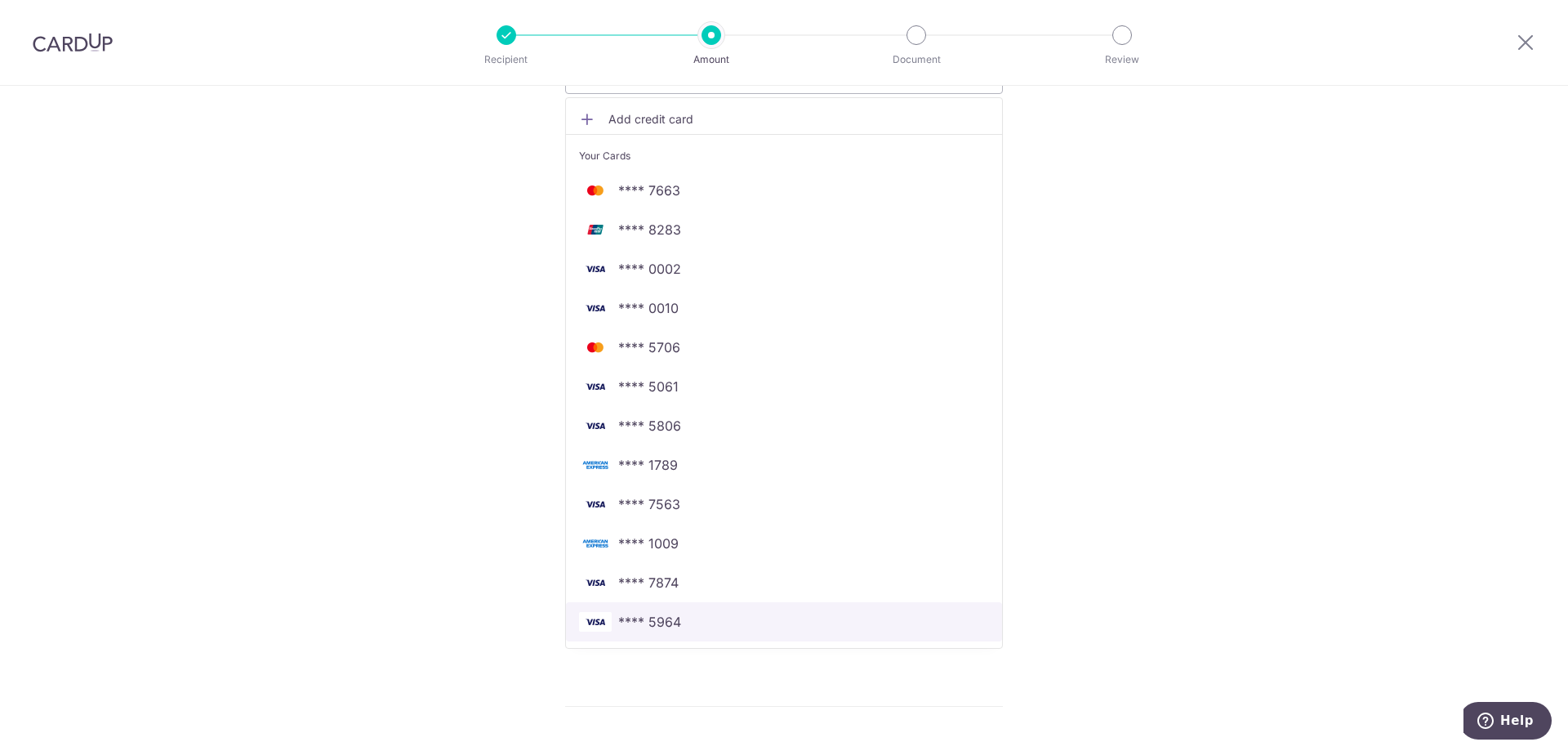
scroll to position [327, 0]
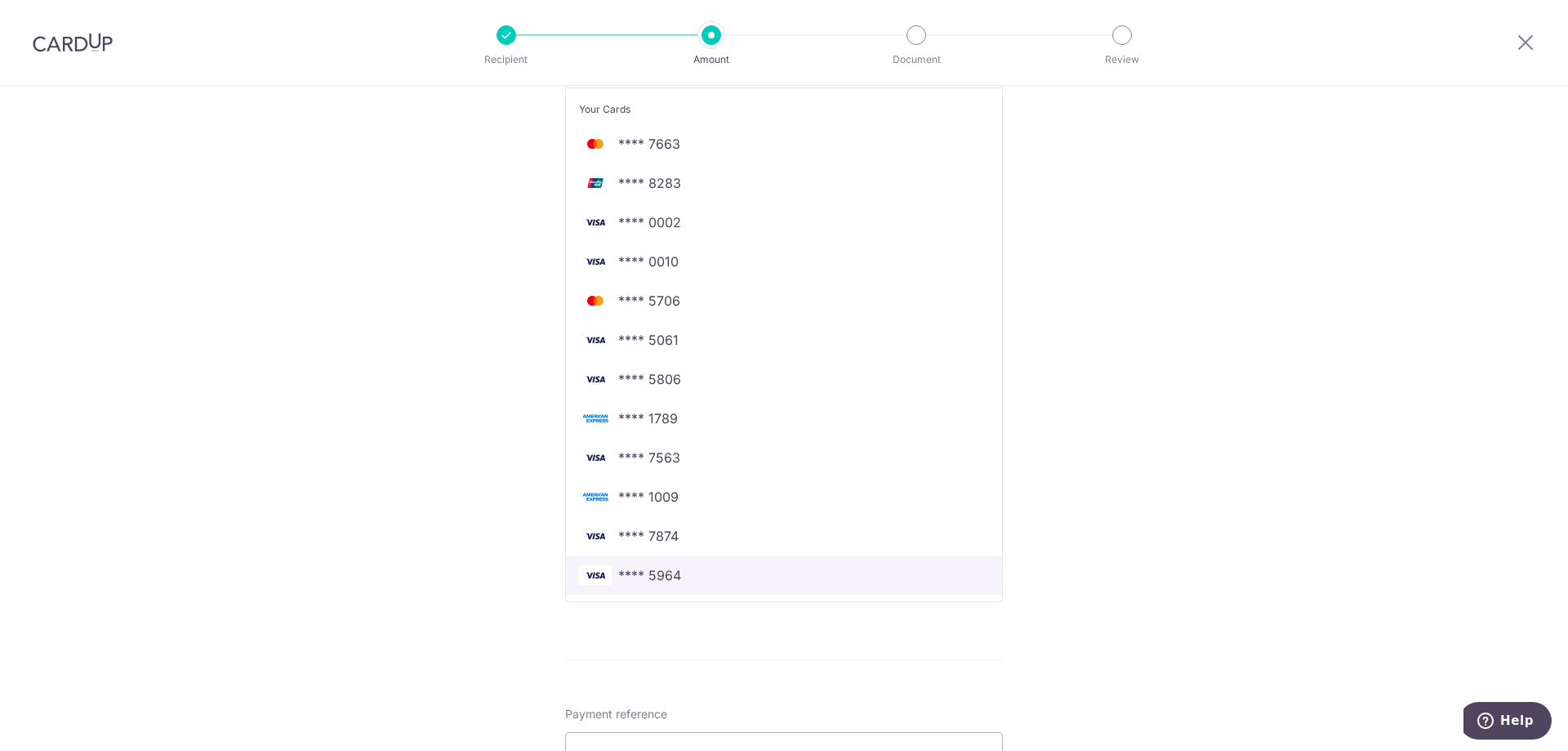
click at [689, 578] on span "**** 5964" at bounding box center [784, 575] width 410 height 20
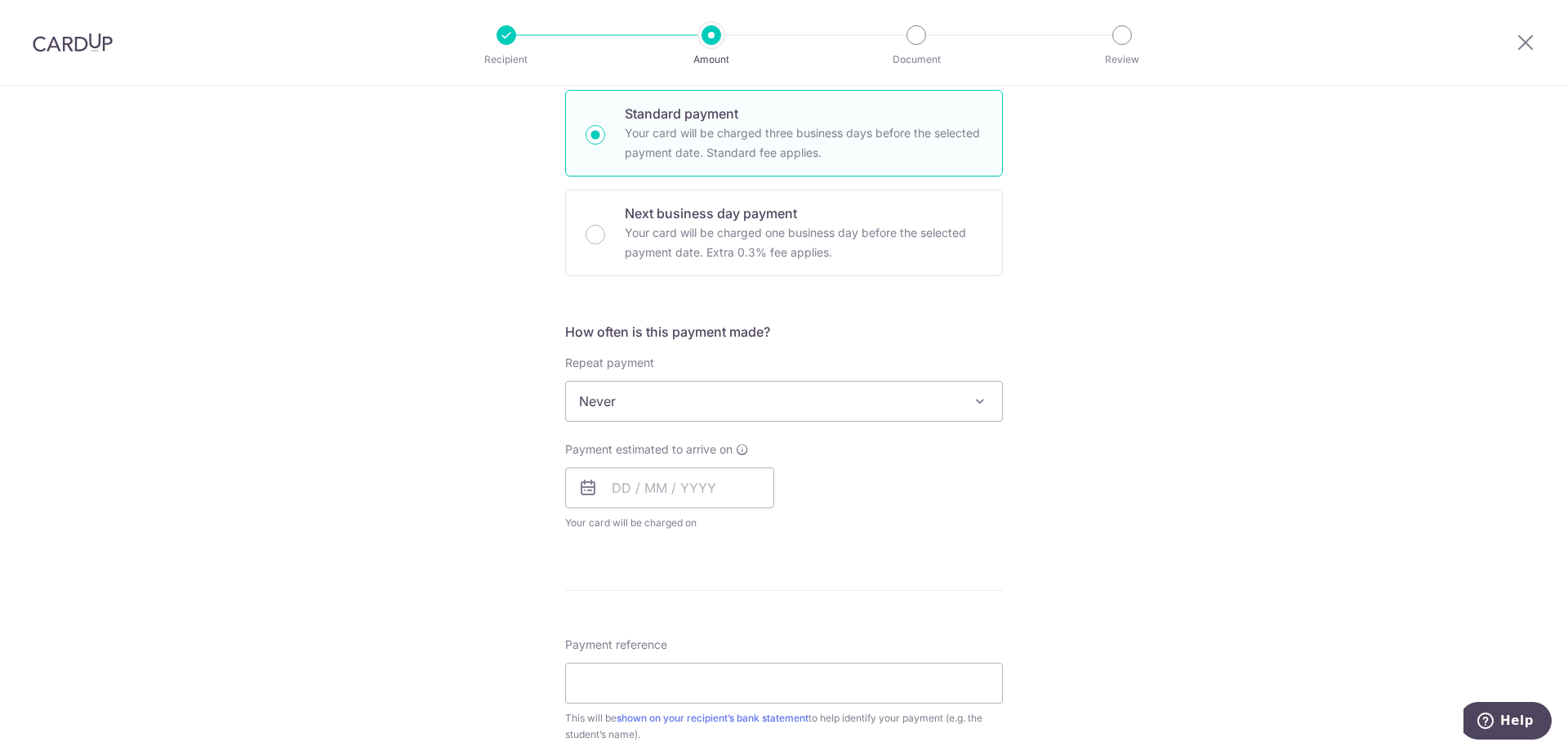
scroll to position [409, 0]
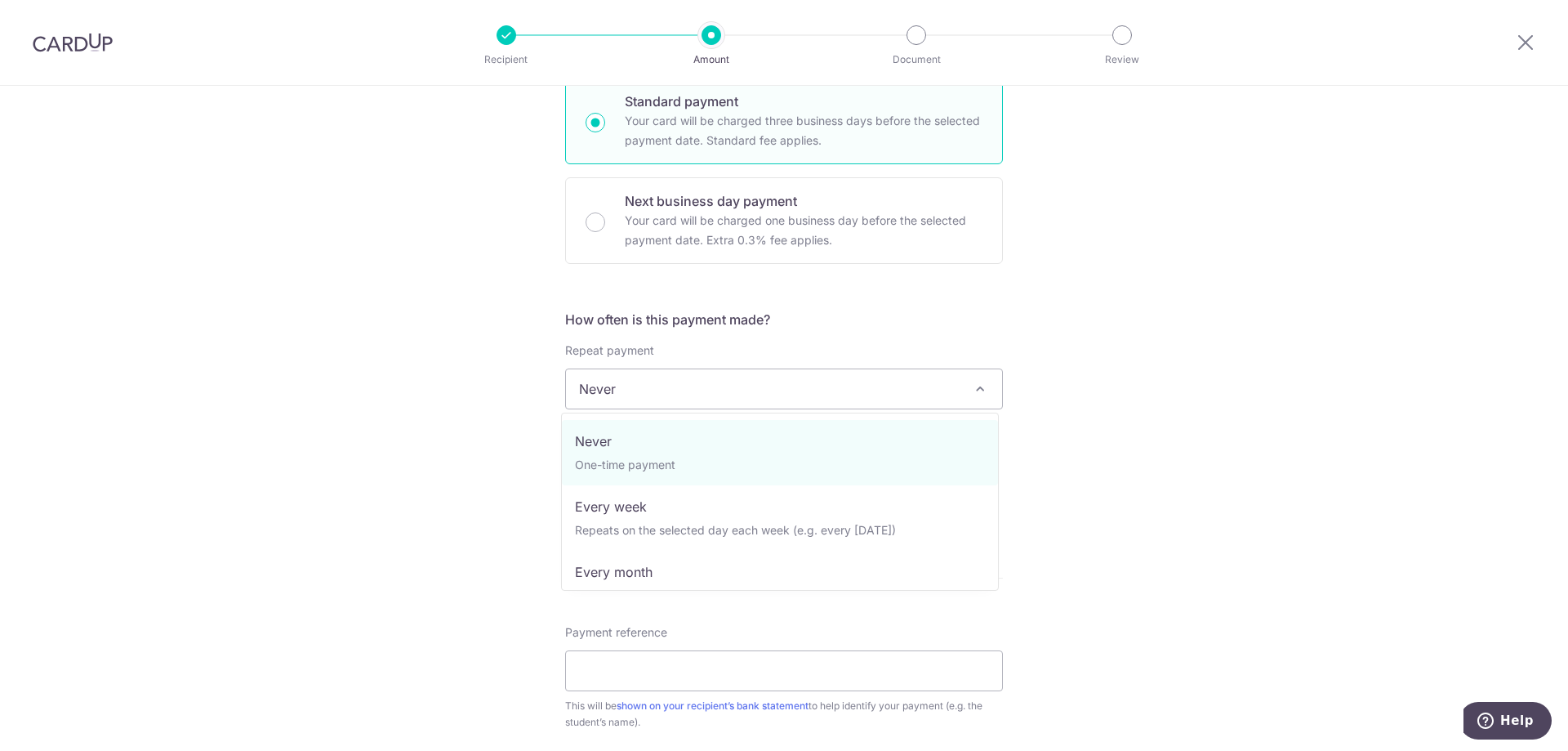
click at [842, 395] on span "Never" at bounding box center [784, 389] width 436 height 39
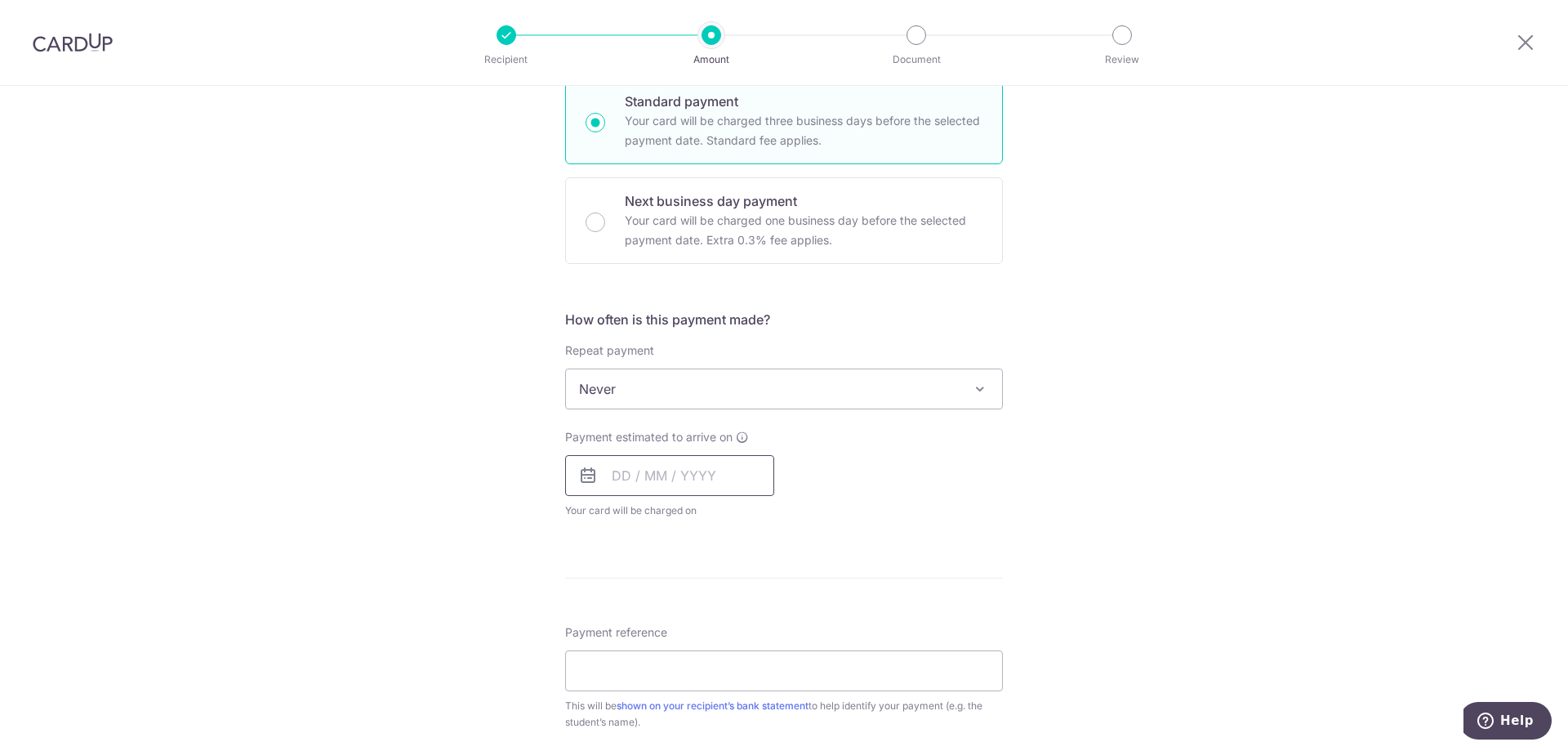
click at [705, 478] on input "text" at bounding box center [670, 476] width 209 height 41
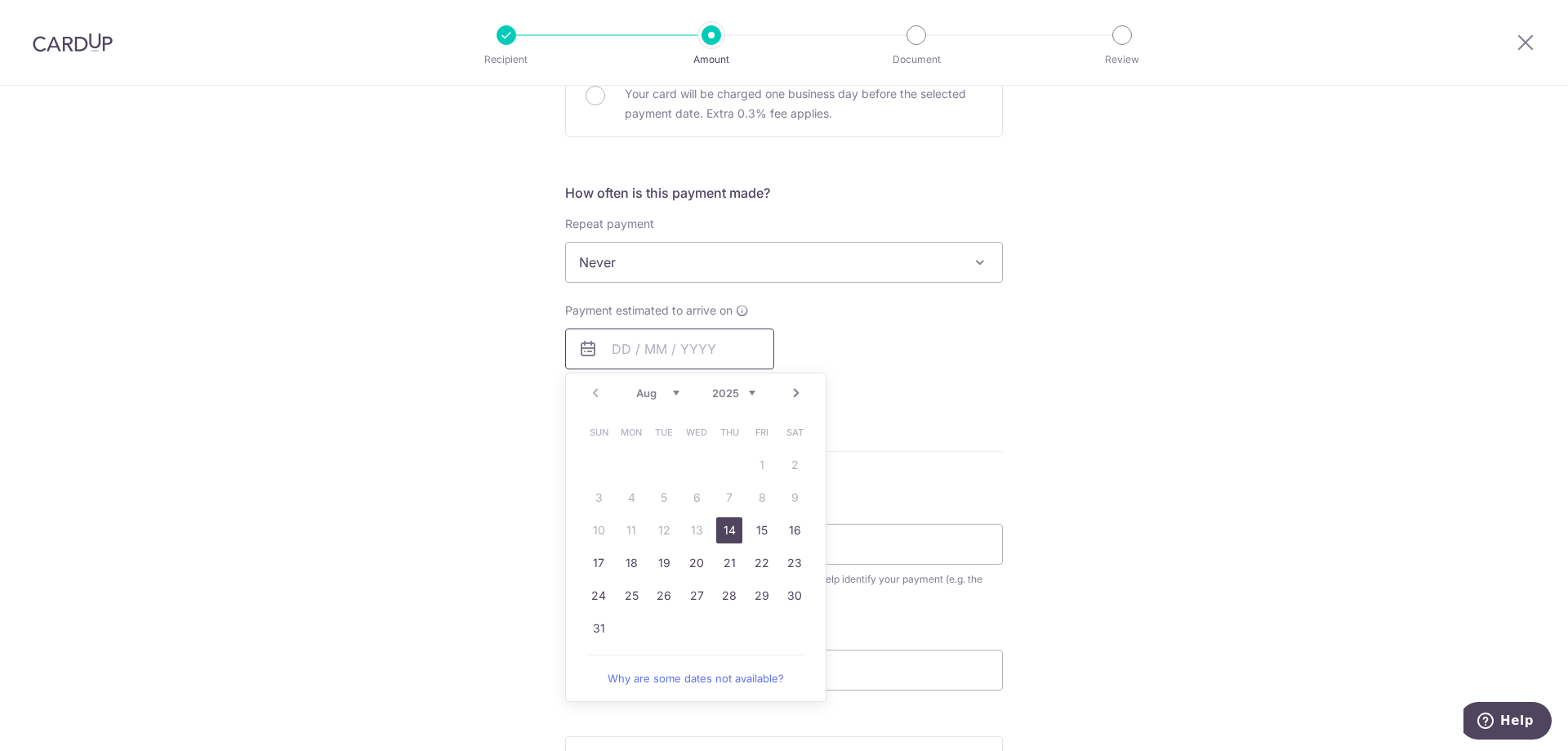
scroll to position [572, 0]
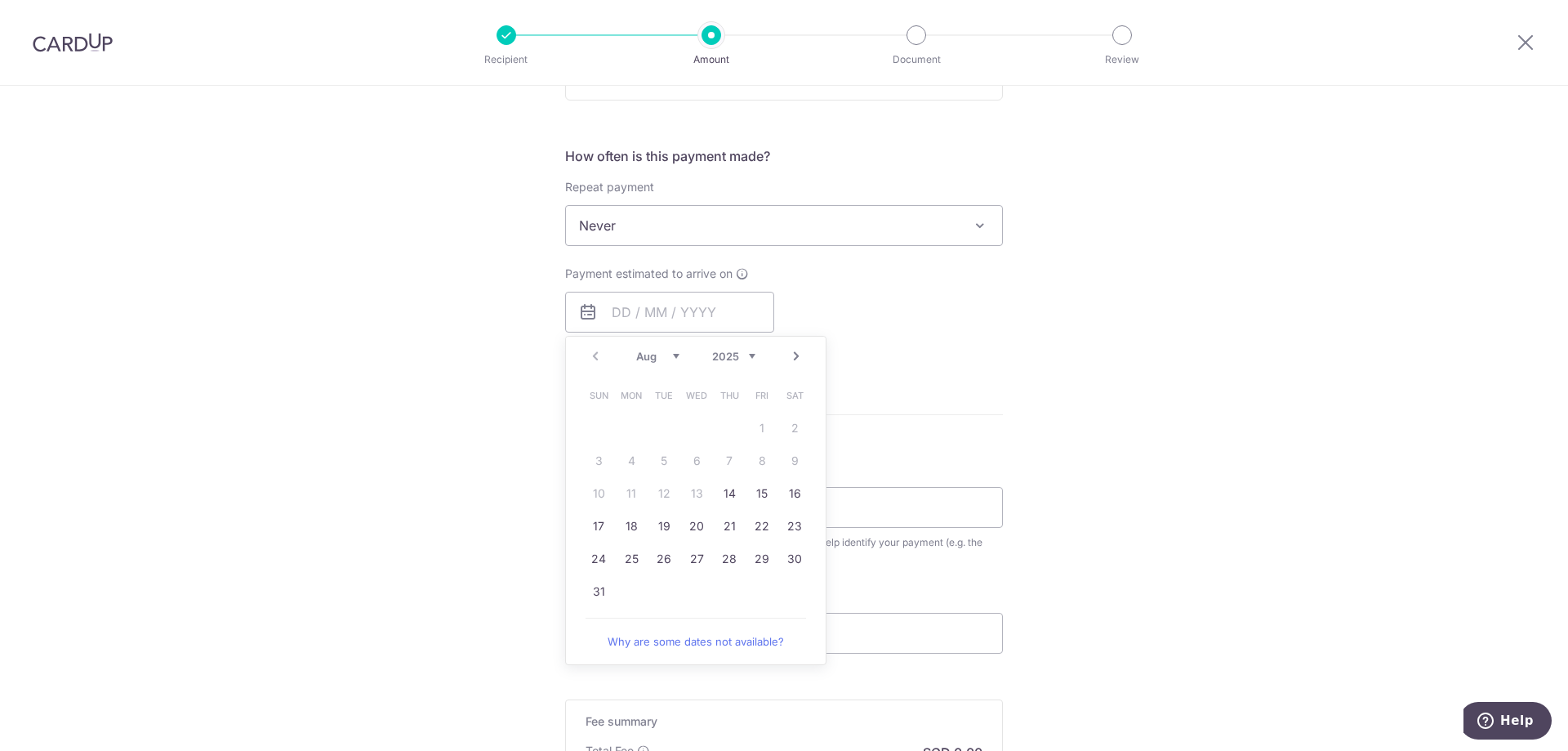
click at [792, 360] on link "Next" at bounding box center [796, 356] width 20 height 20
click at [653, 424] on link "2" at bounding box center [663, 428] width 26 height 26
type input "[DATE]"
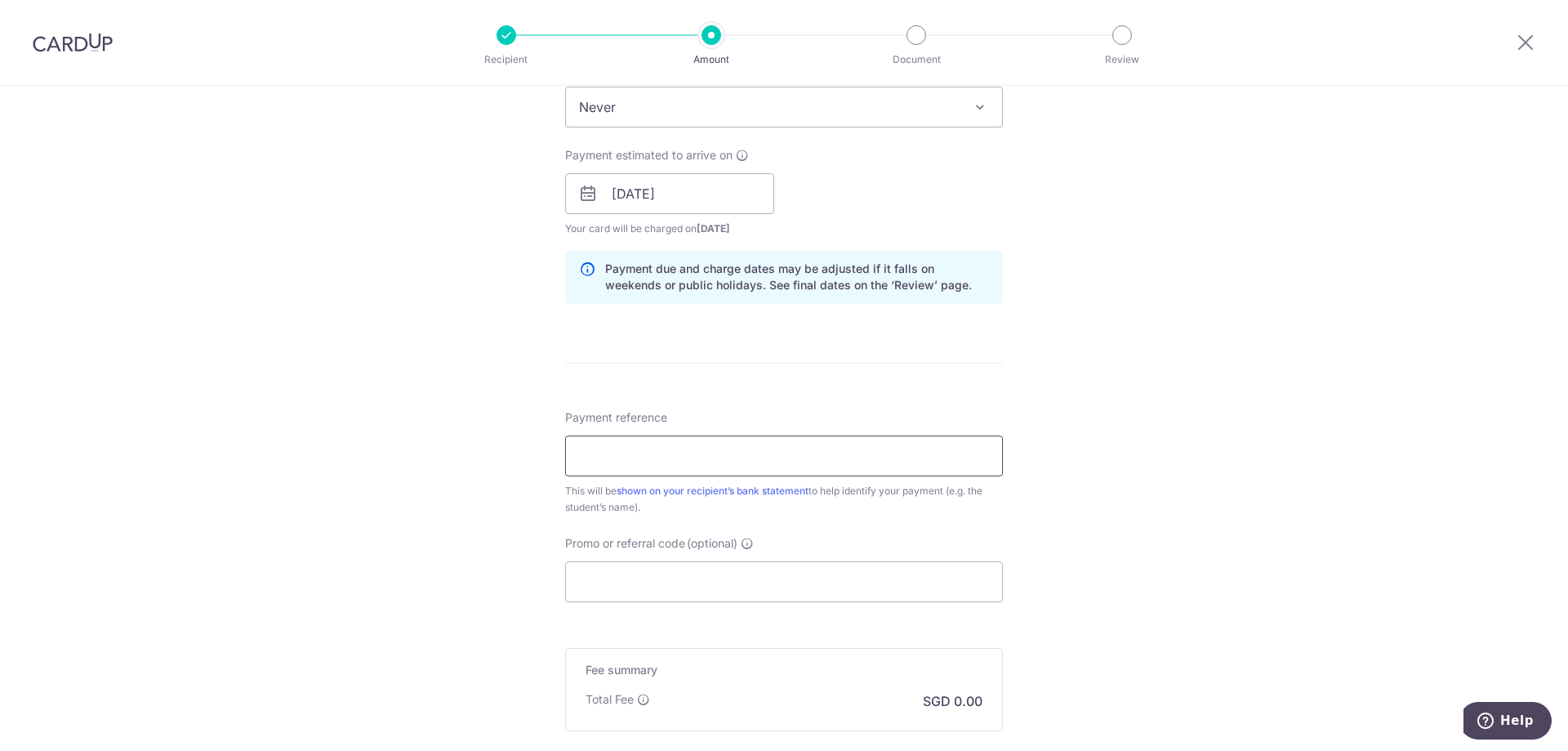
scroll to position [735, 0]
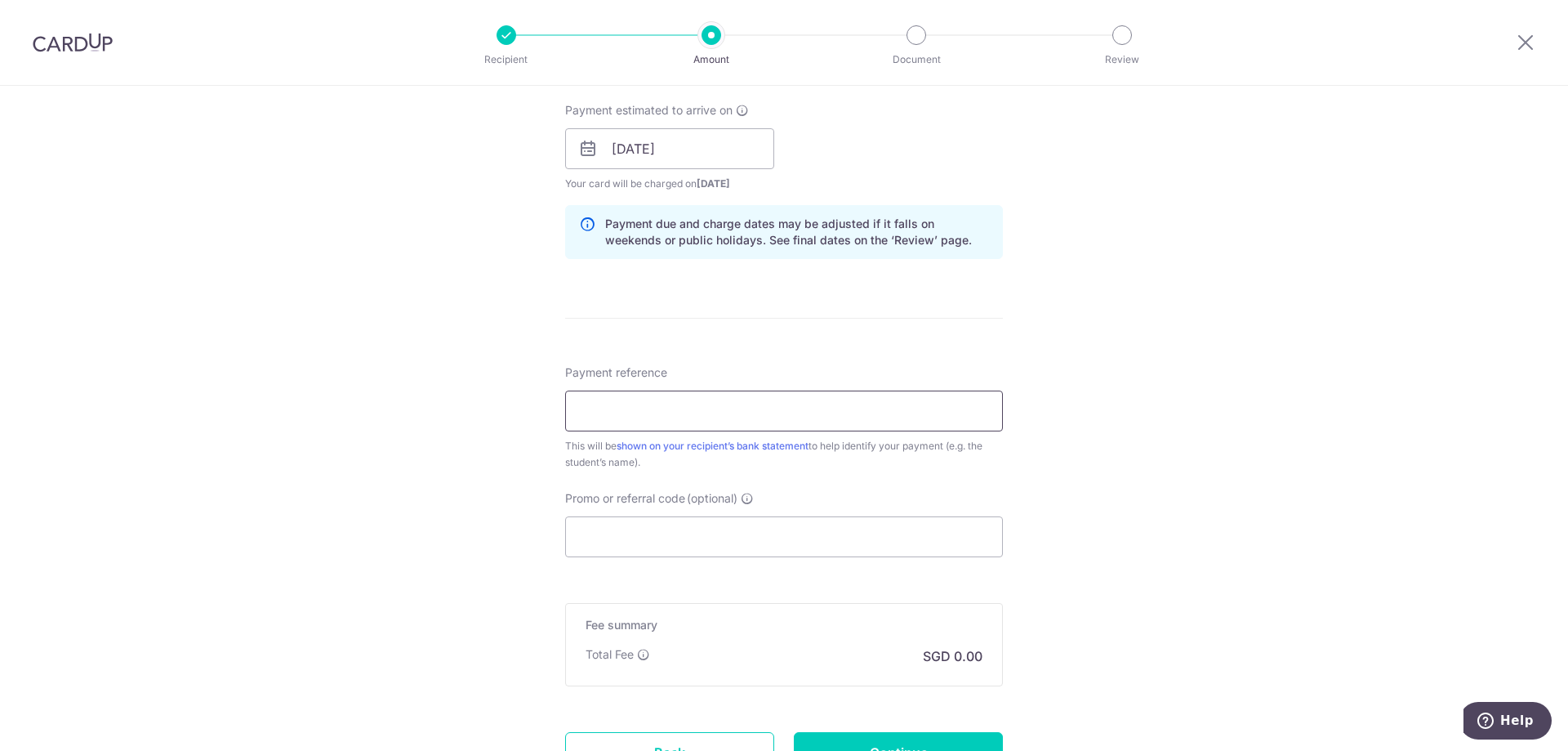
click at [878, 403] on input "Payment reference" at bounding box center [784, 411] width 438 height 41
type input "[PERSON_NAME] Ru T2331236G"
click at [1142, 469] on div "Tell us more about your payment Enter payment amount SGD 397.60 397.60 Select C…" at bounding box center [784, 123] width 1568 height 1545
click at [847, 538] on input "Promo or referral code (optional)" at bounding box center [784, 537] width 438 height 41
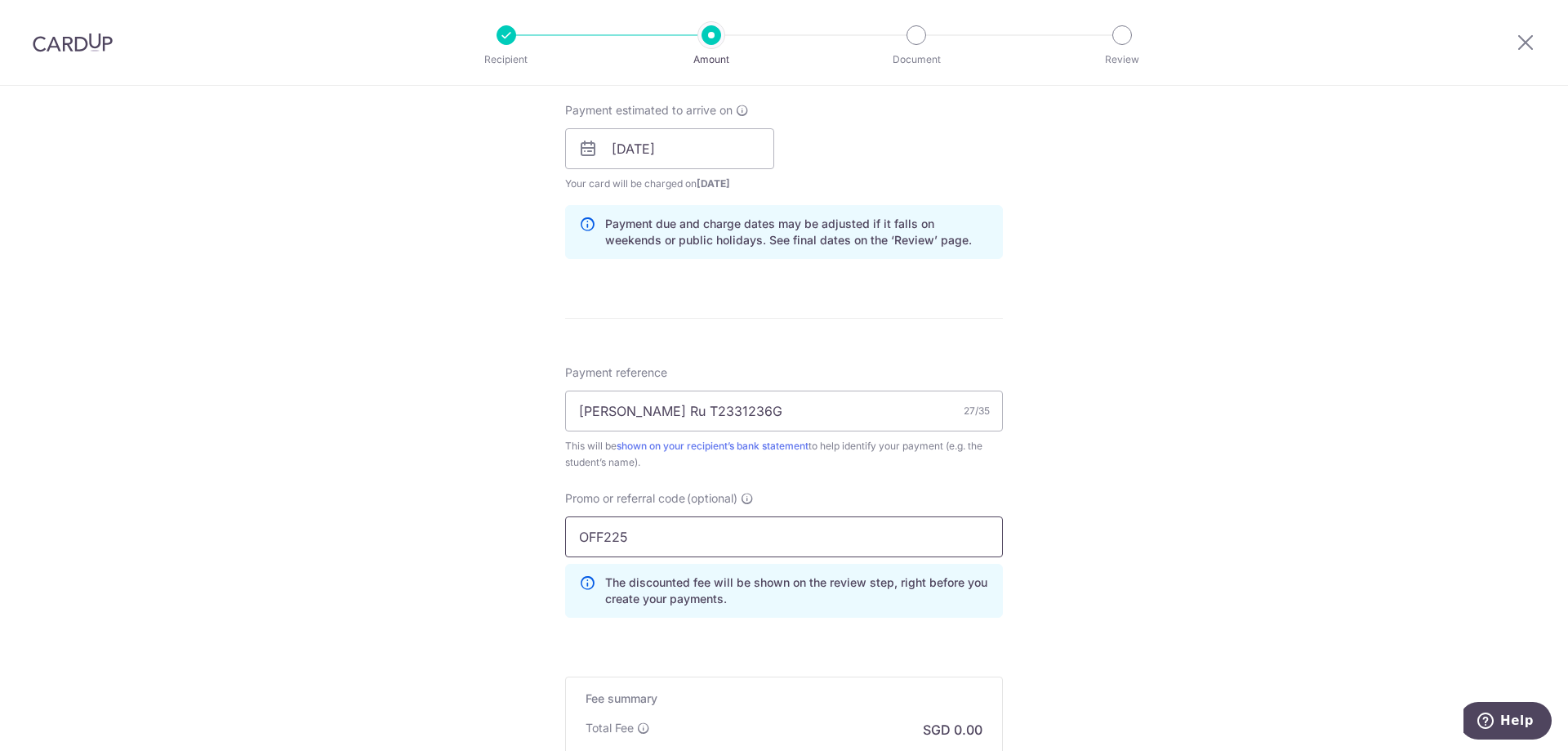
type input "OFF225"
click at [1166, 449] on div "Tell us more about your payment Enter payment amount SGD 397.60 397.60 Select C…" at bounding box center [784, 159] width 1568 height 1619
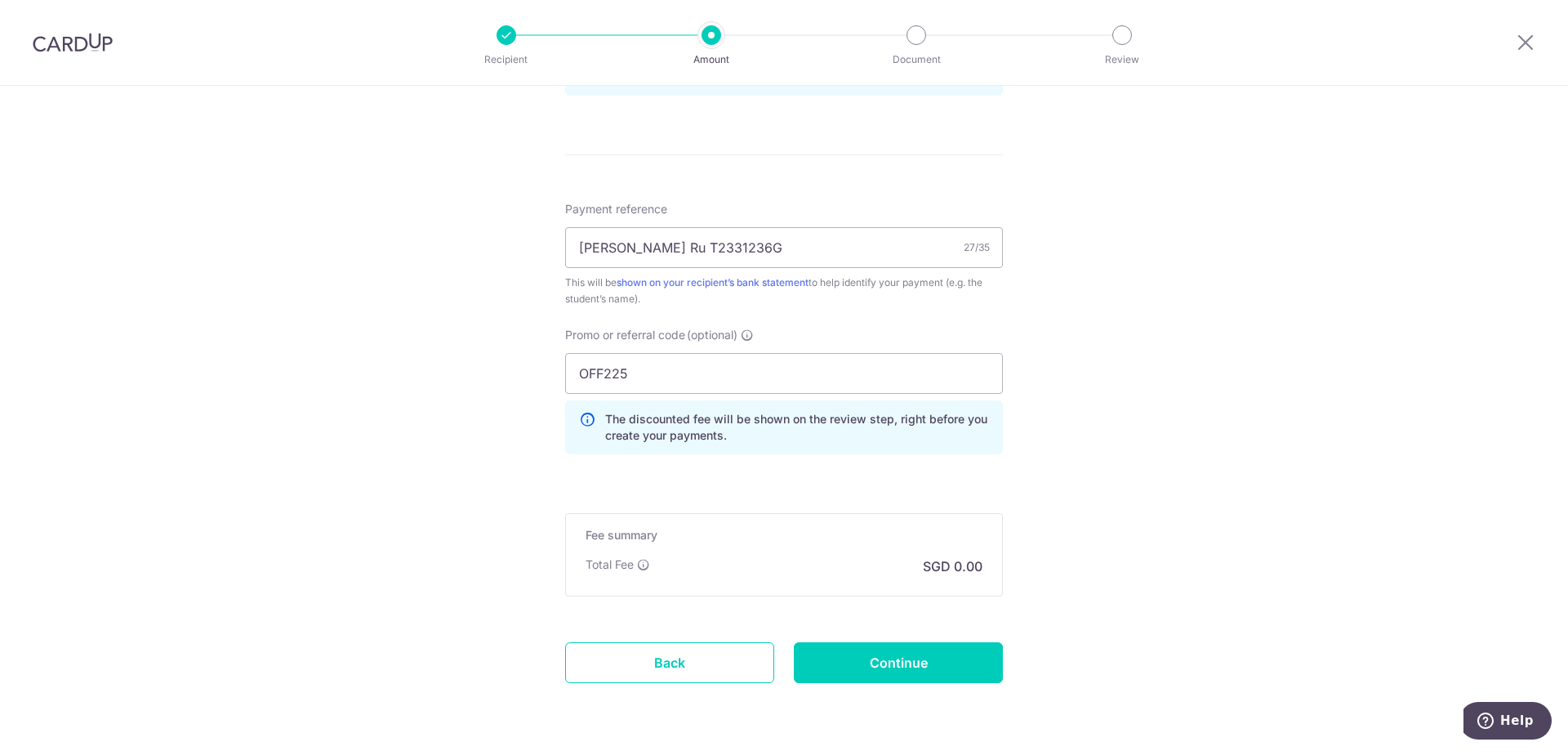
scroll to position [953, 0]
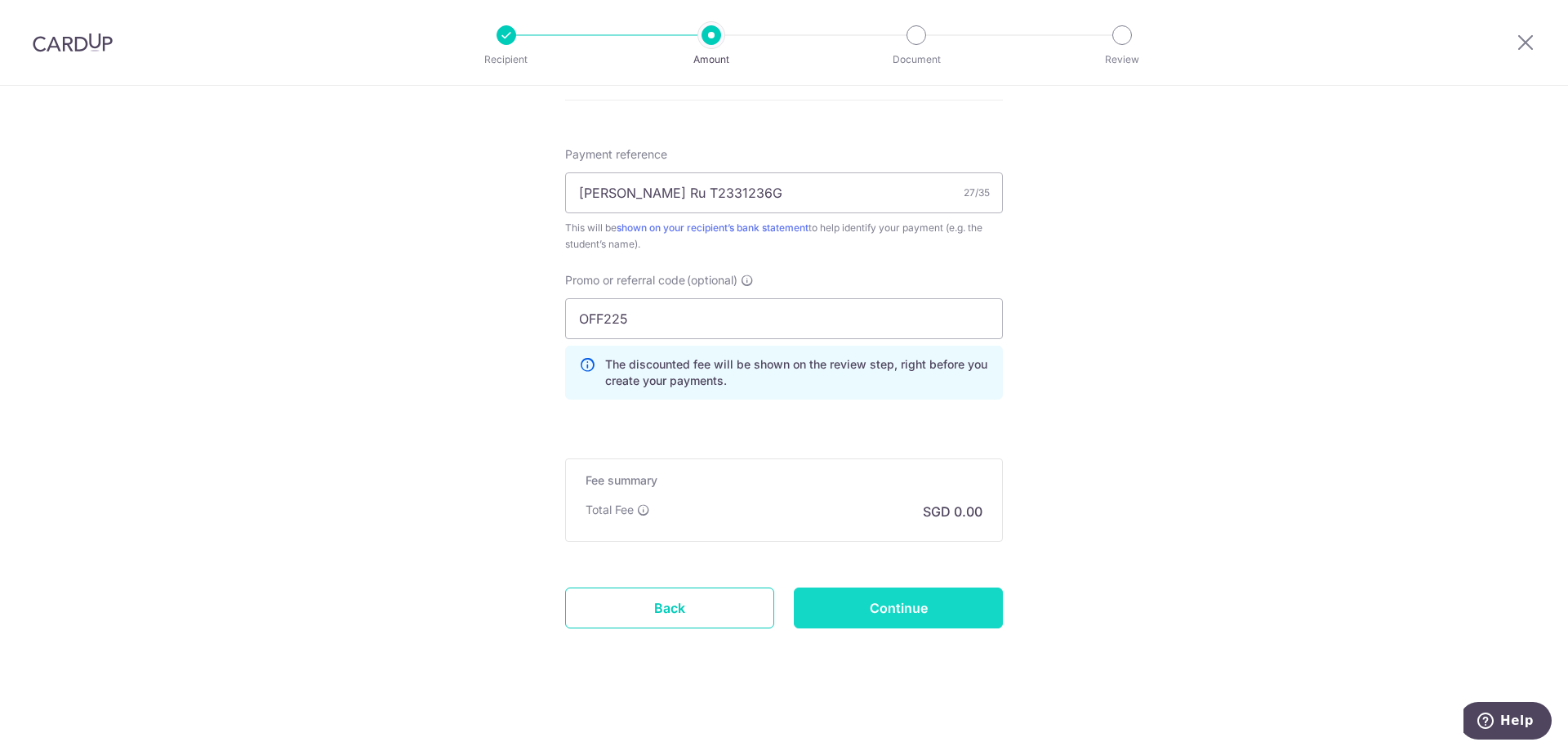
click at [966, 603] on input "Continue" at bounding box center [898, 608] width 209 height 41
type input "Create Schedule"
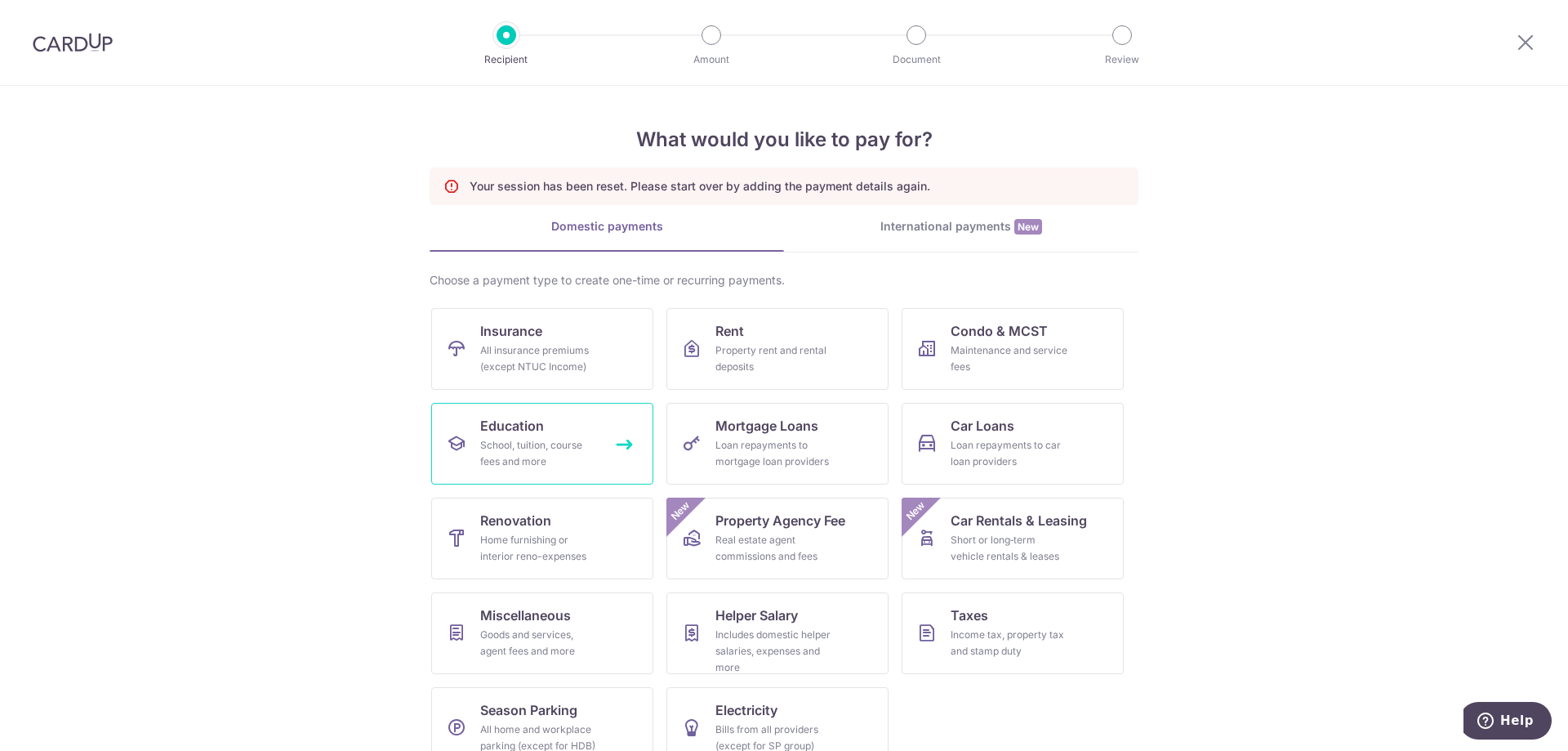
click at [551, 441] on div "School, tuition, course fees and more" at bounding box center [539, 453] width 118 height 33
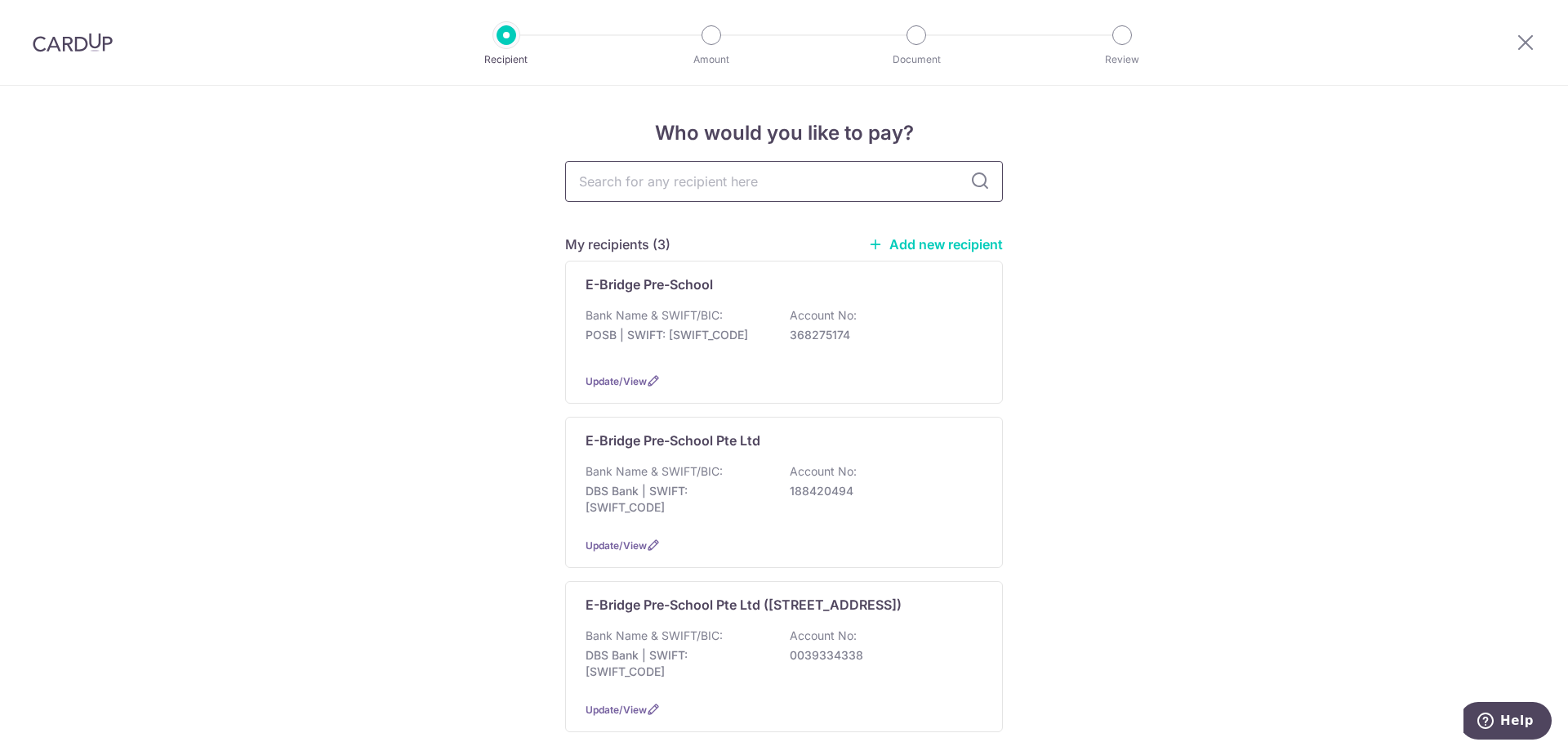
click at [732, 188] on input "text" at bounding box center [784, 182] width 438 height 41
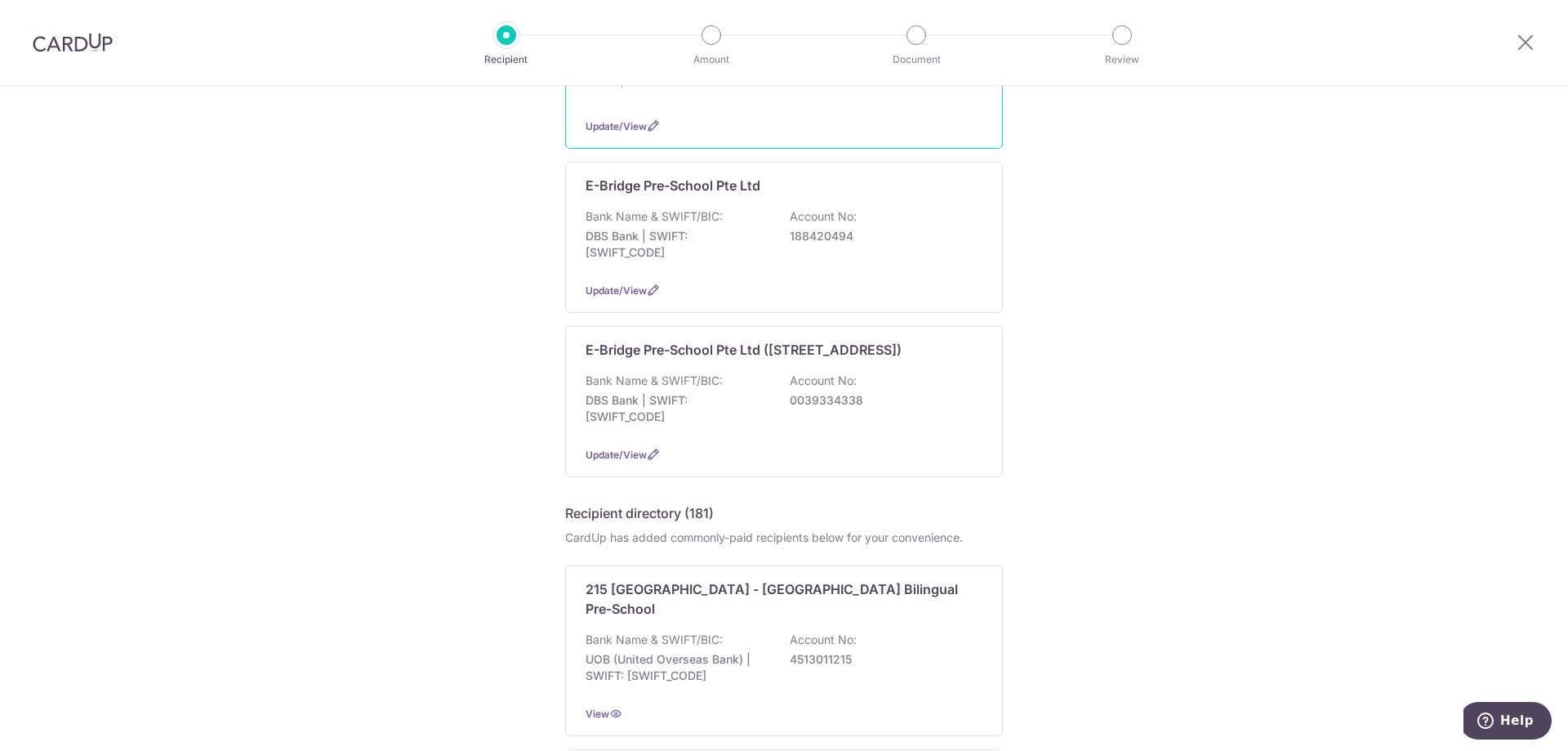
scroll to position [327, 0]
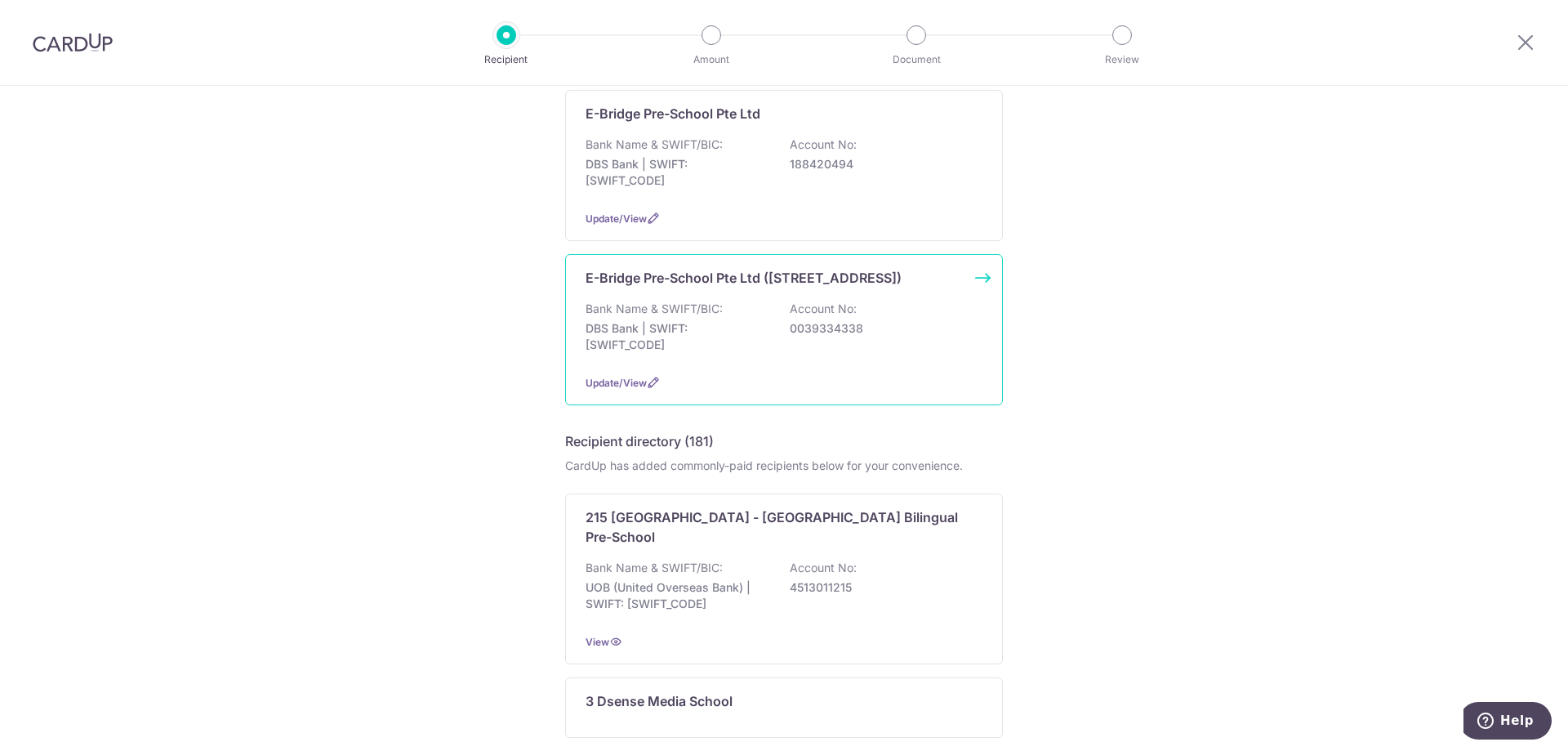
click at [977, 277] on div "E-Bridge Pre-School Pte Ltd ([STREET_ADDRESS]) Bank Name & SWIFT/BIC: DBS Bank …" at bounding box center [784, 330] width 438 height 151
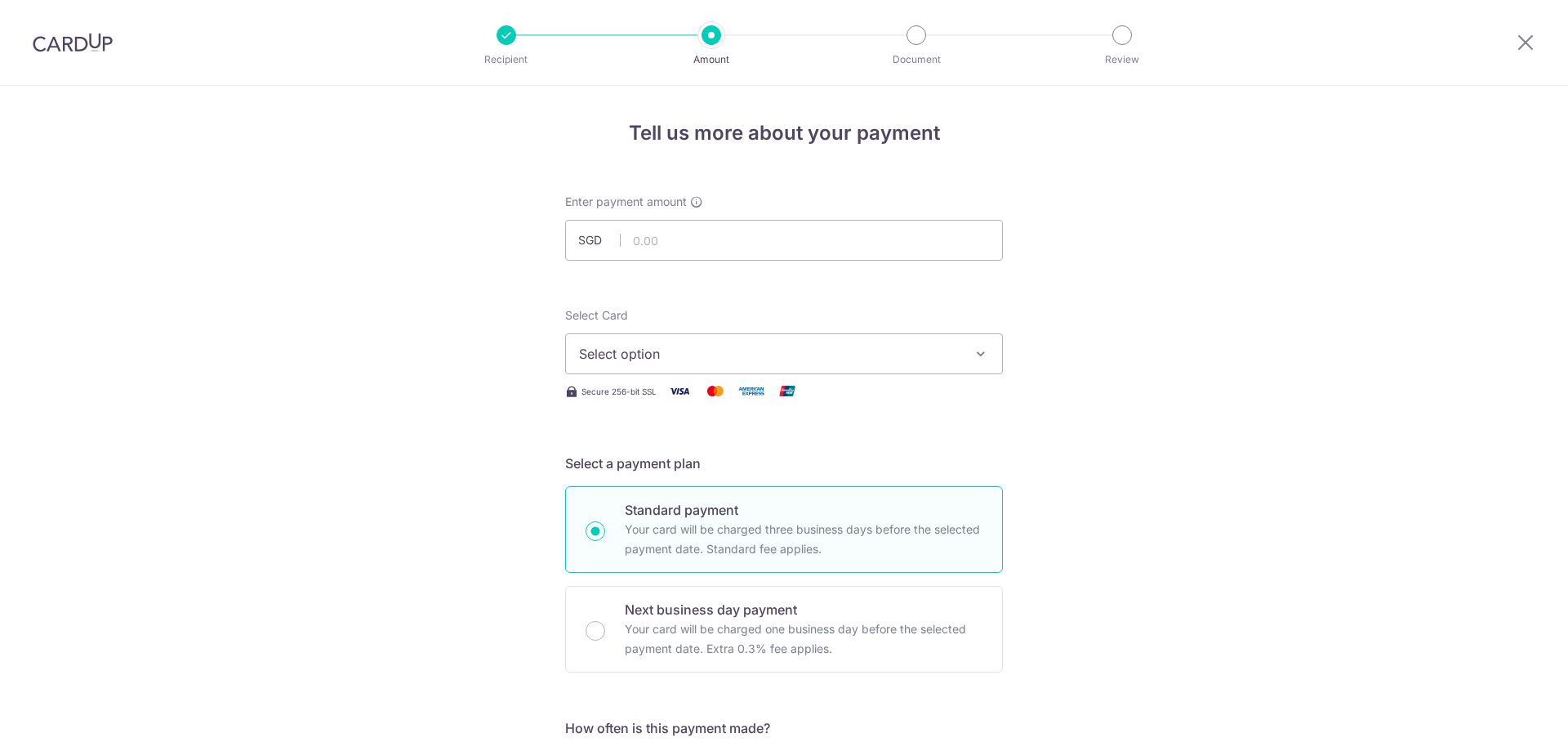
click at [716, 238] on input "text" at bounding box center [784, 241] width 438 height 41
type input "397.60"
click at [892, 338] on button "Select option" at bounding box center [784, 354] width 438 height 41
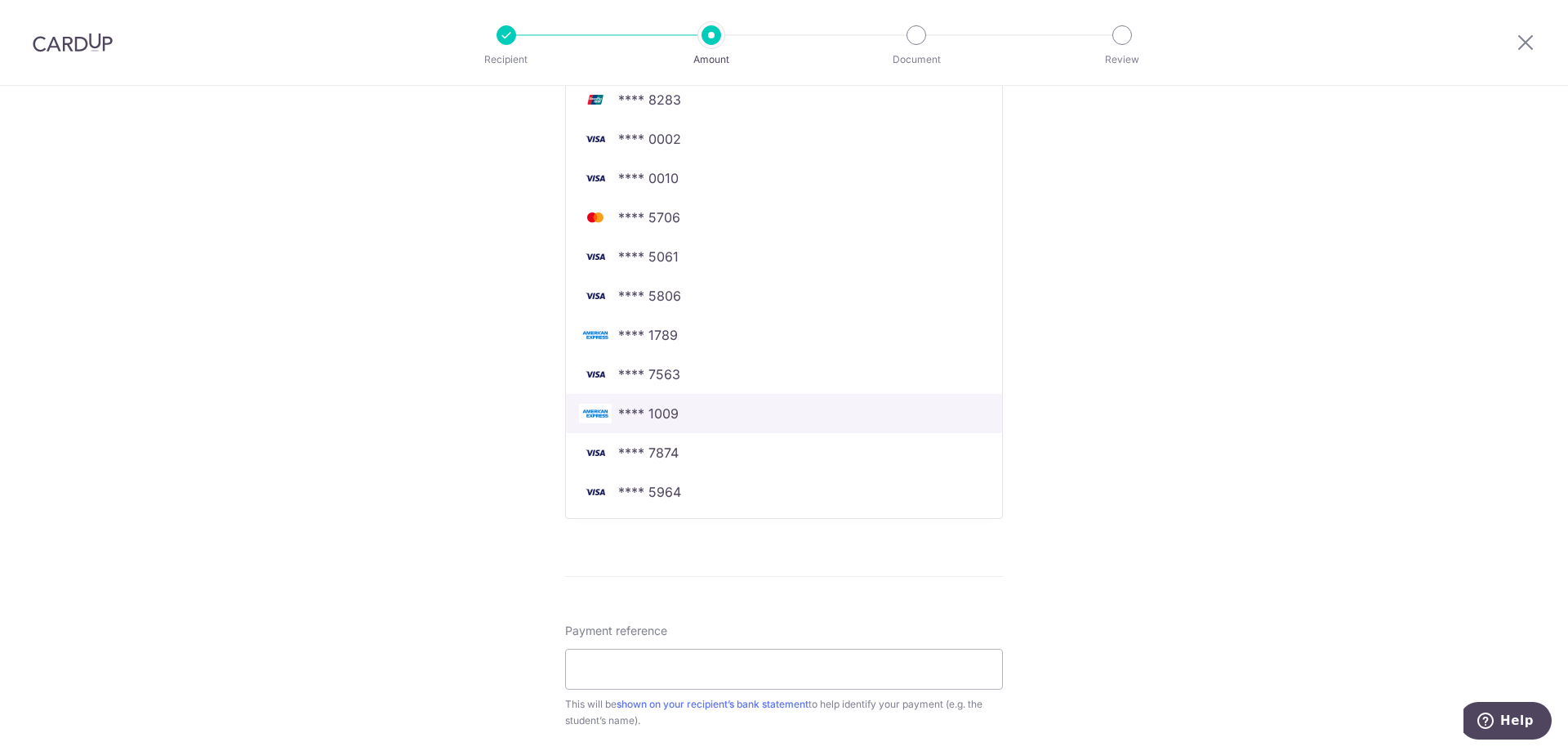
scroll to position [404, 0]
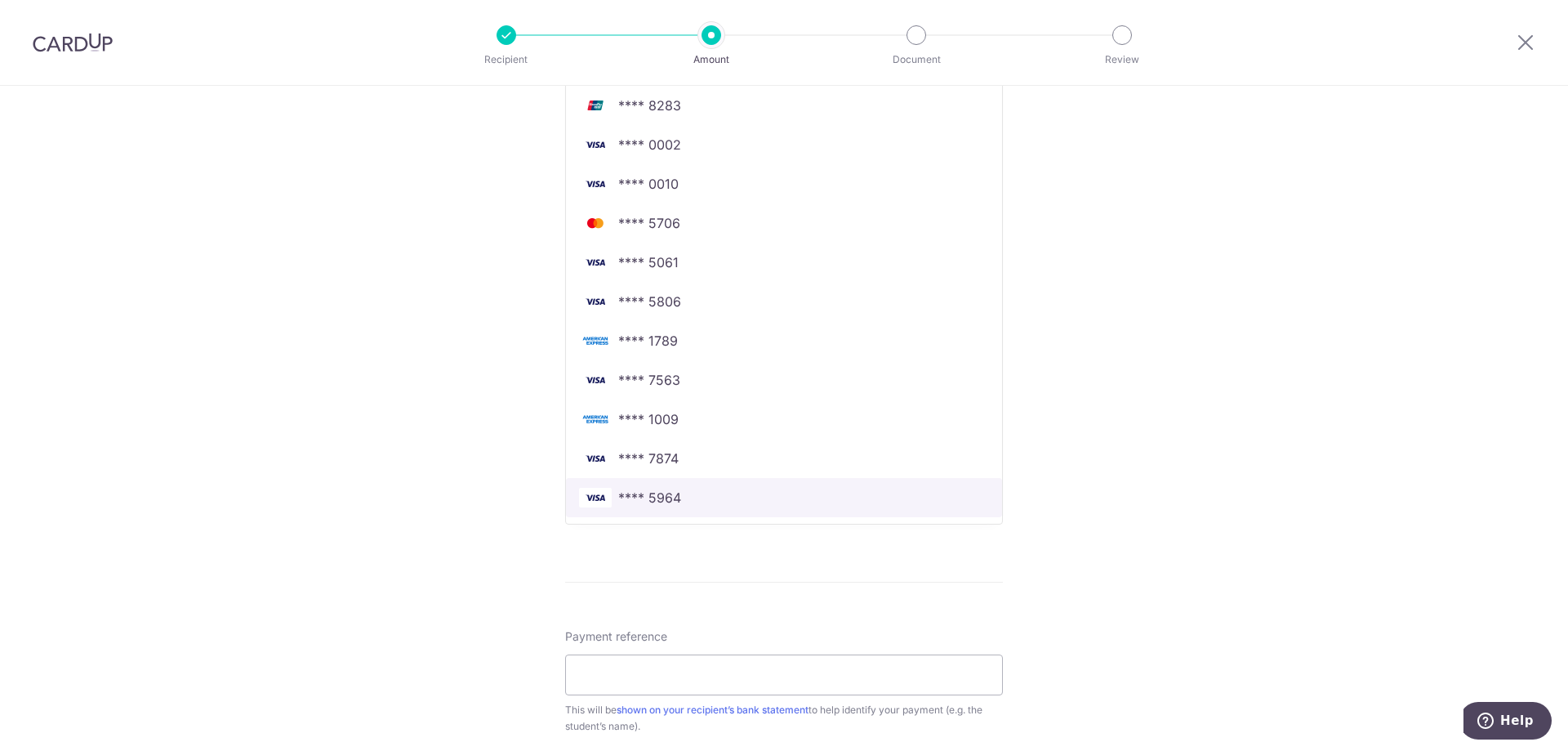
click at [672, 493] on span "**** 5964" at bounding box center [649, 498] width 63 height 20
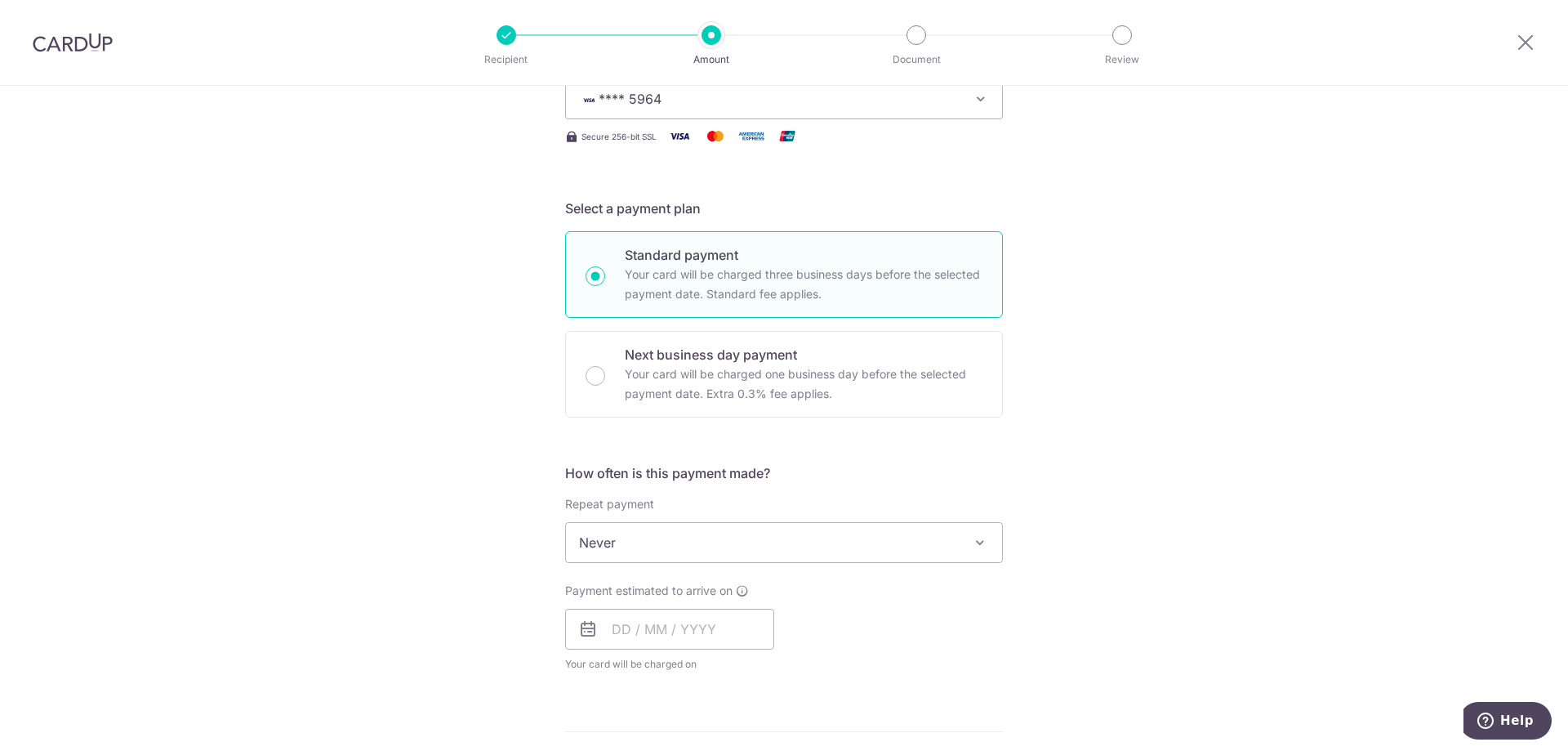
scroll to position [241, 0]
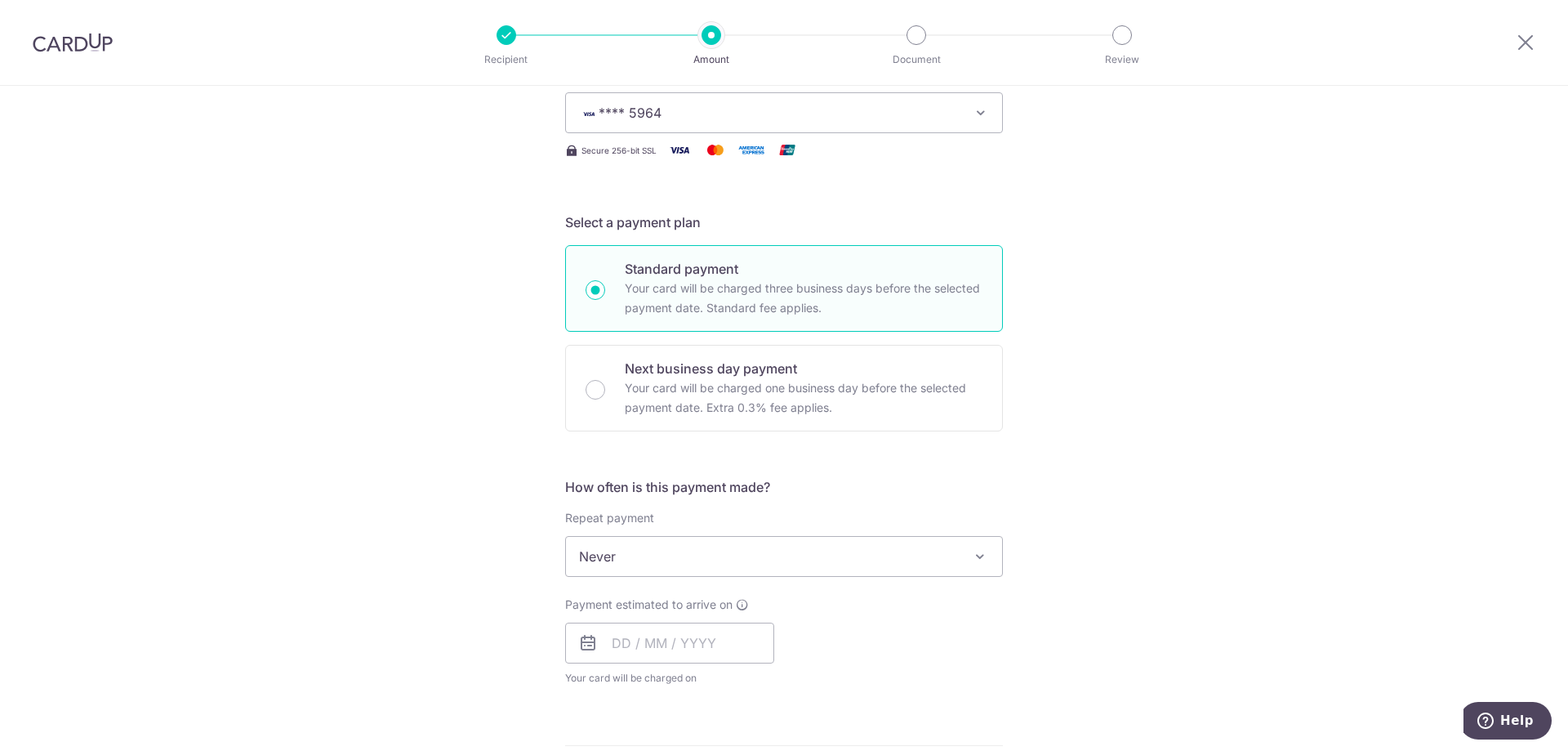
click at [755, 549] on span "Never" at bounding box center [784, 557] width 436 height 39
click at [671, 628] on input "text" at bounding box center [670, 643] width 209 height 41
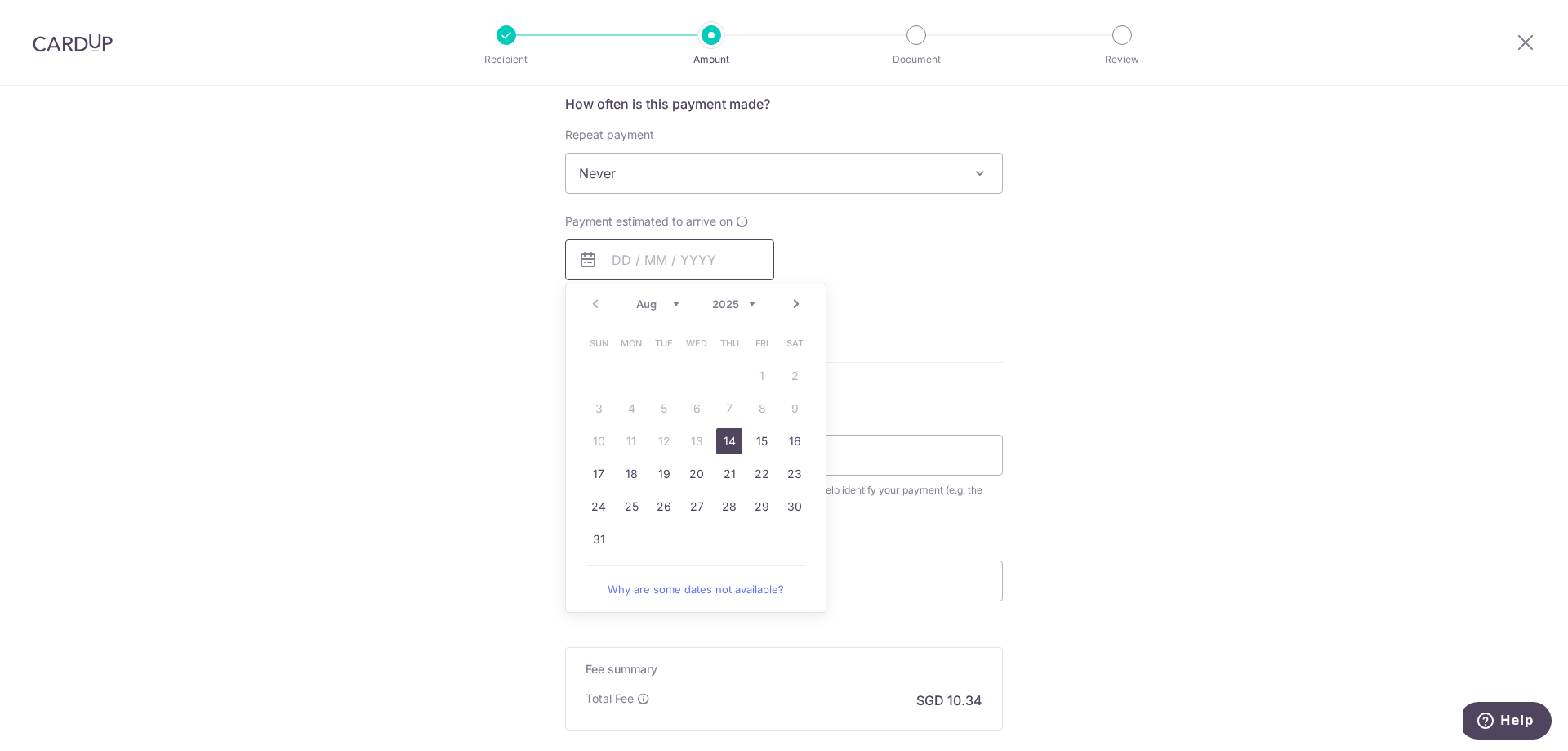
scroll to position [649, 0]
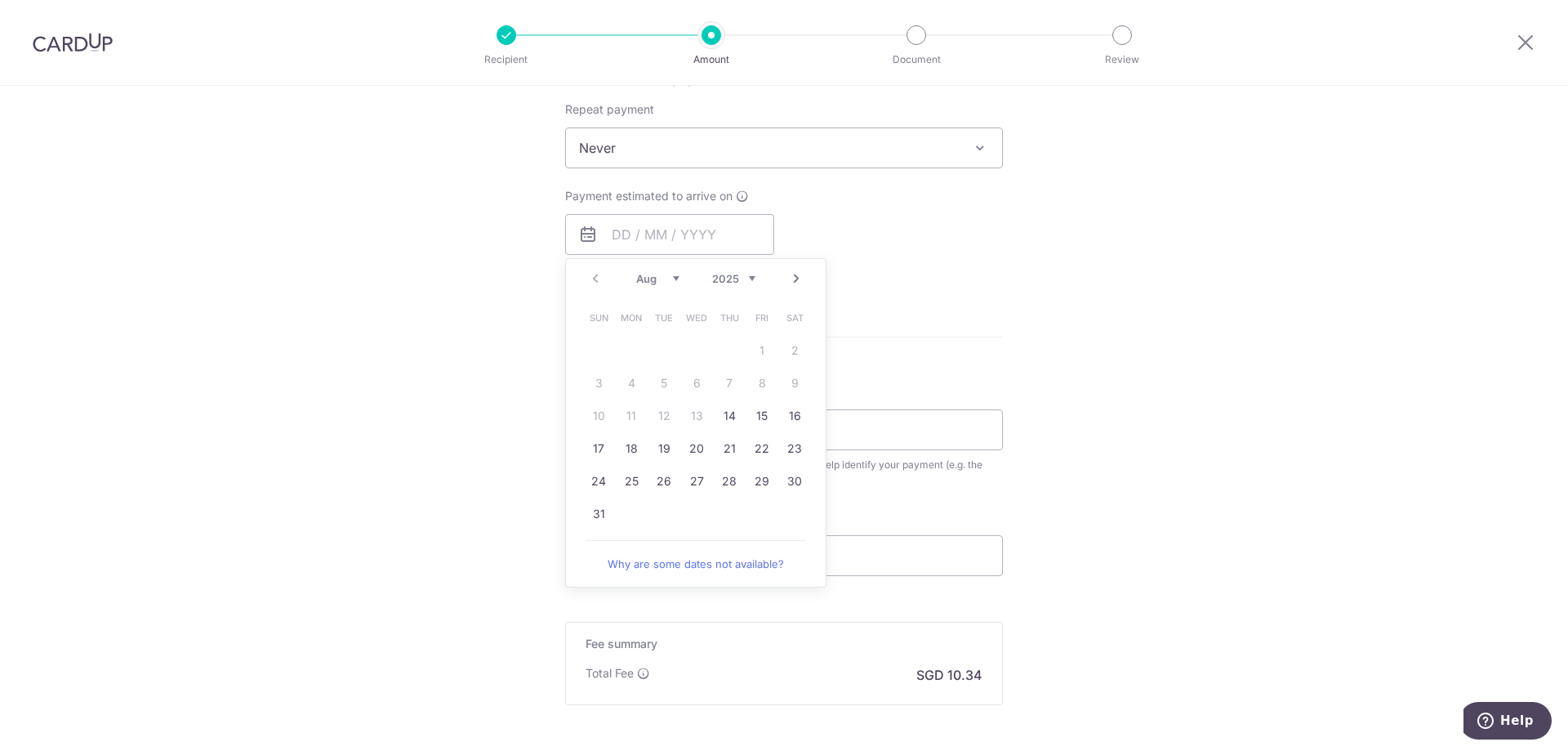
click at [786, 265] on div "Prev Next Aug Sep Oct Nov Dec 2025 2026 2027 2028 2029 2030 2031 2032 2033 2034…" at bounding box center [696, 279] width 260 height 39
click at [787, 274] on link "Next" at bounding box center [796, 279] width 20 height 20
click at [660, 351] on link "2" at bounding box center [663, 350] width 26 height 26
type input "[DATE]"
click at [1029, 273] on div "Tell us more about your payment Enter payment amount SGD 397.60 397.60 Select C…" at bounding box center [784, 175] width 1568 height 1478
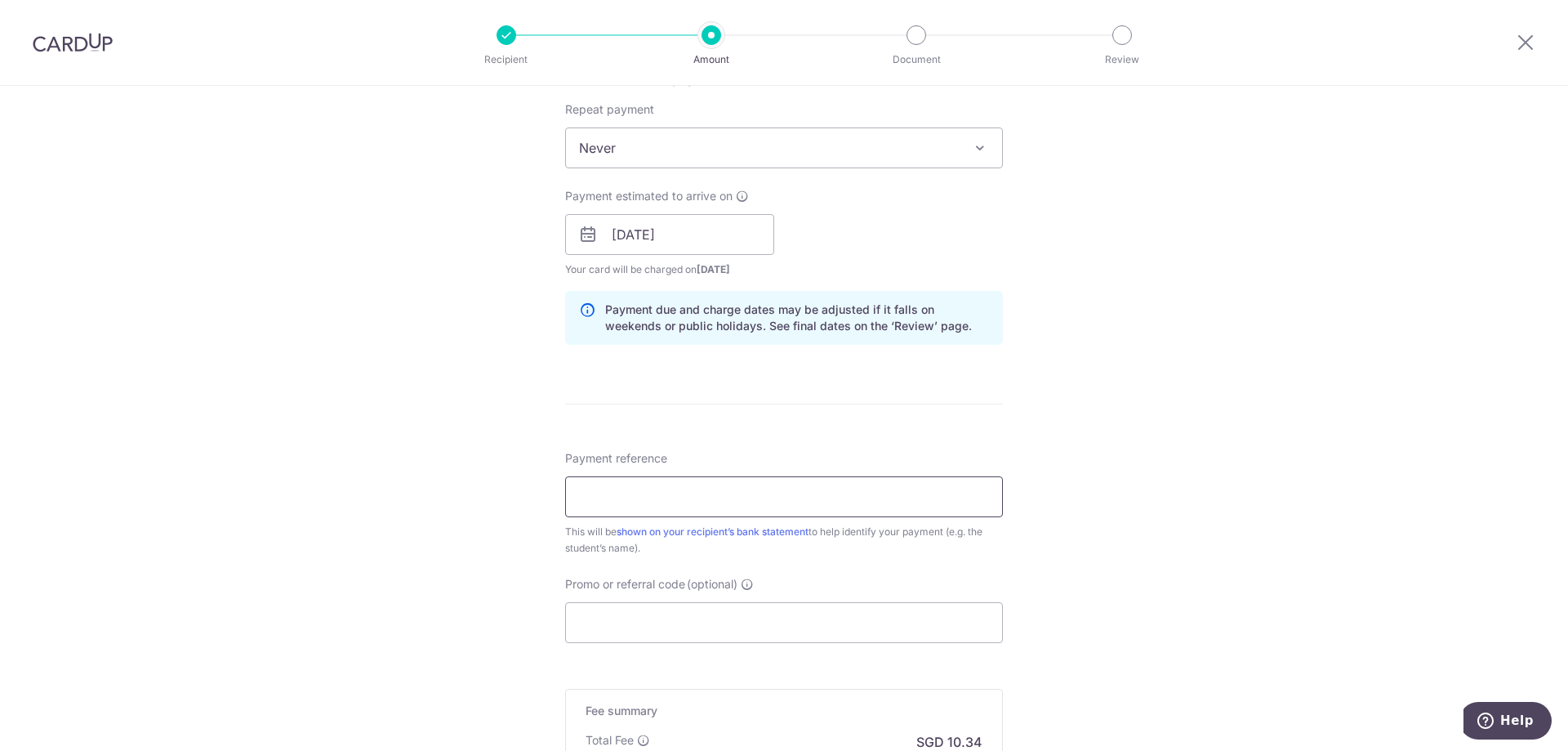
click at [727, 483] on input "Payment reference" at bounding box center [784, 497] width 438 height 41
type input "[PERSON_NAME] Ru T2331236G"
click at [714, 620] on input "Promo or referral code (optional)" at bounding box center [784, 623] width 438 height 41
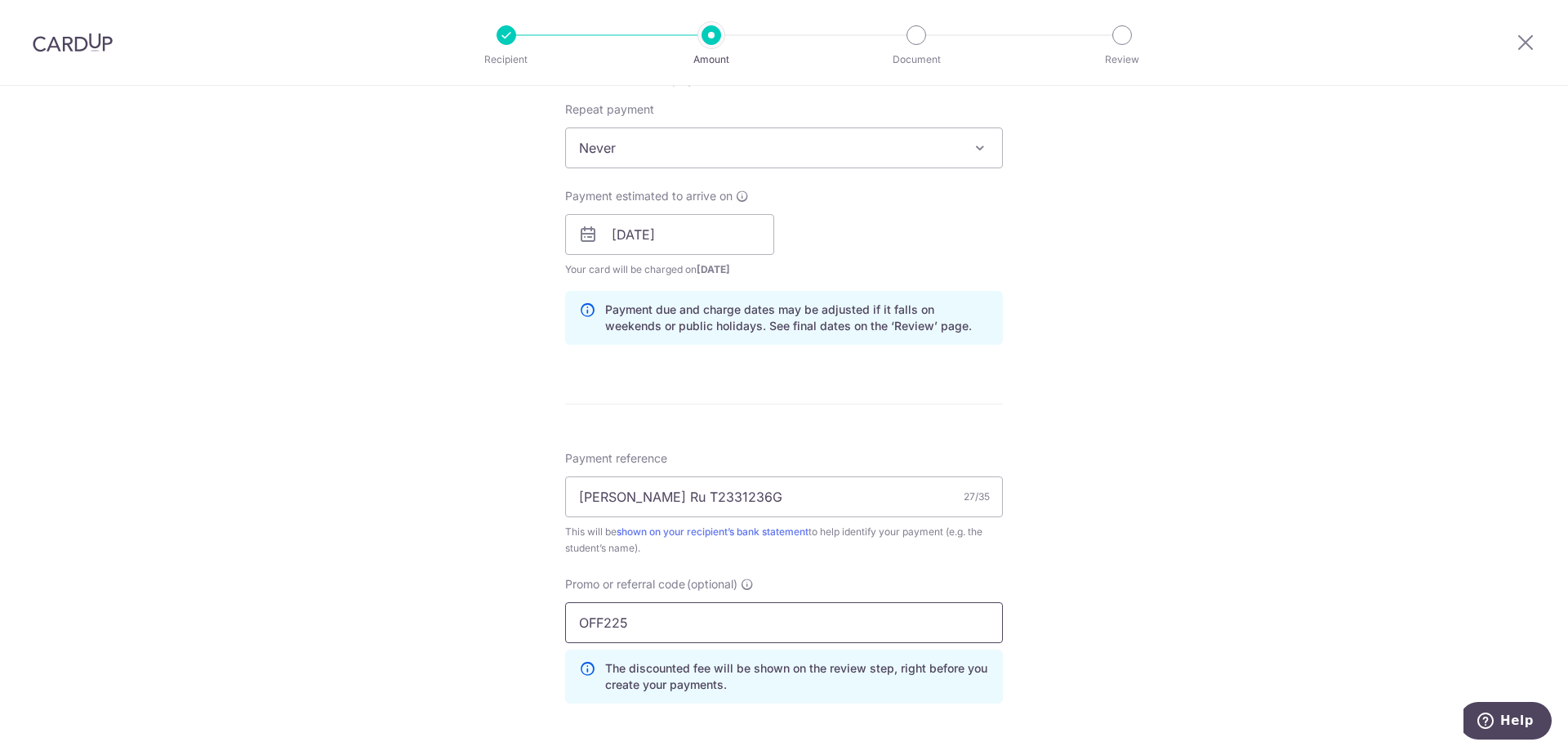
type input "OFF225"
click at [1209, 396] on div "Tell us more about your payment Enter payment amount SGD 397.60 397.60 Select C…" at bounding box center [784, 245] width 1568 height 1619
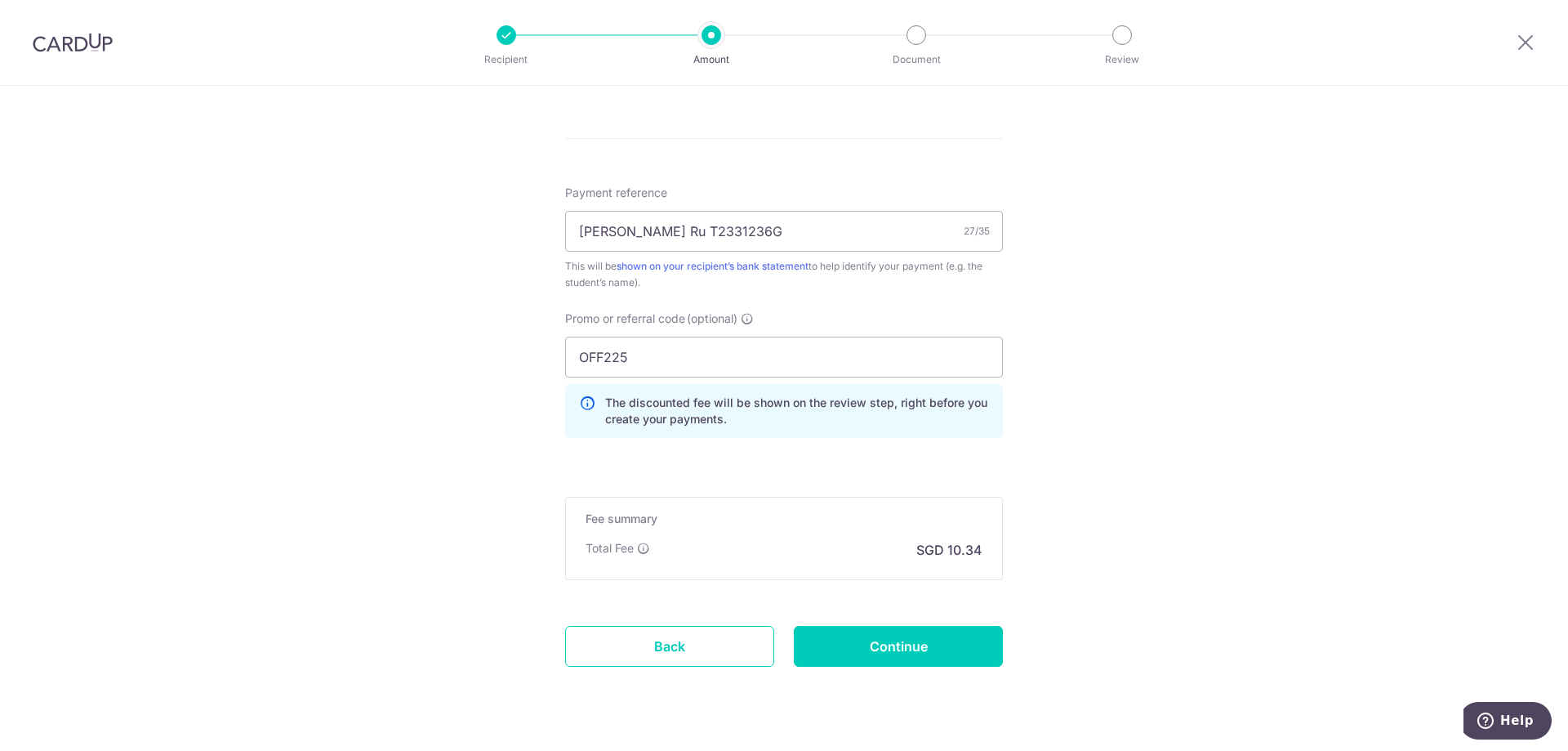
scroll to position [953, 0]
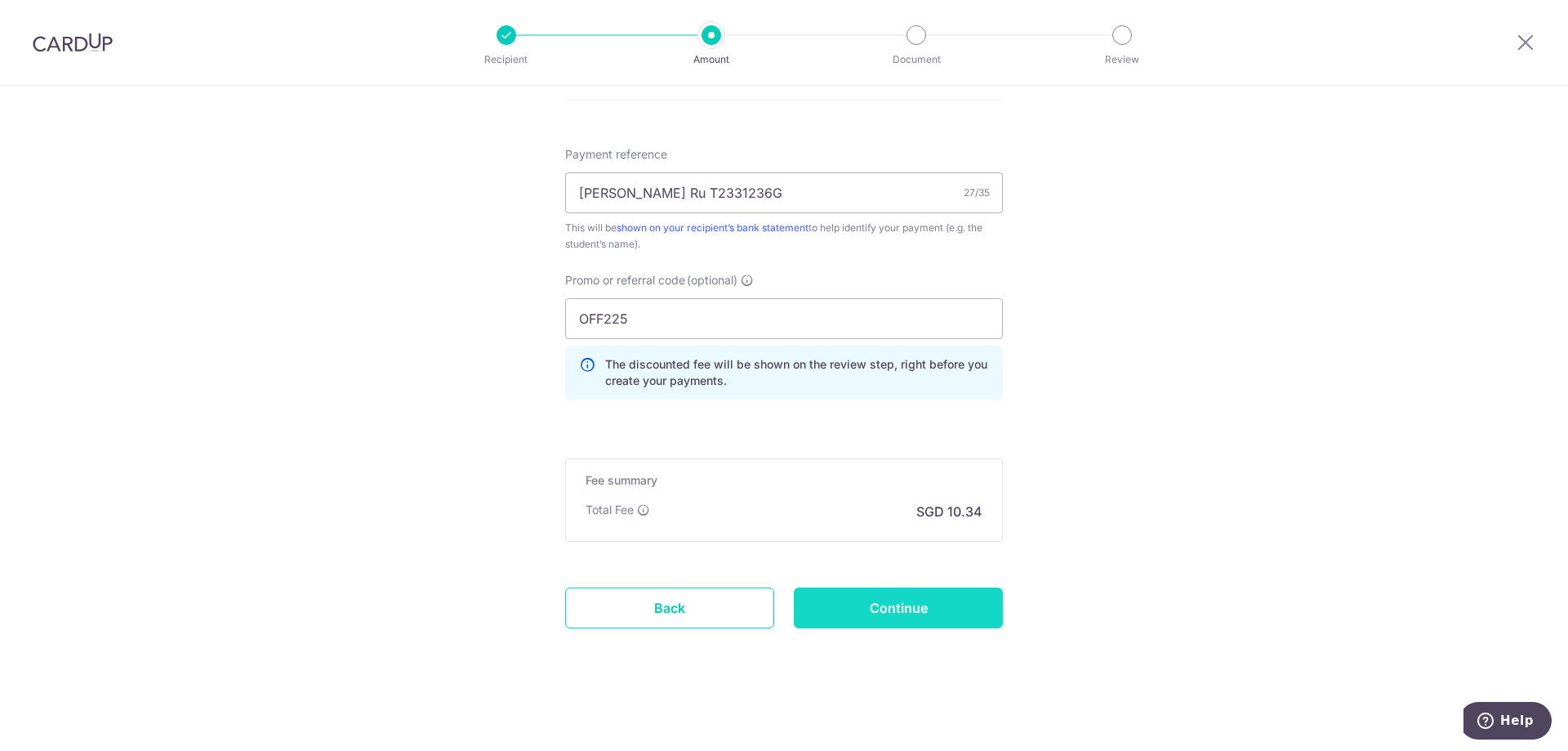
click at [925, 613] on input "Continue" at bounding box center [898, 608] width 209 height 41
type input "Create Schedule"
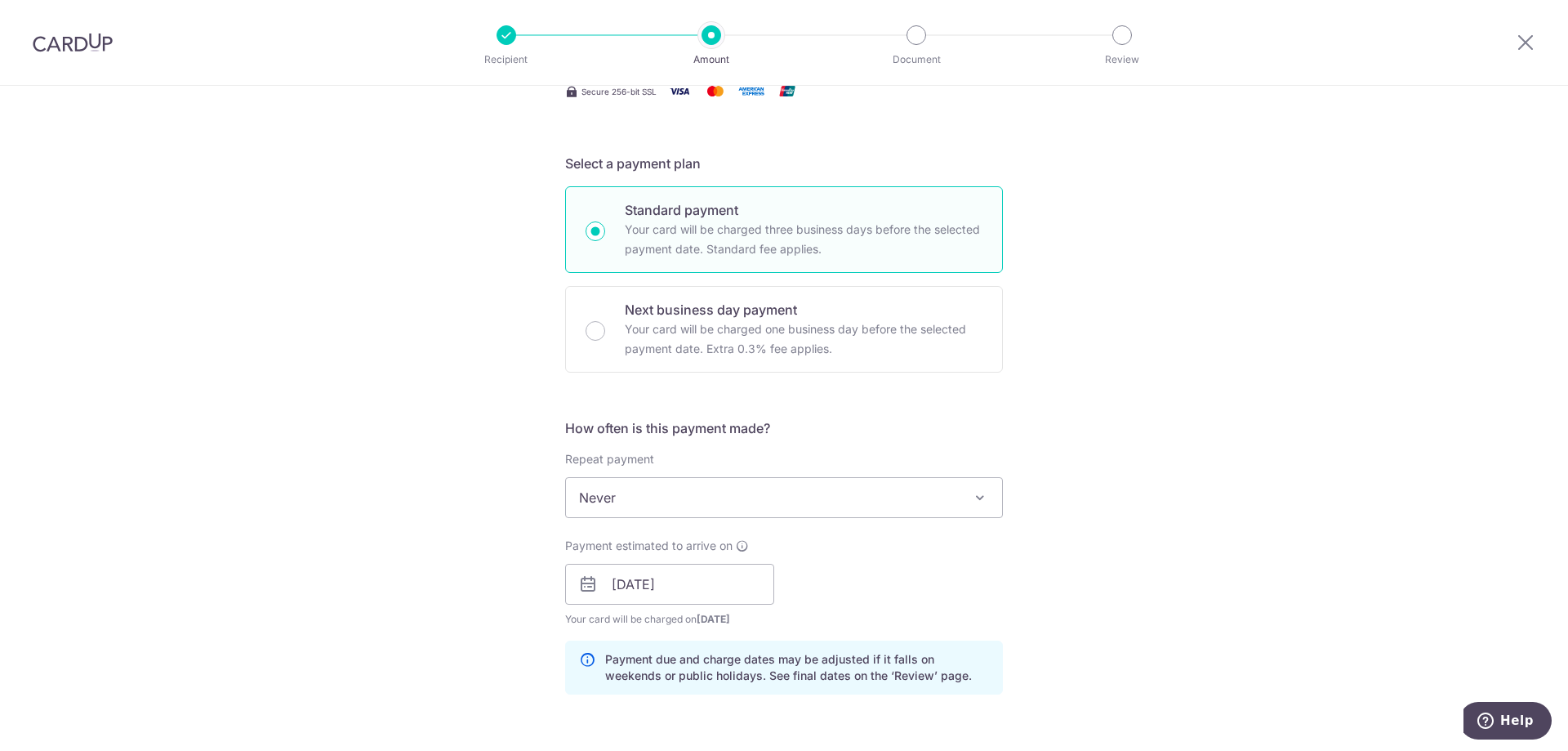
scroll to position [0, 0]
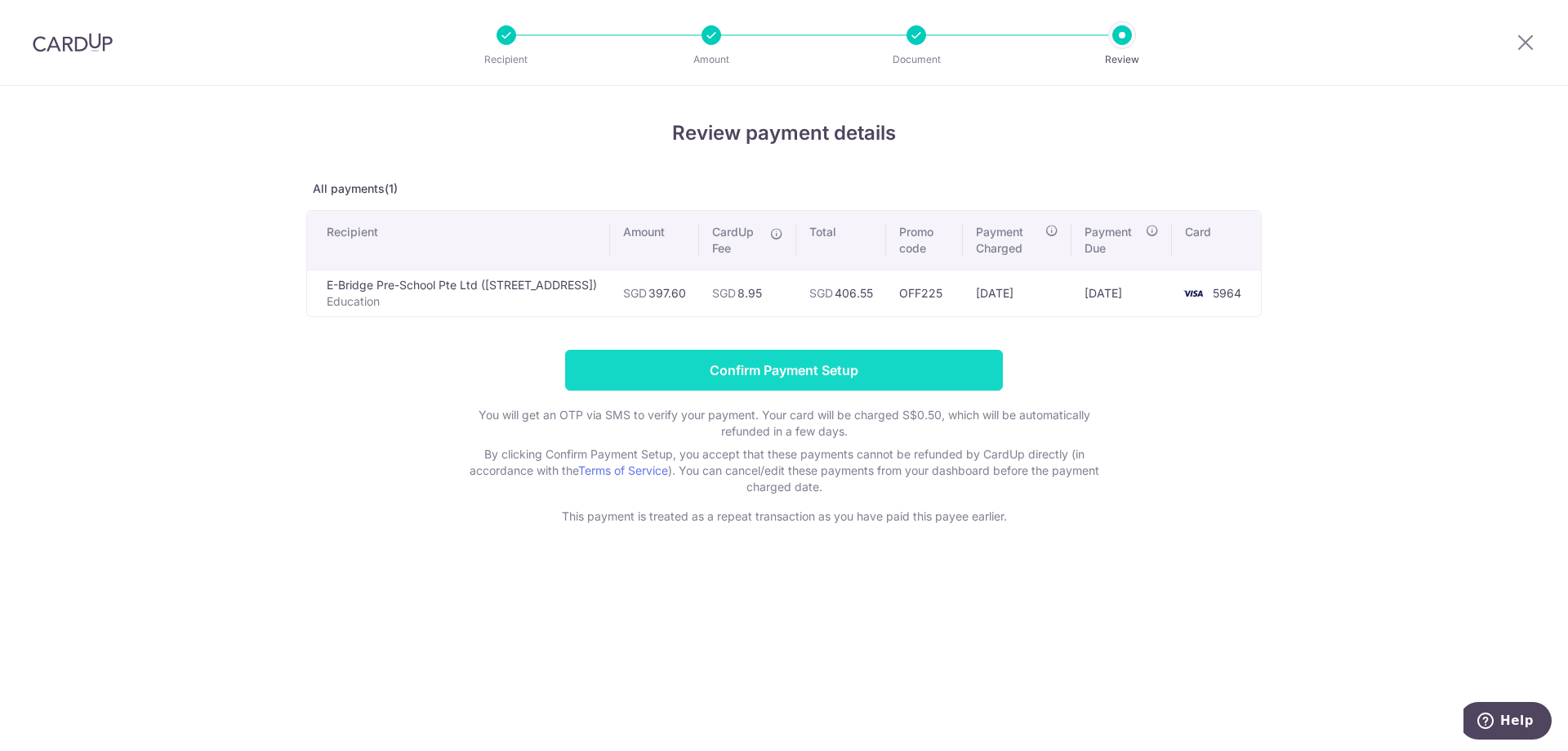
click at [873, 368] on input "Confirm Payment Setup" at bounding box center [784, 371] width 438 height 41
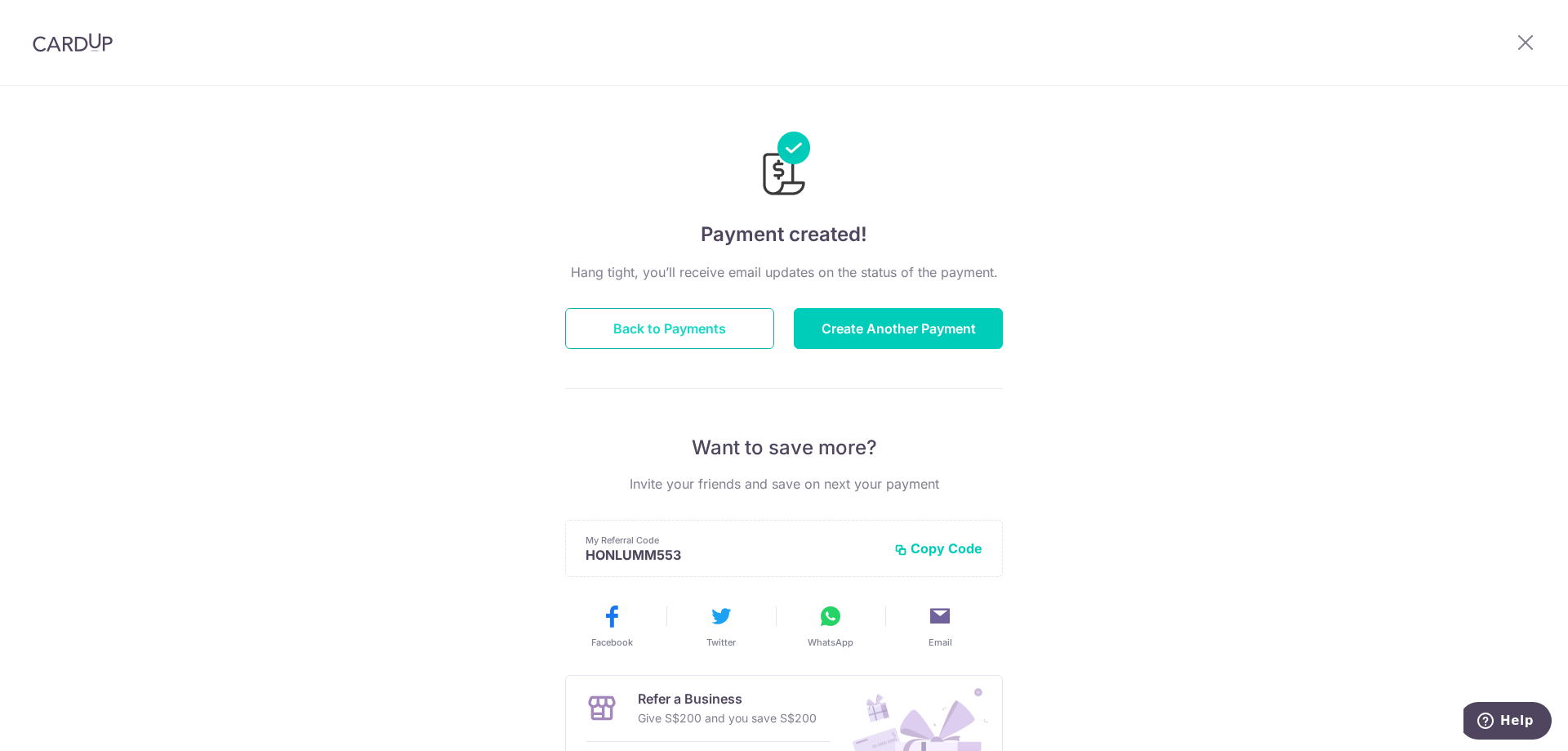
click at [725, 325] on button "Back to Payments" at bounding box center [670, 329] width 209 height 41
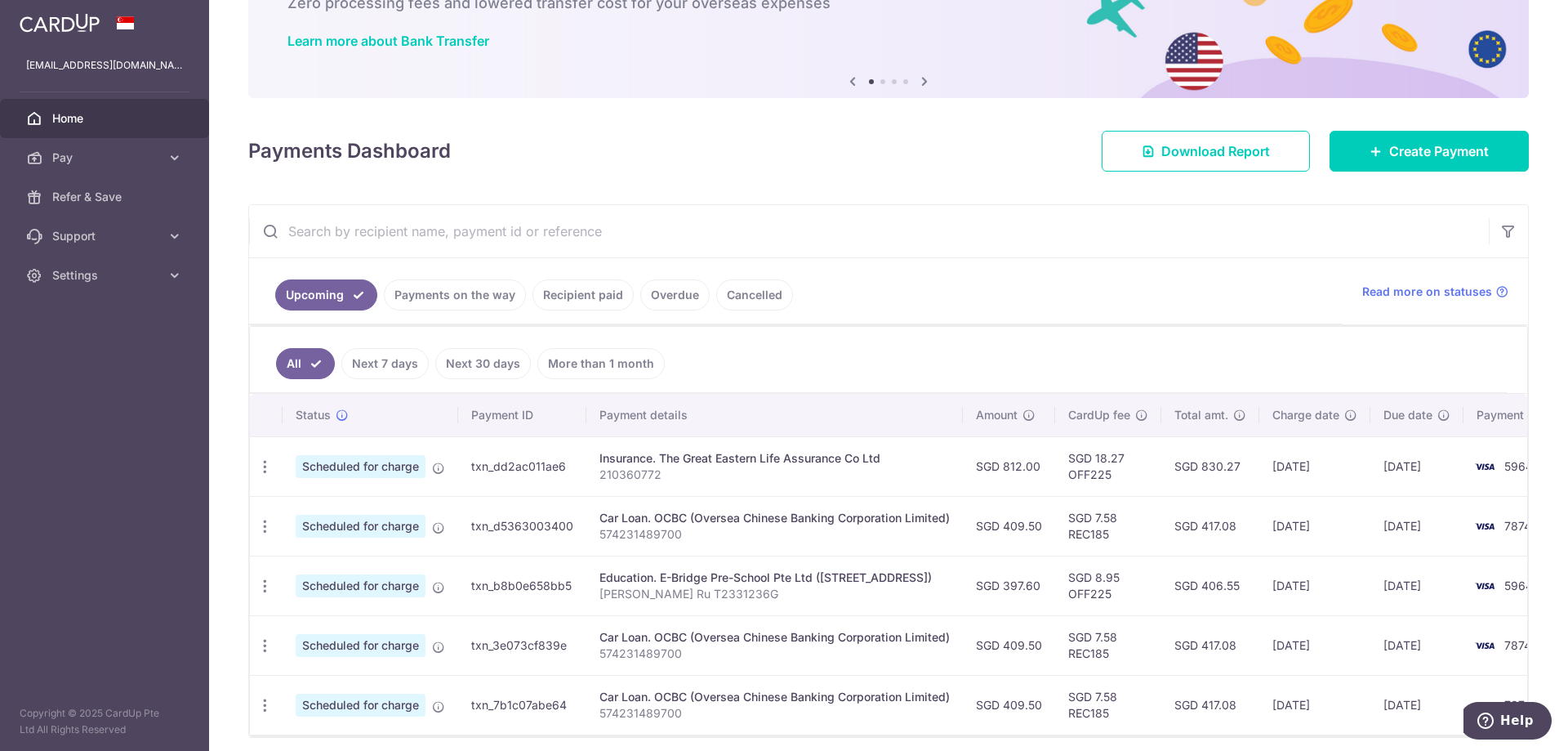
scroll to position [163, 0]
